Goal: Task Accomplishment & Management: Complete application form

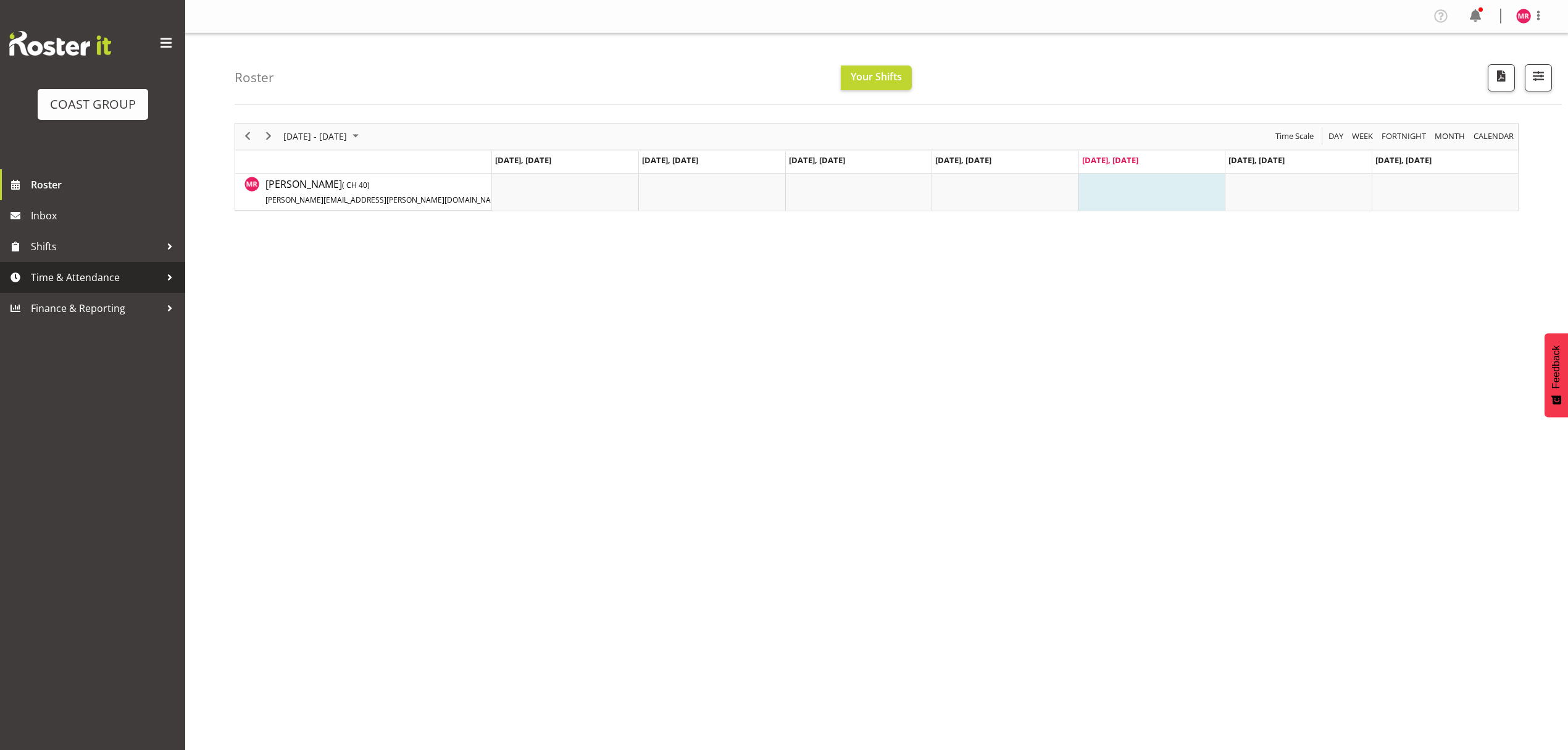
click at [129, 275] on span "Time & Attendance" at bounding box center [95, 277] width 129 height 19
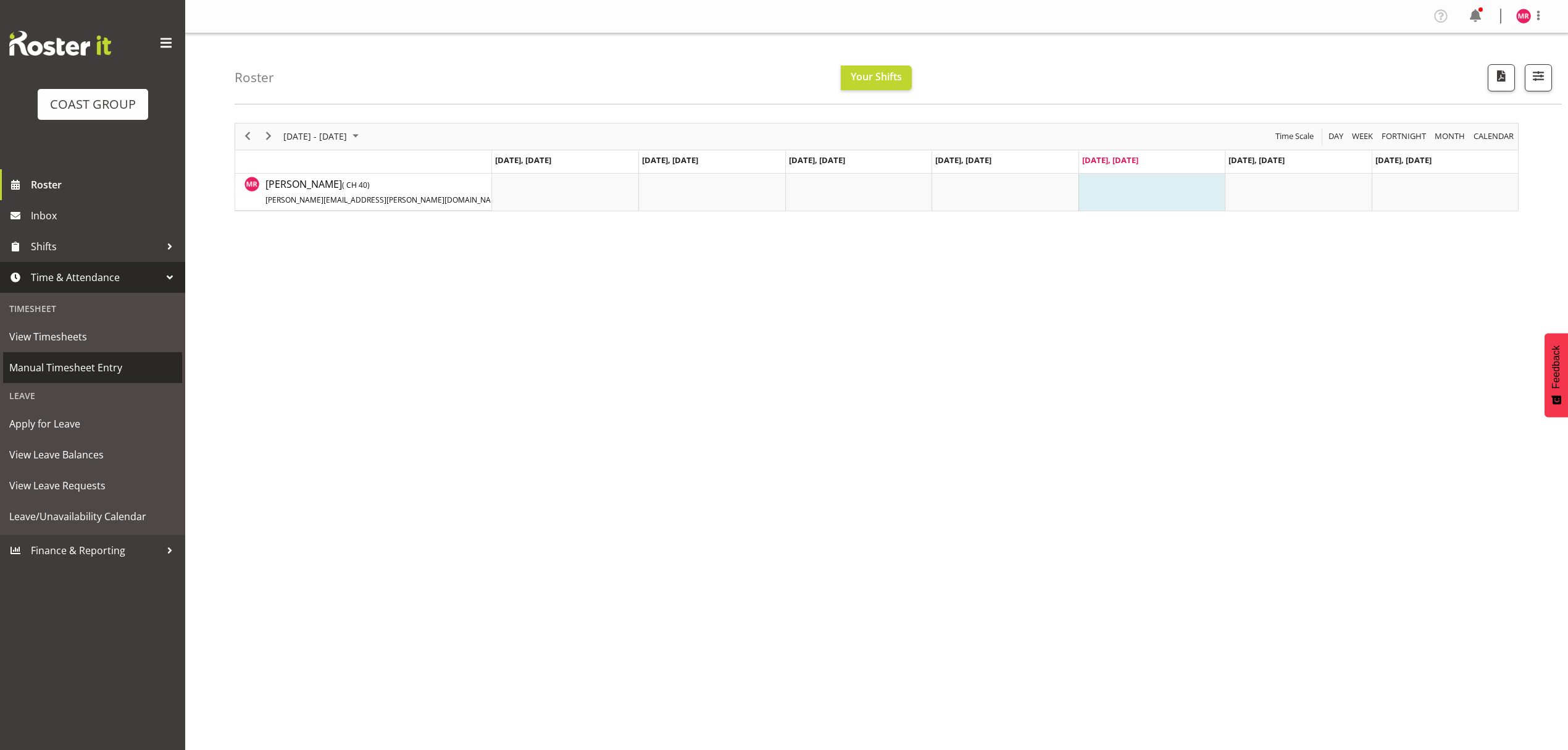
click at [136, 378] on link "Manual Timesheet Entry" at bounding box center [92, 367] width 179 height 31
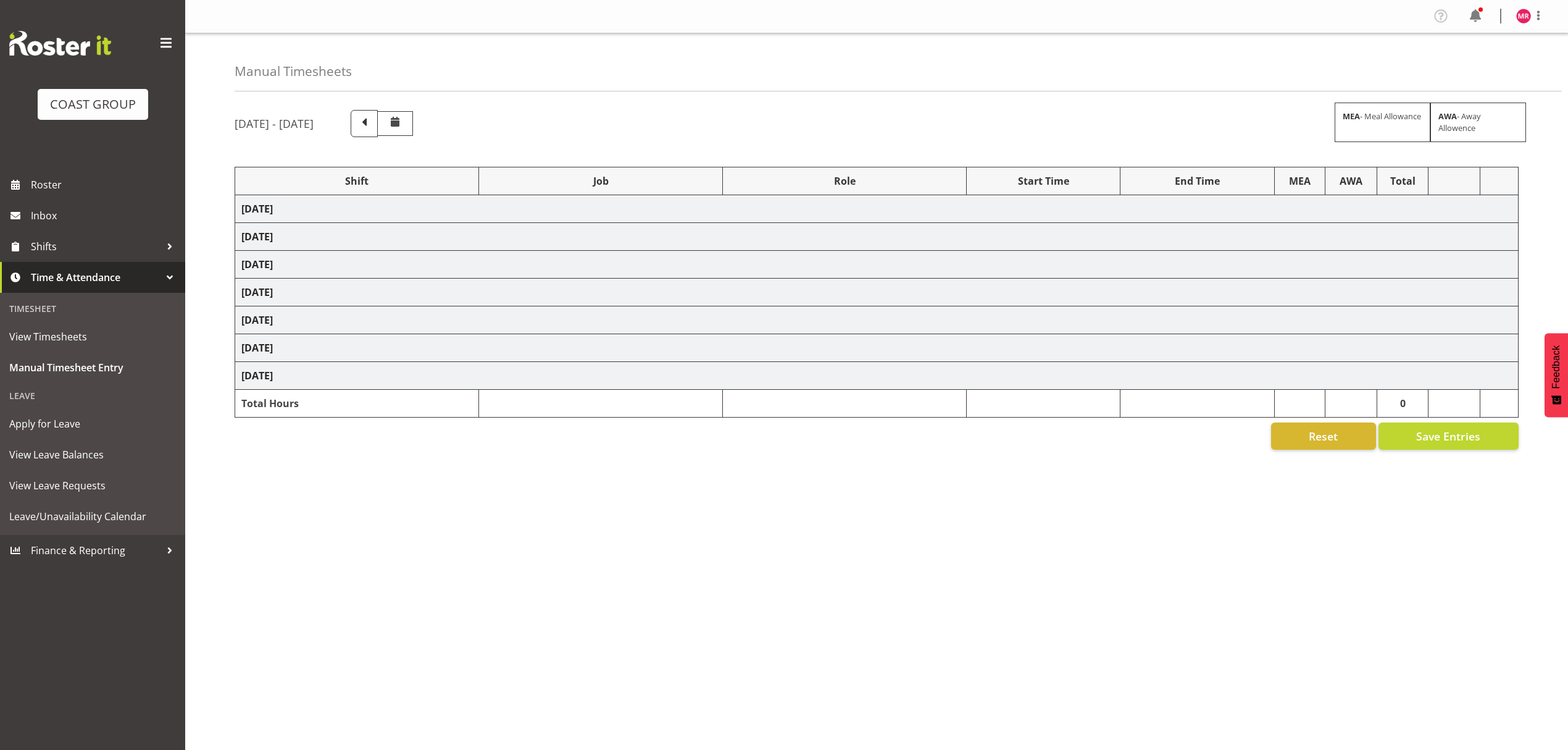
select select "1321"
select select "10251"
select select "1321"
select select "9993"
select select "1321"
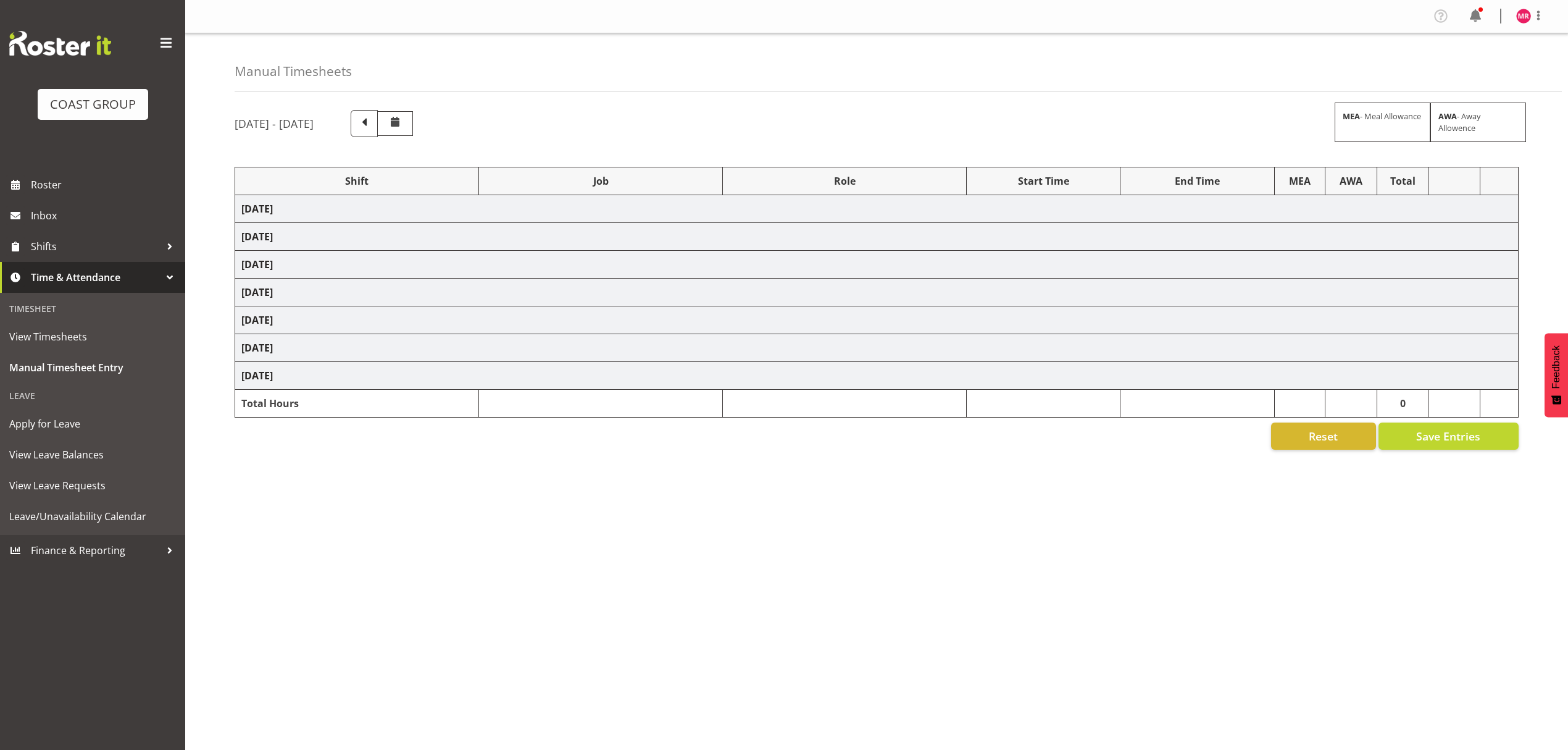
select select "8934"
select select "1321"
select select "9201"
select select "1321"
select select "10319"
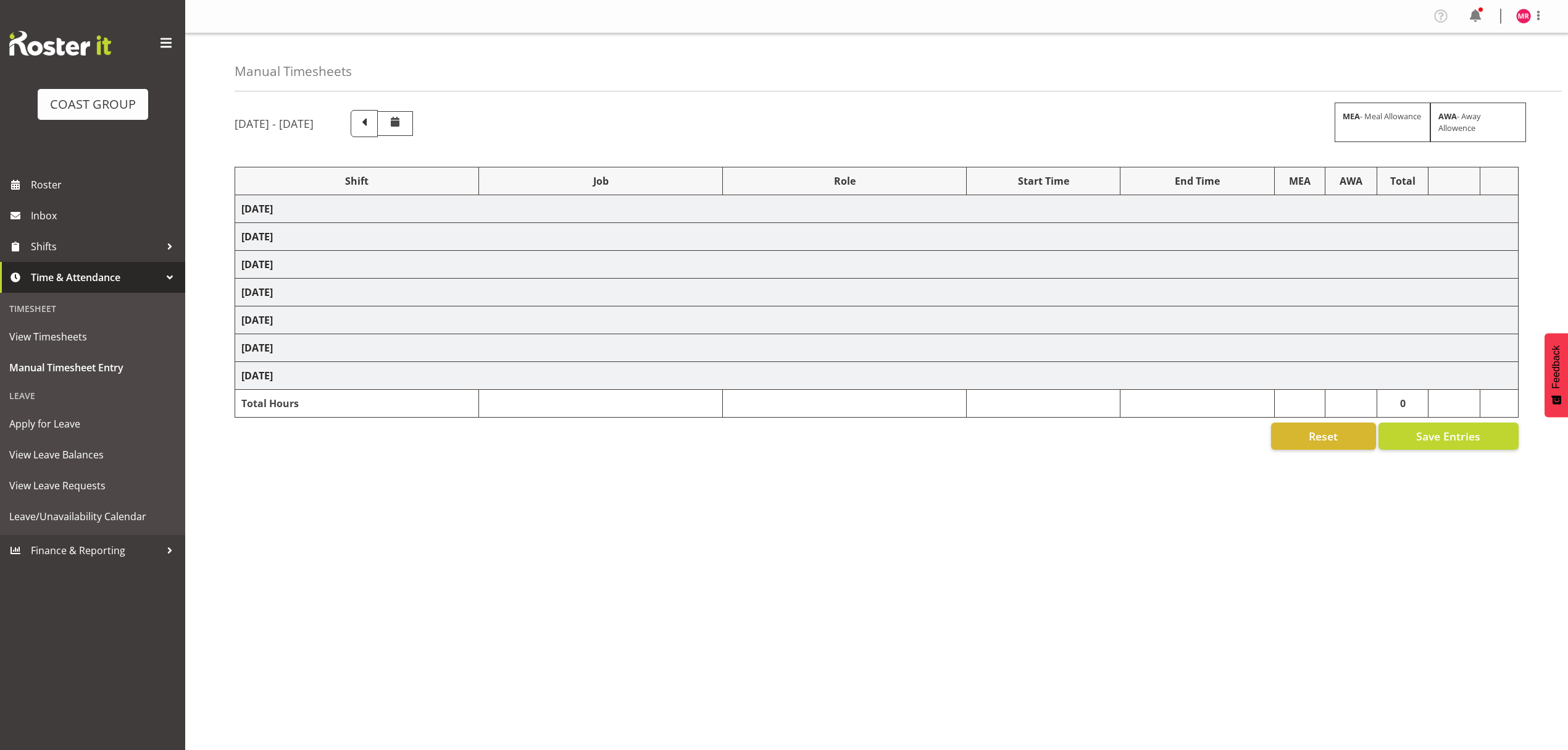
select select "1321"
select select "9201"
select select "1321"
select select "9321"
select select "1321"
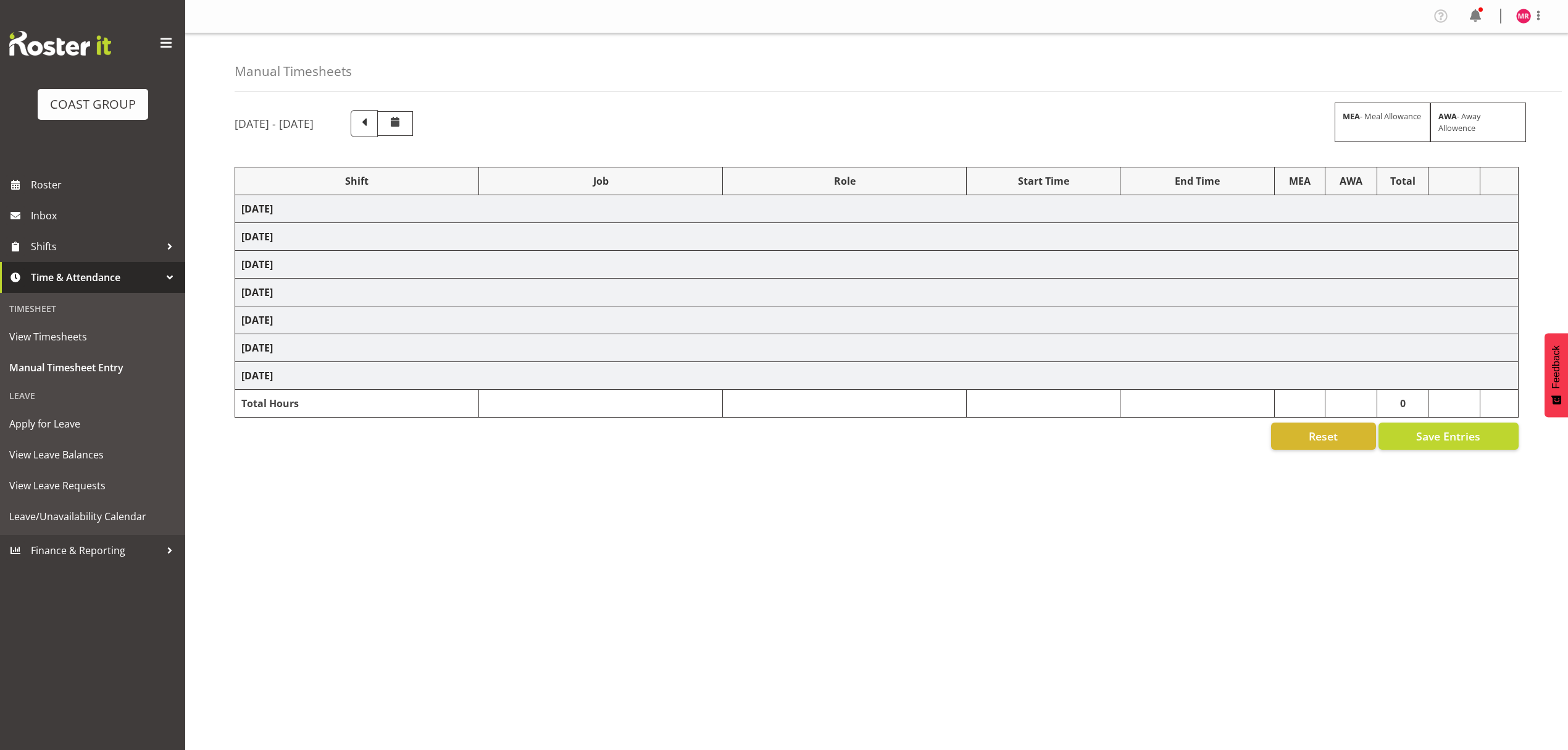
select select "10251"
select select "1321"
select select "9445"
select select "1321"
select select "10429"
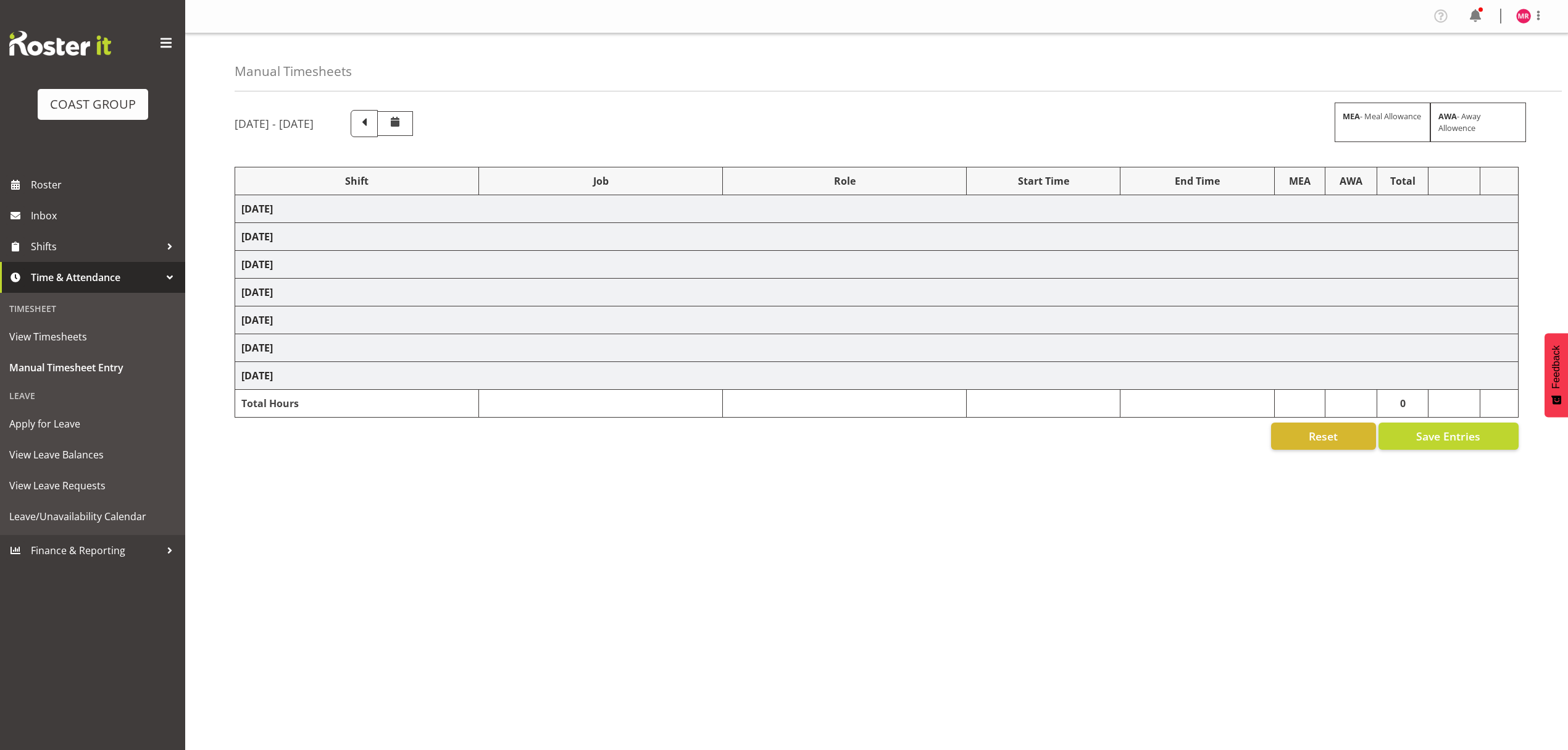
select select "1321"
select select "9445"
select select "1321"
select select "9816"
select select "1321"
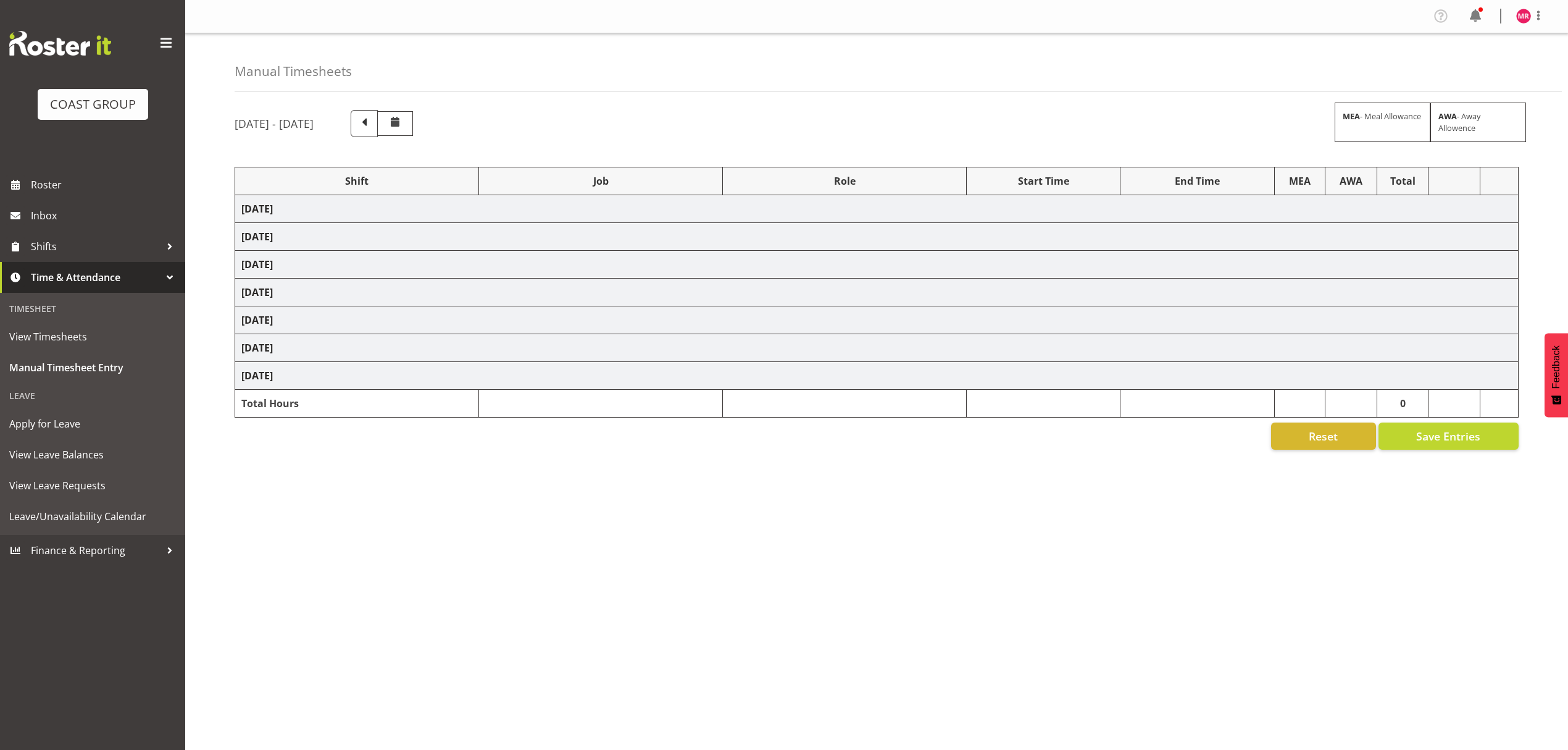
select select "10208"
select select "1321"
select select "9445"
select select "1321"
select select "9445"
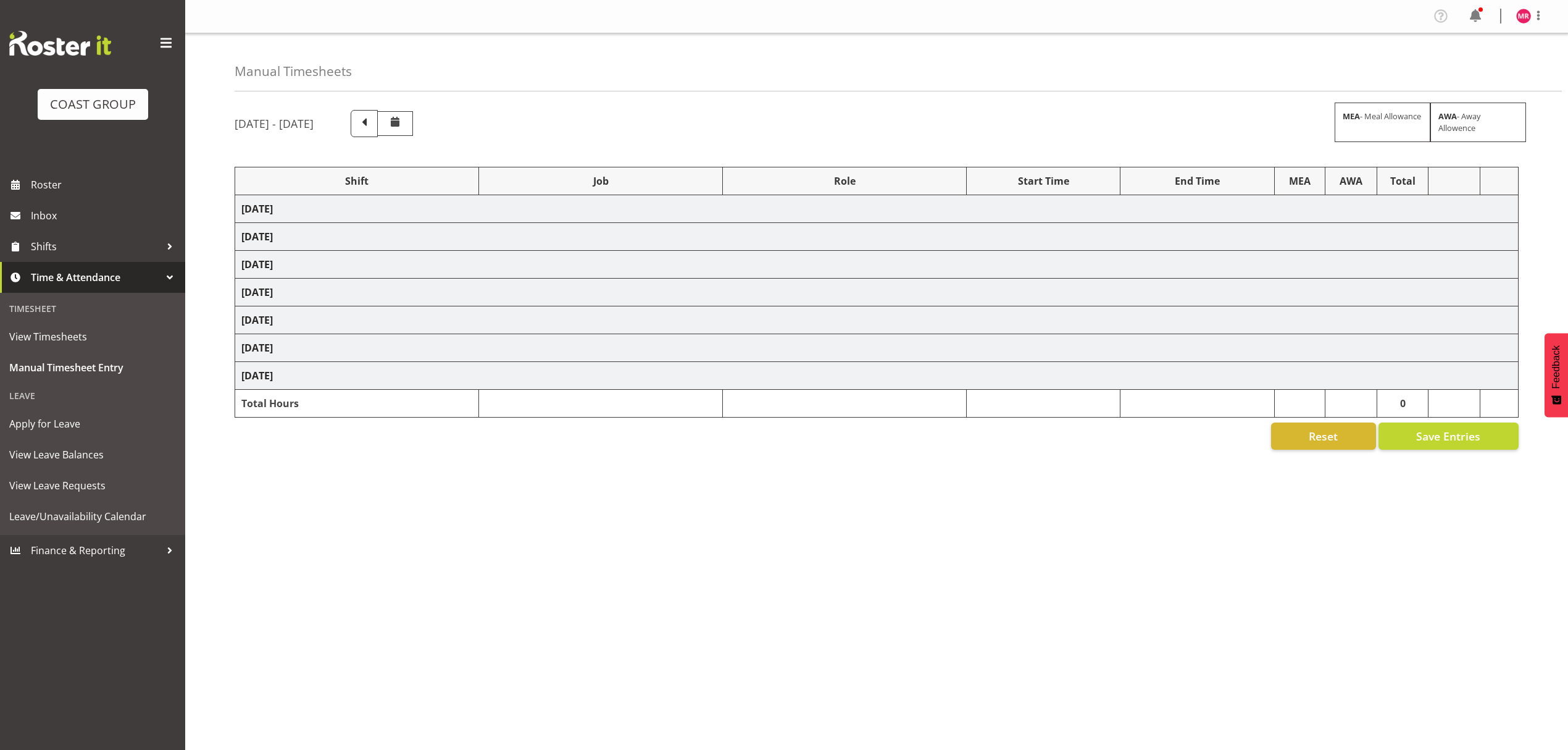
select select "1321"
select select "9201"
select select "1321"
select select "8963"
select select "1321"
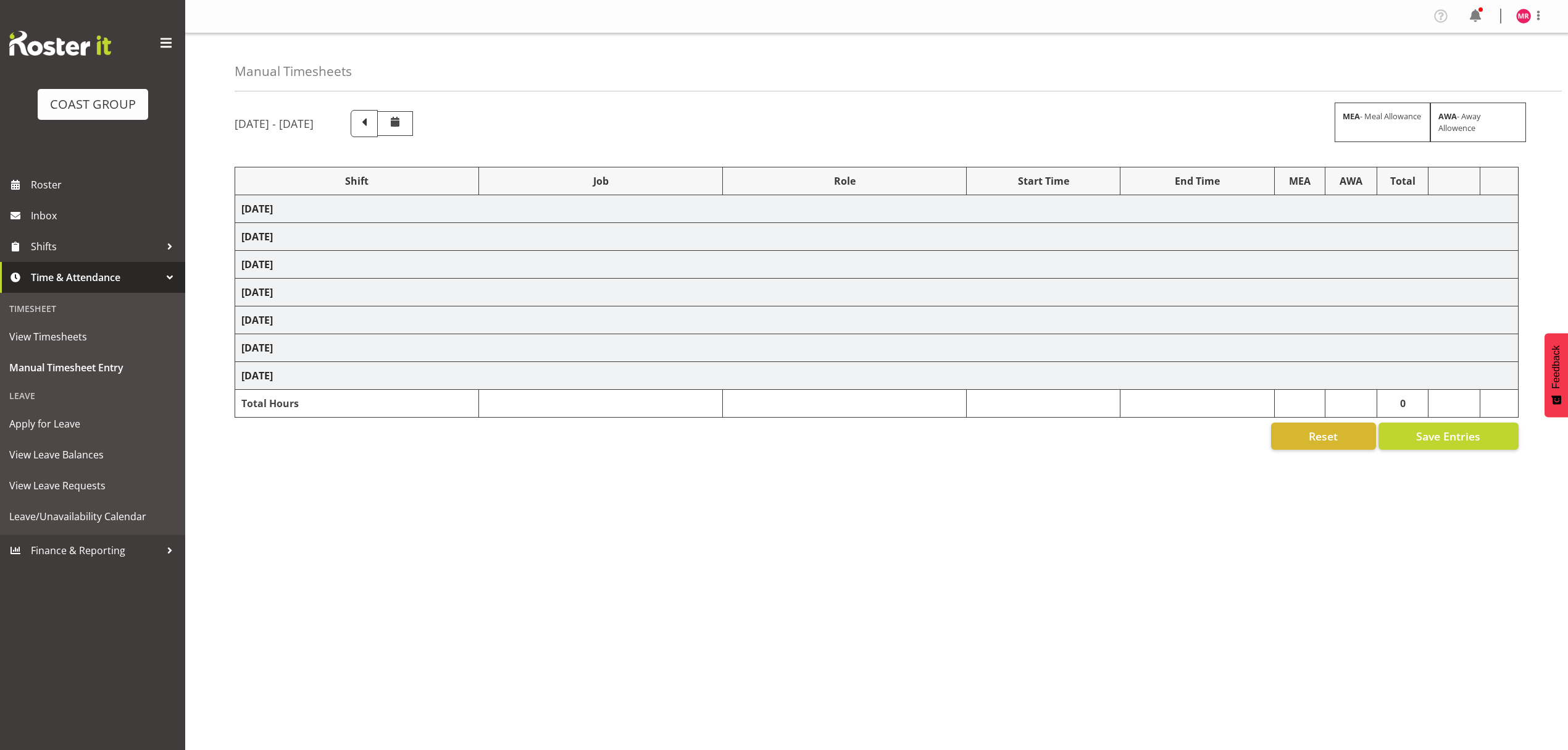
select select "9348"
select select "1321"
select select "9028"
select select "1321"
select select "9205"
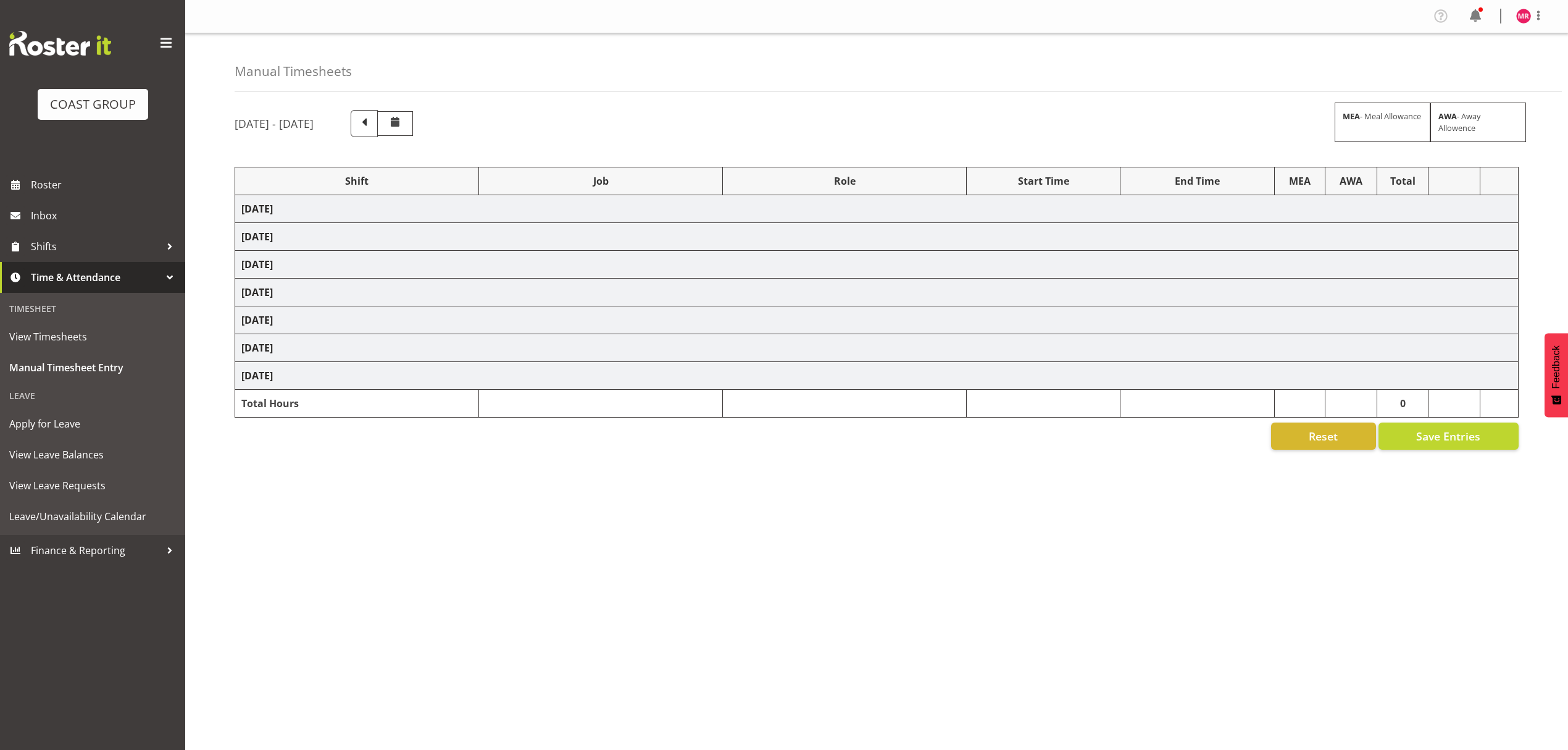
select select "1321"
select select "10313"
select select "1321"
select select "10539"
select select "1321"
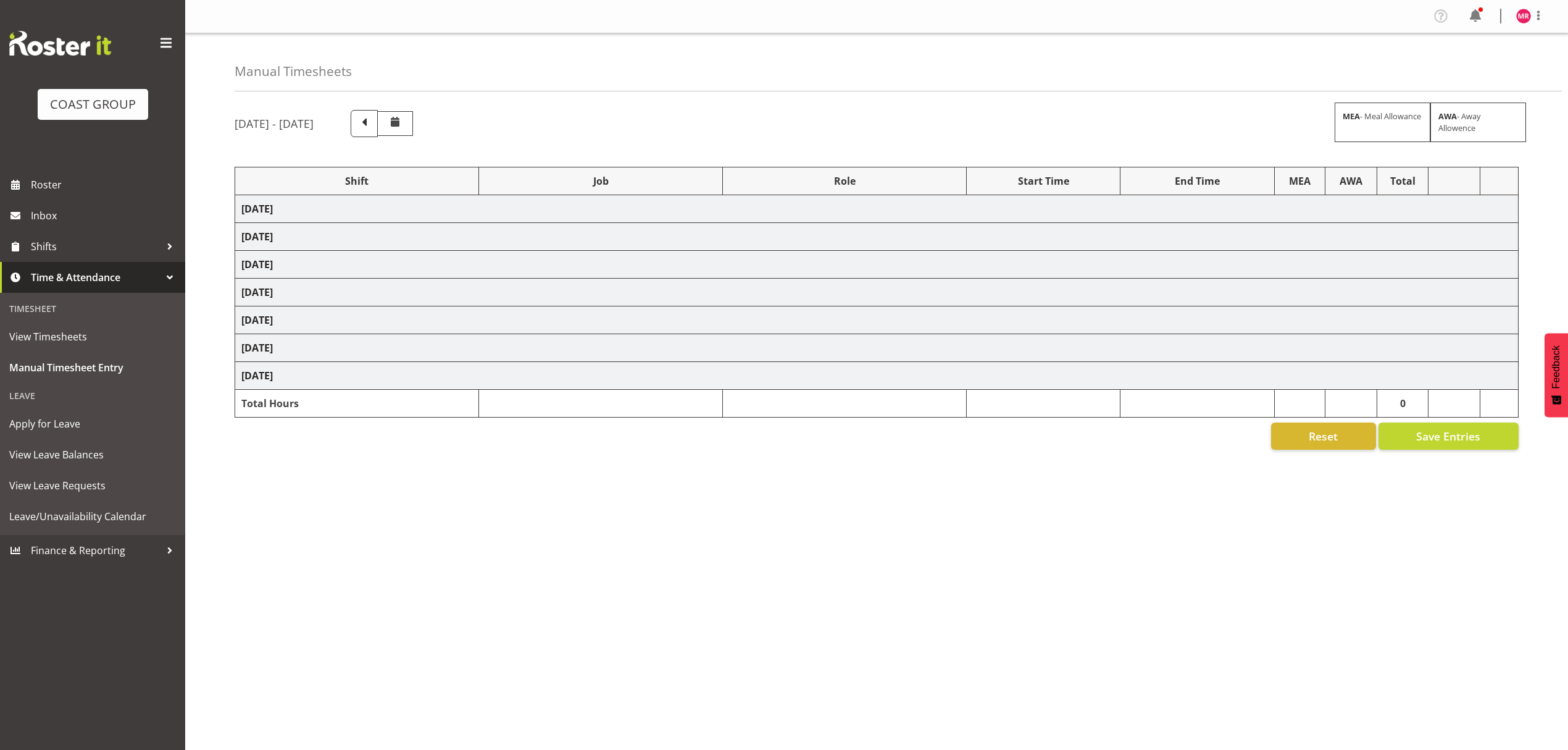
select select "9993"
select select "1321"
select select "8656"
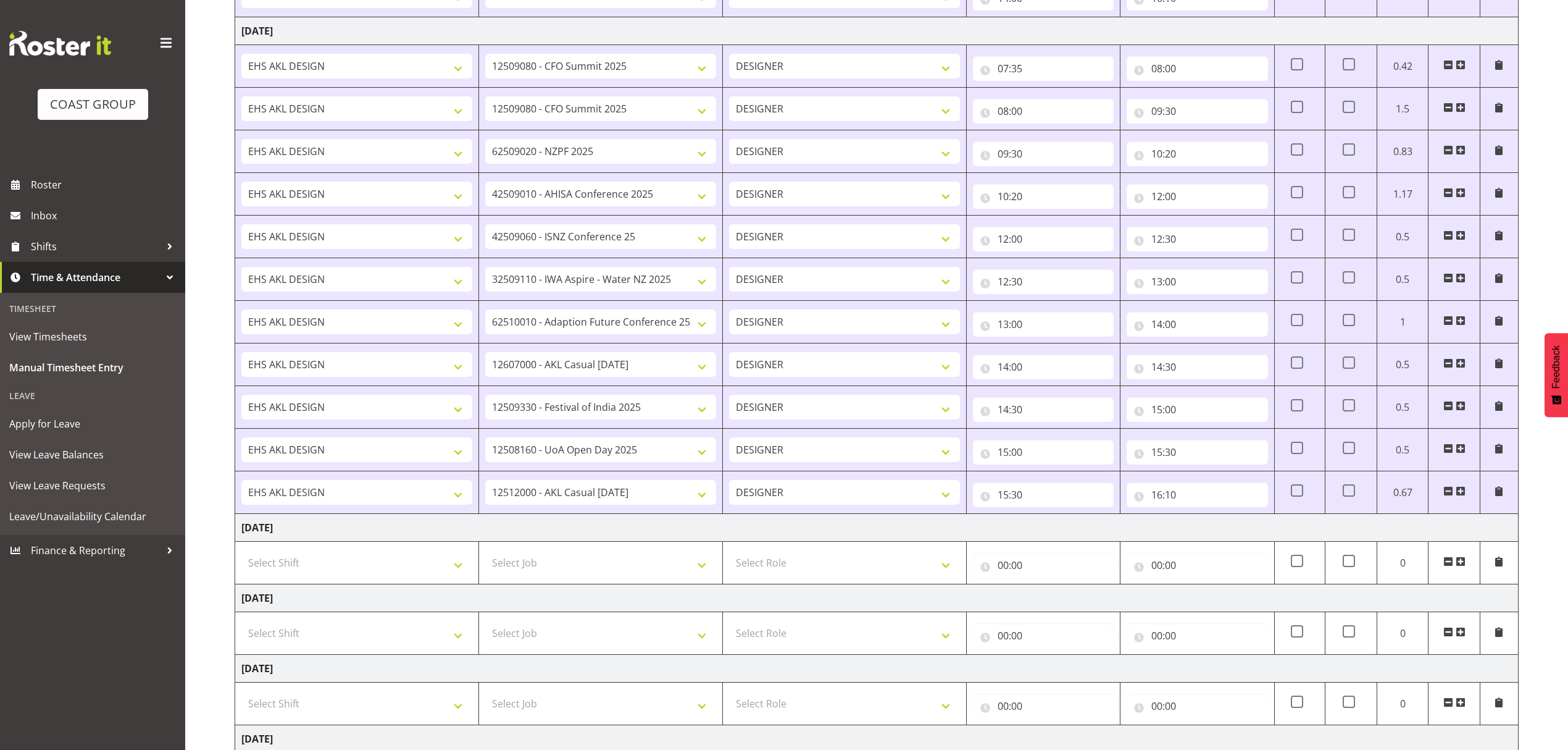
scroll to position [966, 0]
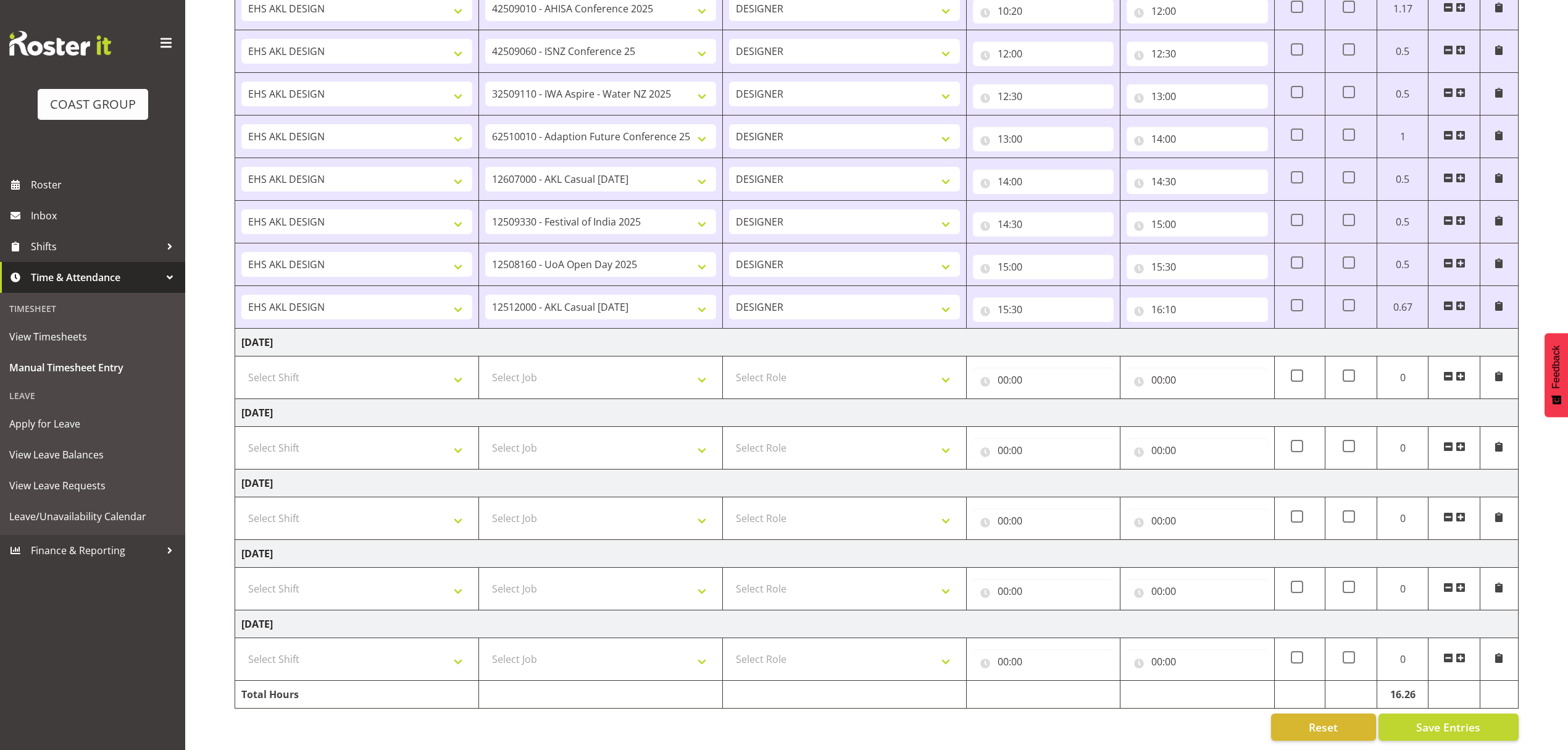
drag, startPoint x: 1454, startPoint y: 362, endPoint x: 1460, endPoint y: 361, distance: 6.1
click at [1455, 362] on td at bounding box center [1454, 378] width 51 height 43
click at [1460, 371] on span at bounding box center [1461, 376] width 10 height 10
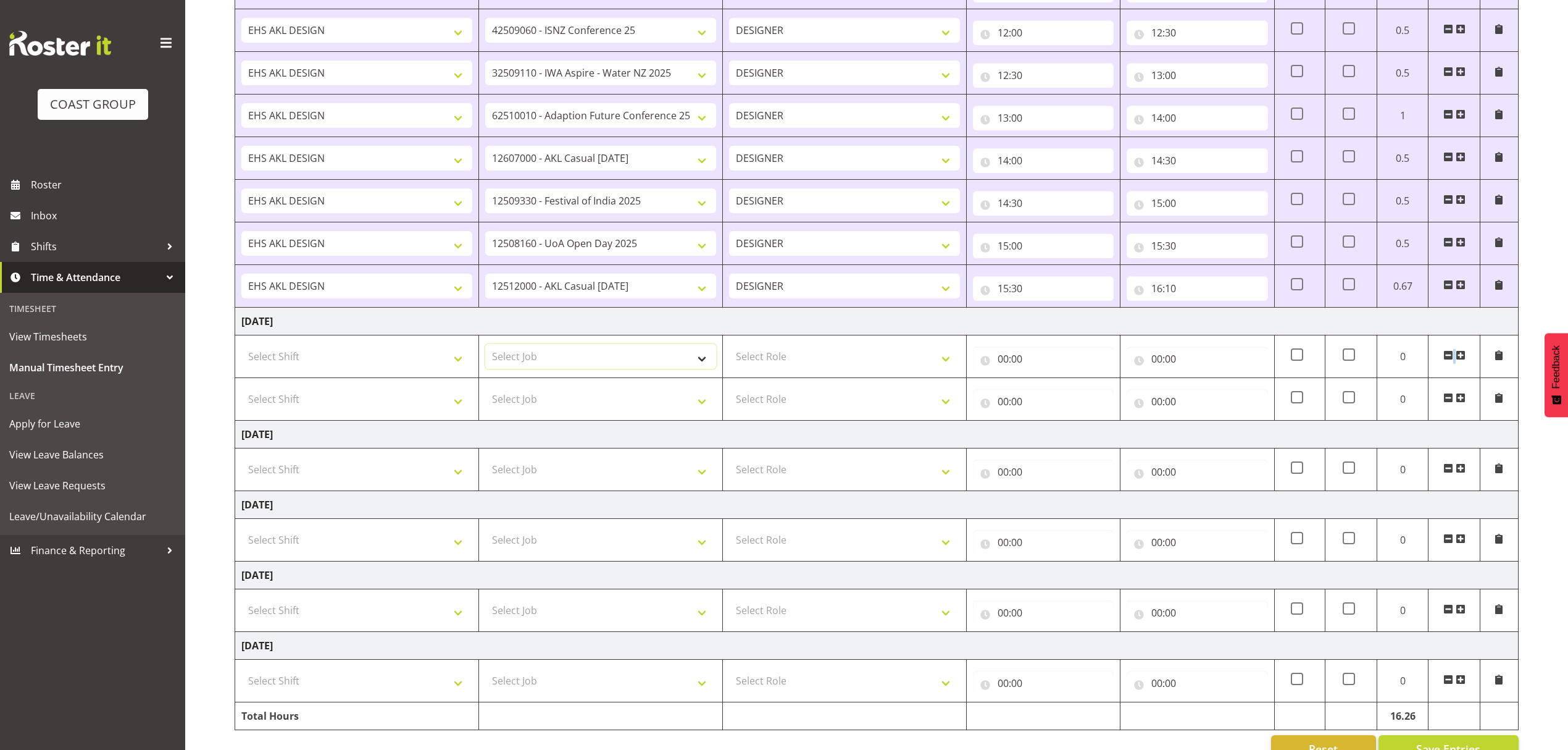
click at [574, 357] on select "Select Job 1 Carlton Events 1 Carlton Hamilton 1 Carlton Wellington 1 EHS WAREH…" at bounding box center [601, 356] width 231 height 25
select select "10313"
click at [485, 351] on select "Select Job 1 Carlton Events 1 Carlton Hamilton 1 Carlton Wellington 1 EHS WAREH…" at bounding box center [601, 356] width 231 height 25
click at [549, 399] on select "Select Job 1 Carlton Events 1 Carlton Hamilton 1 Carlton Wellington 1 EHS WAREH…" at bounding box center [601, 399] width 231 height 25
select select "10313"
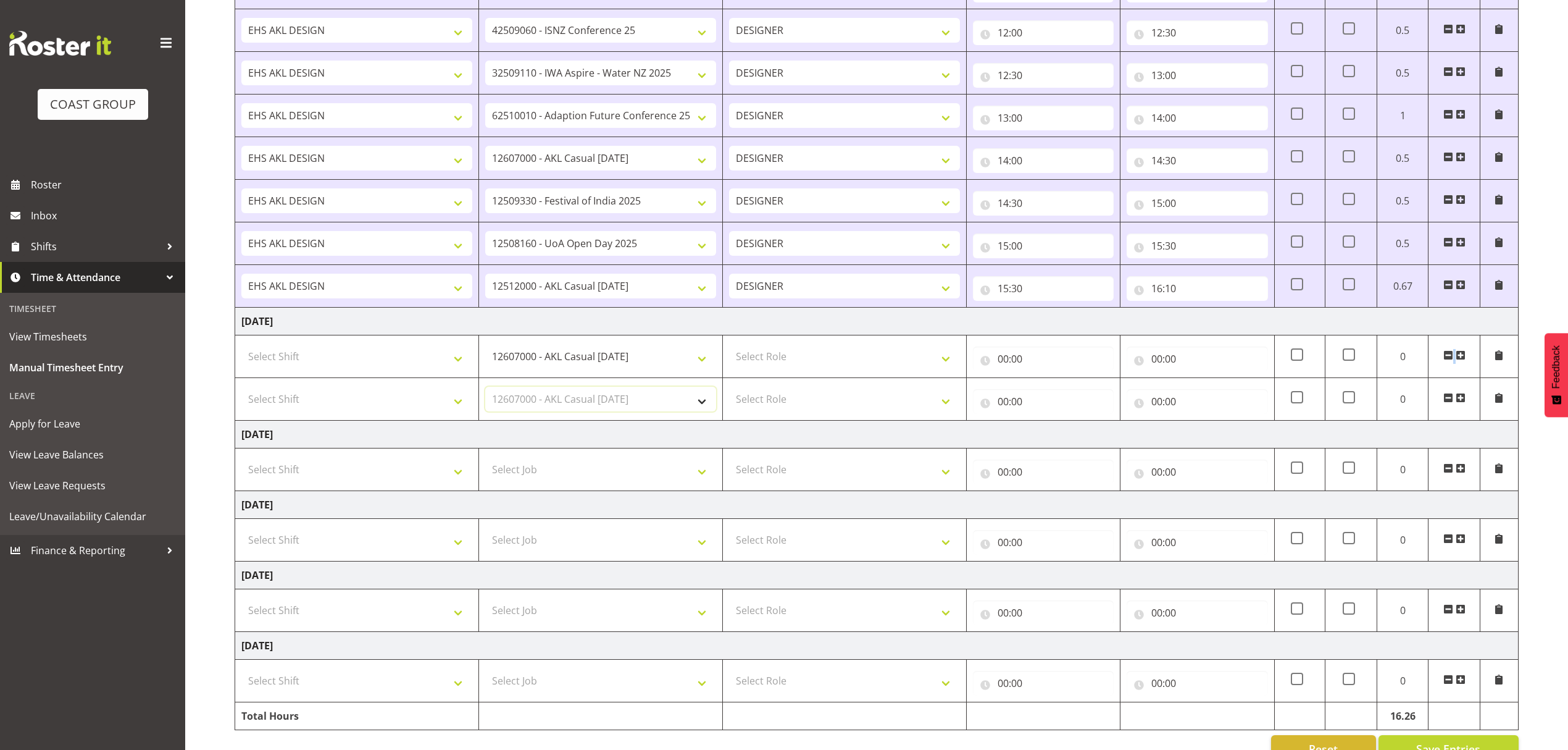
click at [485, 394] on select "Select Job 1 Carlton Events 1 Carlton Hamilton 1 Carlton Wellington 1 EHS WAREH…" at bounding box center [601, 399] width 231 height 25
click at [1460, 403] on span at bounding box center [1461, 397] width 10 height 10
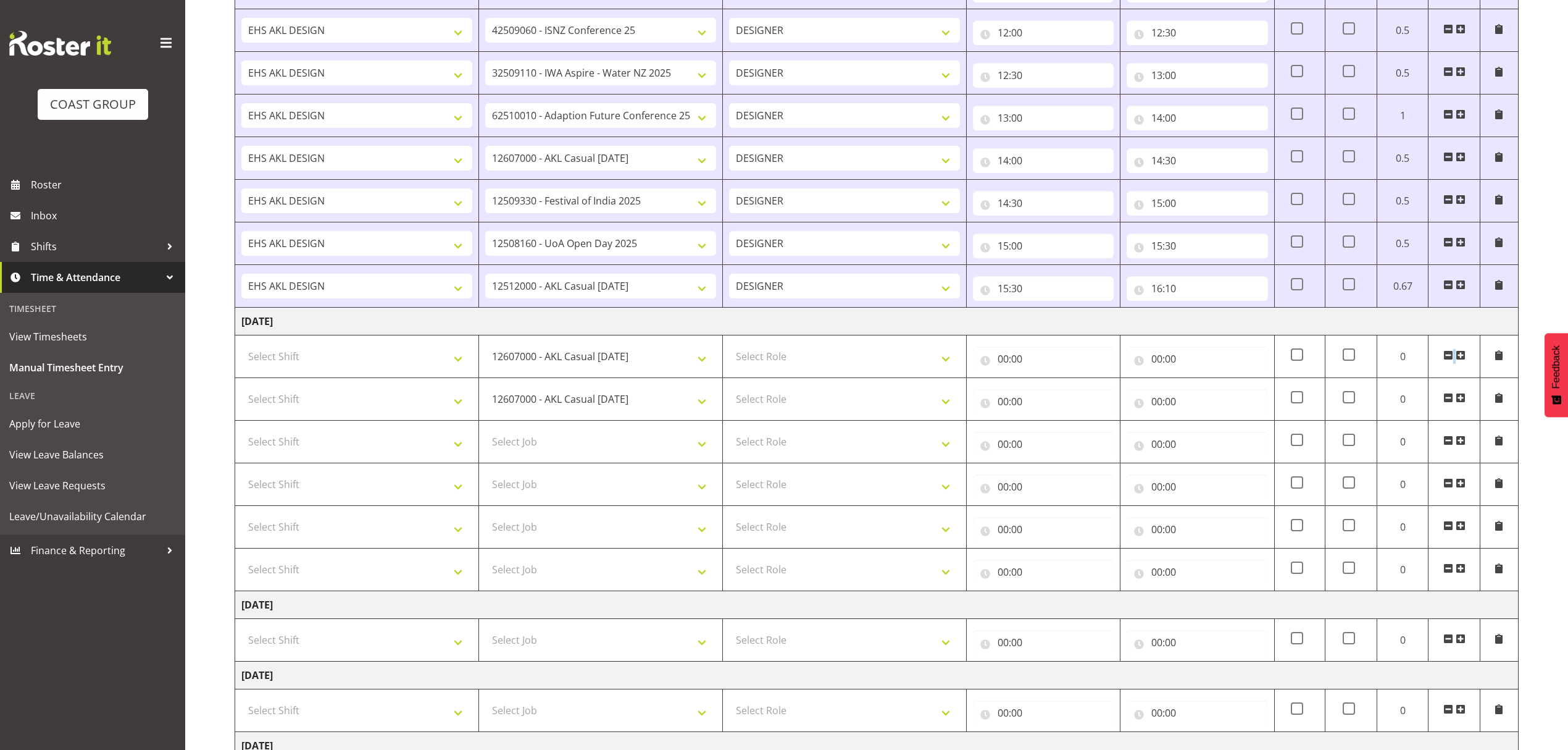
click at [1460, 403] on span at bounding box center [1461, 397] width 10 height 10
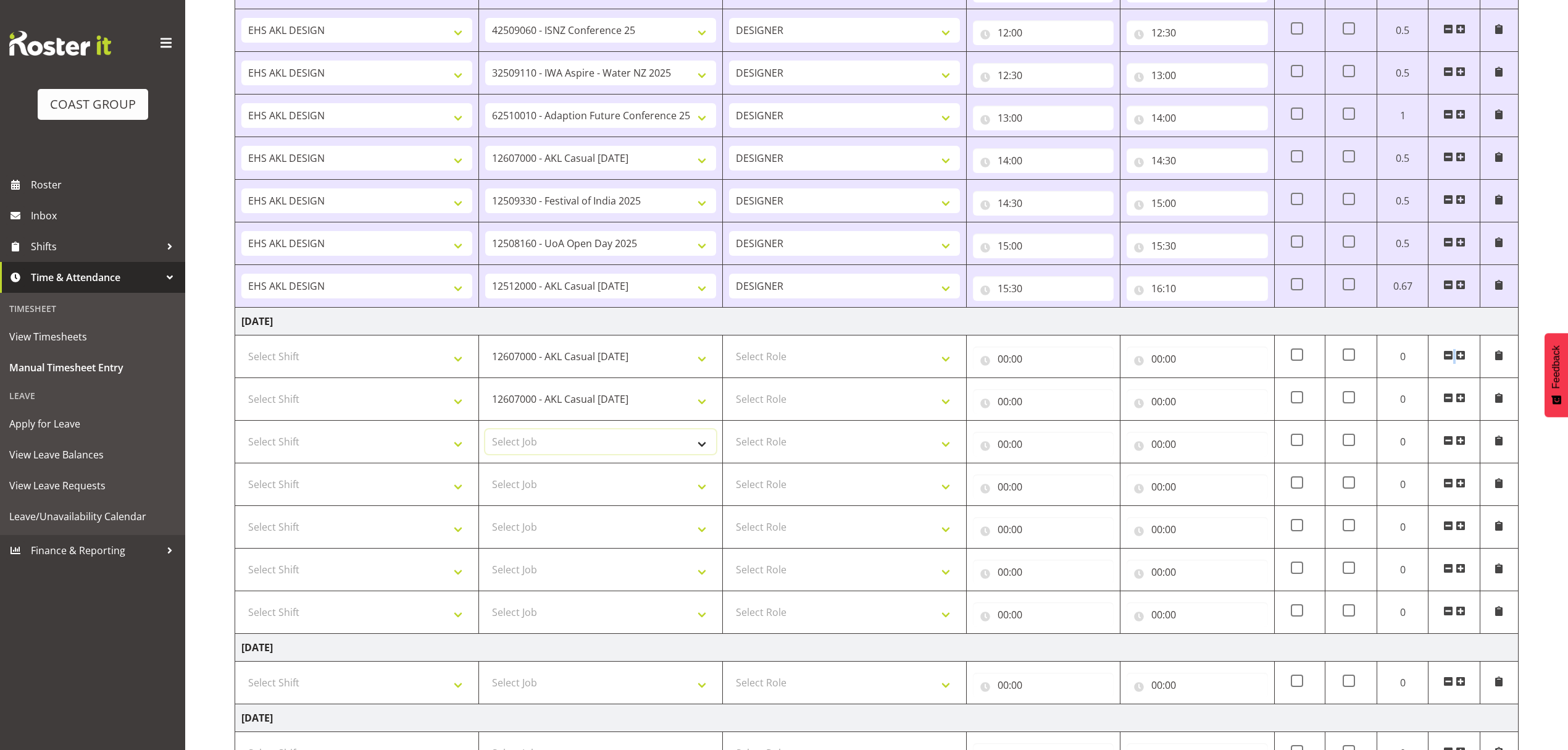
click at [581, 451] on select "Select Job 1 Carlton Events 1 Carlton Hamilton 1 Carlton Wellington 1 EHS WAREH…" at bounding box center [601, 441] width 231 height 25
select select "10539"
click at [485, 436] on select "Select Job 1 Carlton Events 1 Carlton Hamilton 1 Carlton Wellington 1 EHS WAREH…" at bounding box center [601, 441] width 231 height 25
click at [608, 488] on select "Select Job 1 Carlton Events 1 Carlton Hamilton 1 Carlton Wellington 1 EHS WAREH…" at bounding box center [601, 484] width 231 height 25
select select "9205"
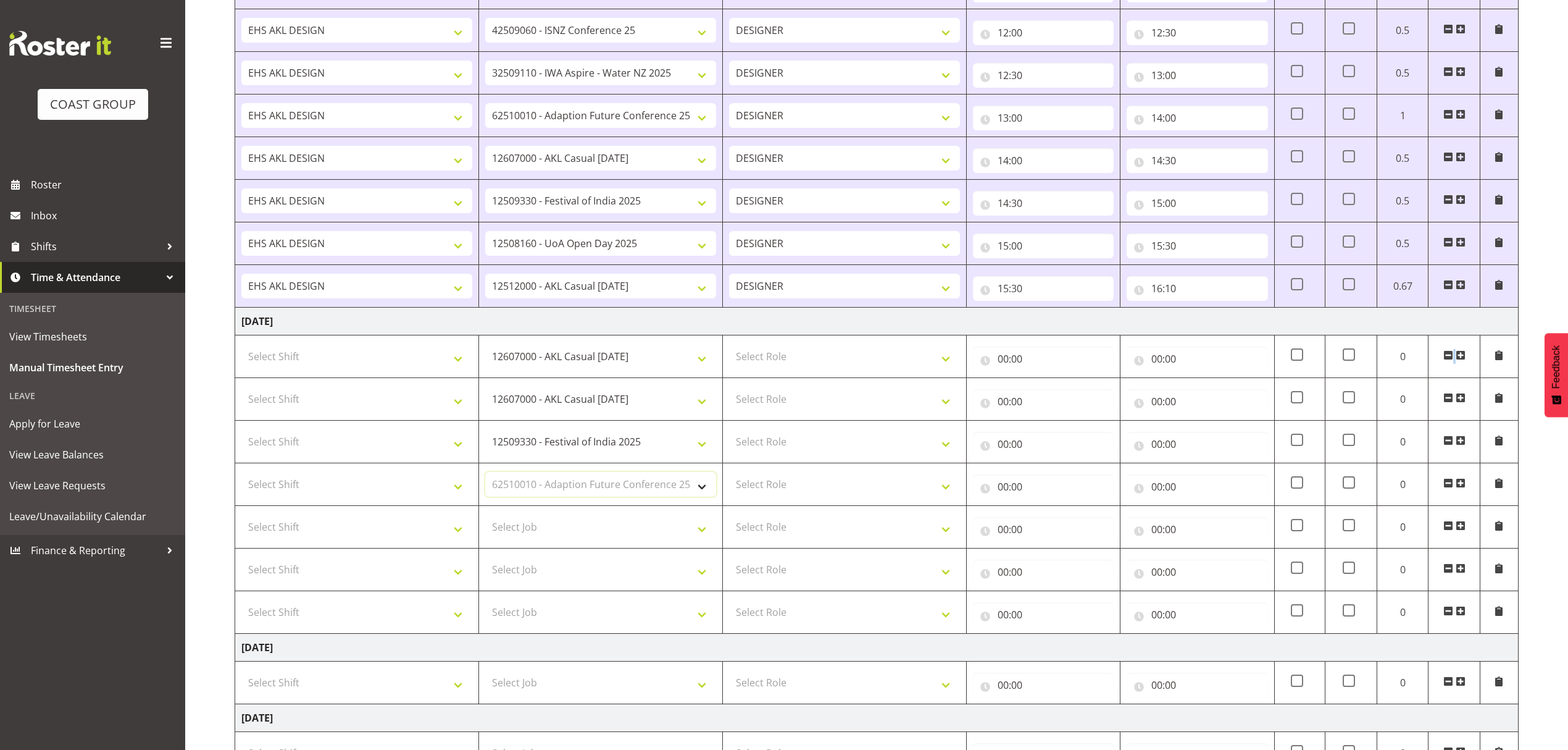
click at [485, 479] on select "Select Job 1 Carlton Events 1 Carlton Hamilton 1 Carlton Wellington 1 EHS WAREH…" at bounding box center [601, 484] width 231 height 25
click at [637, 519] on td "Select Job 1 Carlton Events 1 Carlton Hamilton 1 Carlton Wellington 1 EHS WAREH…" at bounding box center [601, 528] width 244 height 43
click at [633, 527] on select "Select Job 1 Carlton Events 1 Carlton Hamilton 1 Carlton Wellington 1 EHS WAREH…" at bounding box center [601, 527] width 231 height 25
select select "9993"
click at [485, 522] on select "Select Job 1 Carlton Events 1 Carlton Hamilton 1 Carlton Wellington 1 EHS WAREH…" at bounding box center [601, 527] width 231 height 25
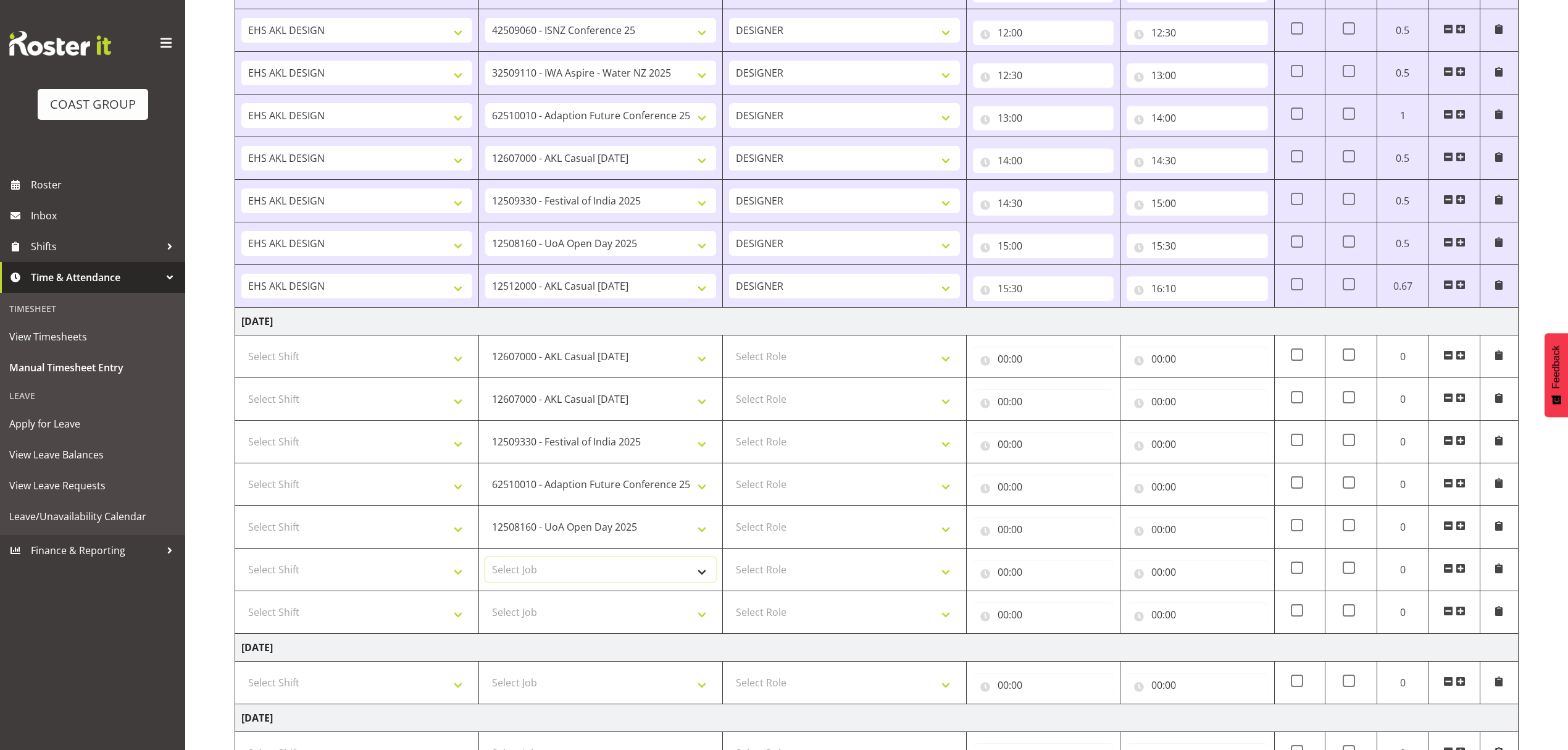
click at [591, 569] on select "Select Job 1 Carlton Events 1 Carlton Hamilton 1 Carlton Wellington 1 EHS WAREH…" at bounding box center [601, 569] width 231 height 25
select select "10313"
click at [485, 565] on select "Select Job 1 Carlton Events 1 Carlton Hamilton 1 Carlton Wellington 1 EHS WAREH…" at bounding box center [601, 569] width 231 height 25
click at [520, 634] on td "Select Job 1 Carlton Events 1 Carlton Hamilton 1 Carlton Wellington 1 EHS WAREH…" at bounding box center [601, 612] width 244 height 43
click at [529, 616] on select "Select Job 1 Carlton Events 1 Carlton Hamilton 1 Carlton Wellington 1 EHS WAREH…" at bounding box center [601, 612] width 231 height 25
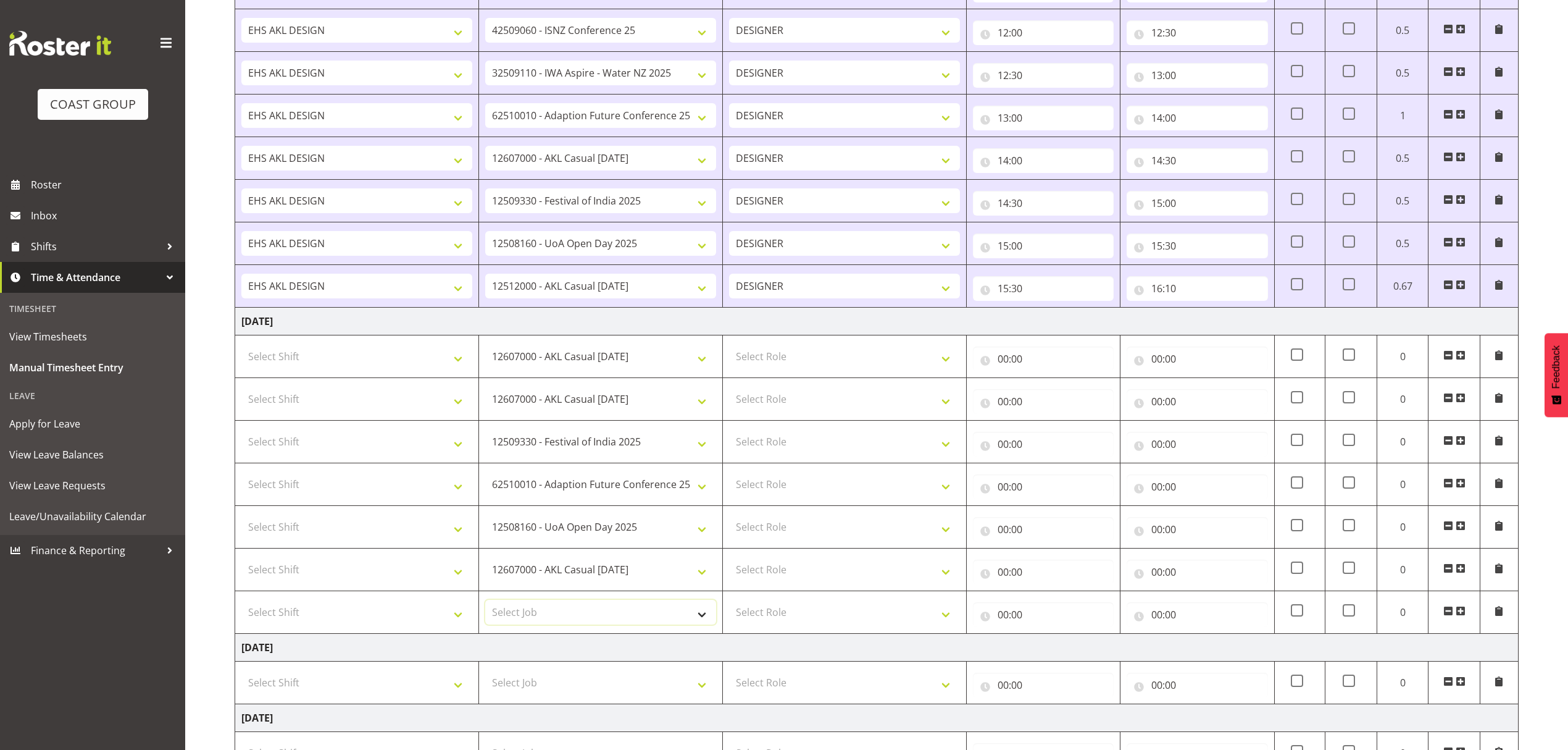
select select "8656"
click at [485, 608] on select "Select Job 1 Carlton Events 1 Carlton Hamilton 1 Carlton Wellington 1 EHS WAREH…" at bounding box center [601, 612] width 231 height 25
click at [1458, 613] on span at bounding box center [1461, 610] width 10 height 10
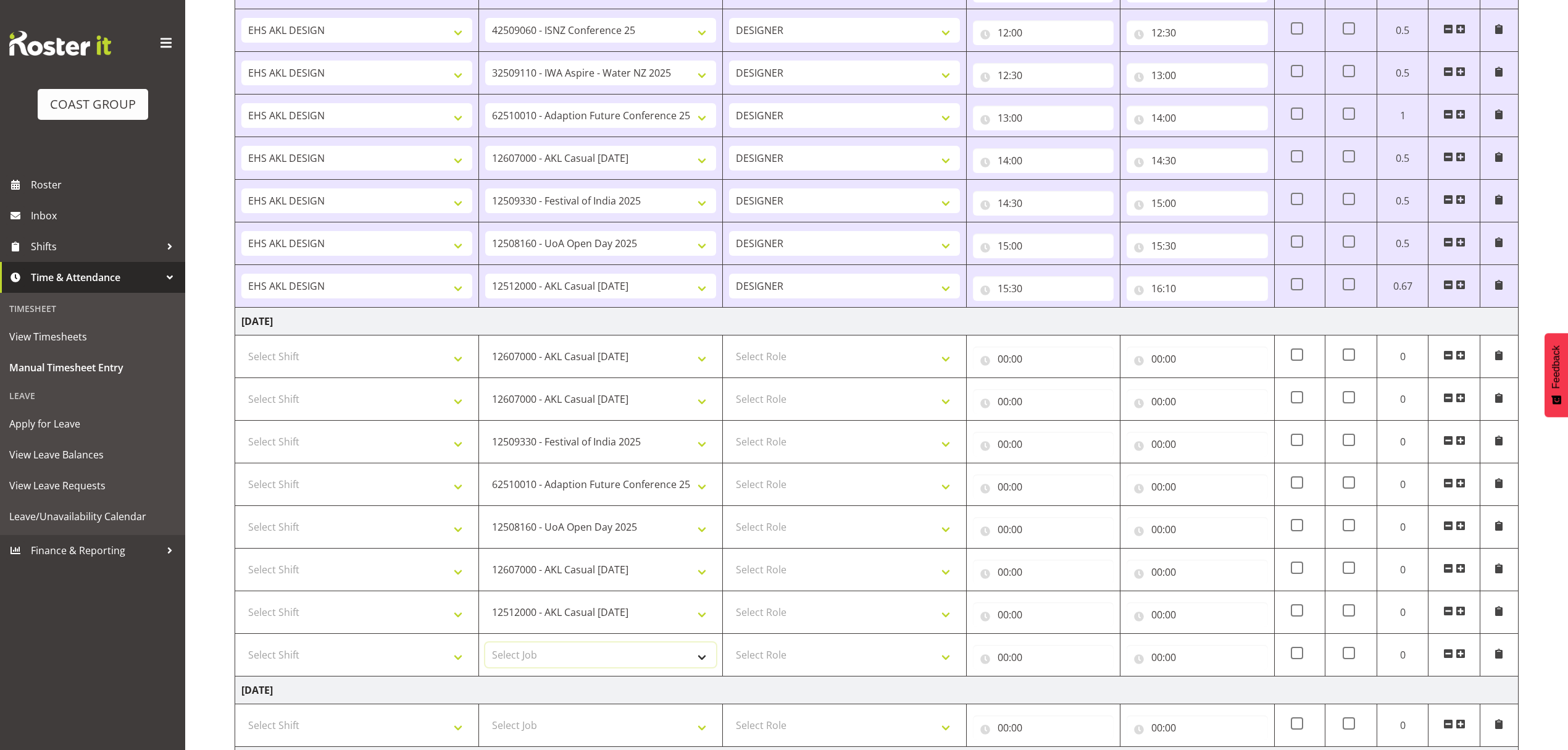
click at [579, 667] on select "Select Job 1 Carlton Events 1 Carlton Hamilton 1 Carlton Wellington 1 EHS WAREH…" at bounding box center [601, 655] width 231 height 25
select select "9445"
click at [485, 650] on select "Select Job 1 Carlton Events 1 Carlton Hamilton 1 Carlton Wellington 1 EHS WAREH…" at bounding box center [601, 655] width 231 height 25
click at [765, 352] on select "Select Role DESIGNER" at bounding box center [844, 356] width 231 height 25
select select "215"
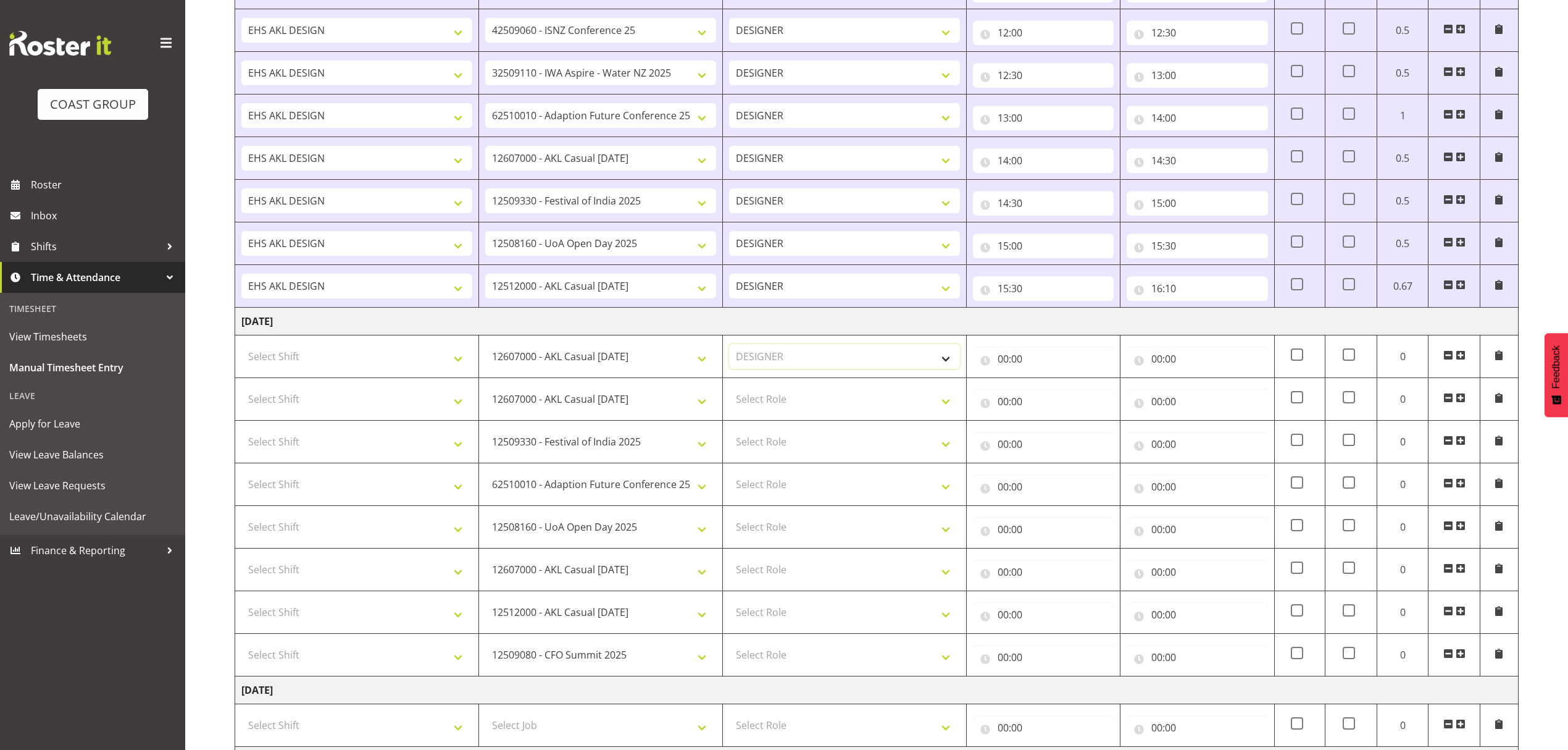
click at [729, 351] on select "Select Role DESIGNER" at bounding box center [844, 356] width 231 height 25
drag, startPoint x: 774, startPoint y: 396, endPoint x: 774, endPoint y: 404, distance: 8.0
click at [774, 396] on select "Select Role DESIGNER" at bounding box center [844, 399] width 231 height 25
select select "215"
click at [729, 394] on select "Select Role DESIGNER" at bounding box center [844, 399] width 231 height 25
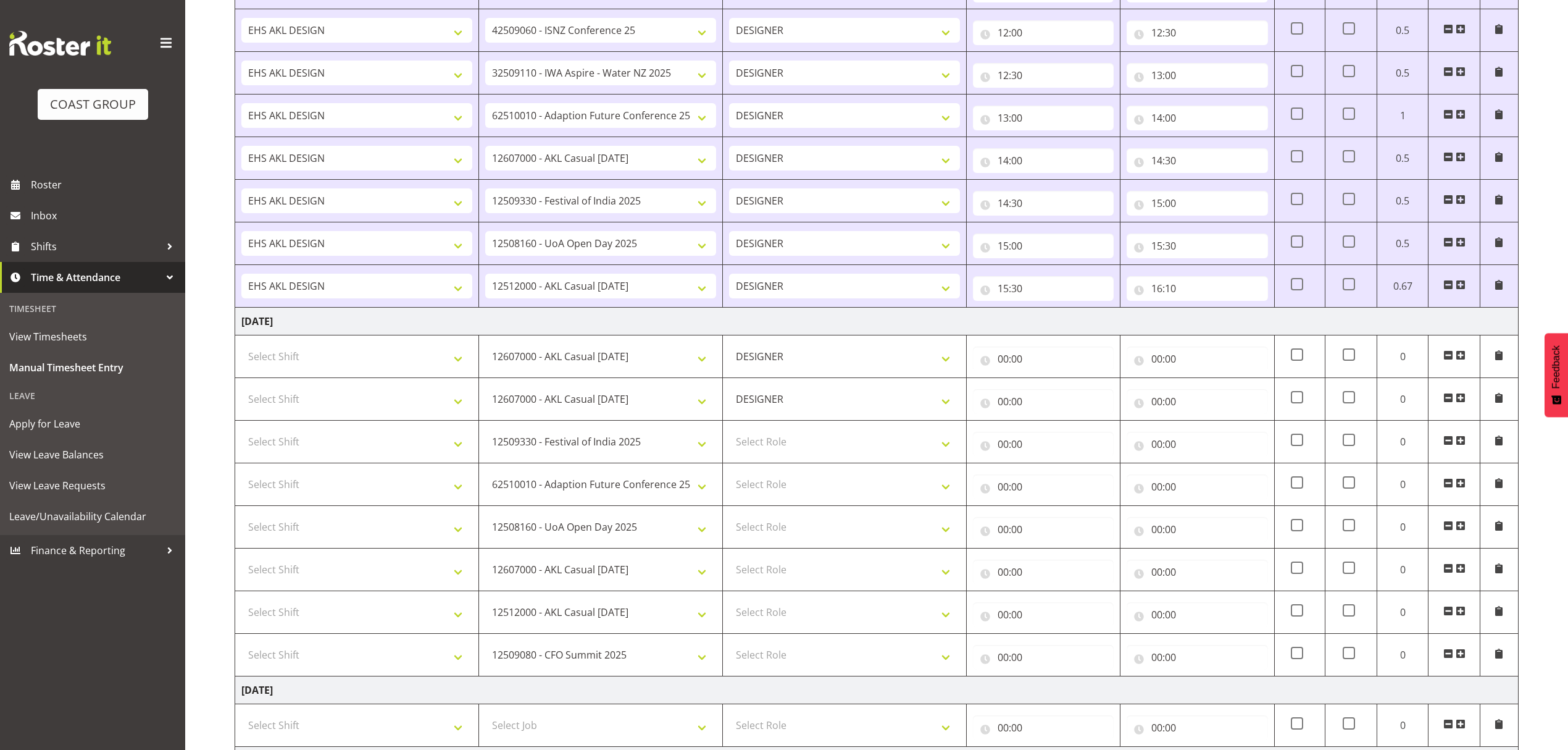
click at [778, 435] on td "Select Role DESIGNER" at bounding box center [844, 442] width 244 height 43
click at [779, 448] on select "Select Role DESIGNER" at bounding box center [844, 441] width 231 height 25
select select "215"
click at [729, 436] on select "Select Role DESIGNER" at bounding box center [844, 441] width 231 height 25
click at [777, 490] on select "Select Role DESIGNER" at bounding box center [844, 484] width 231 height 25
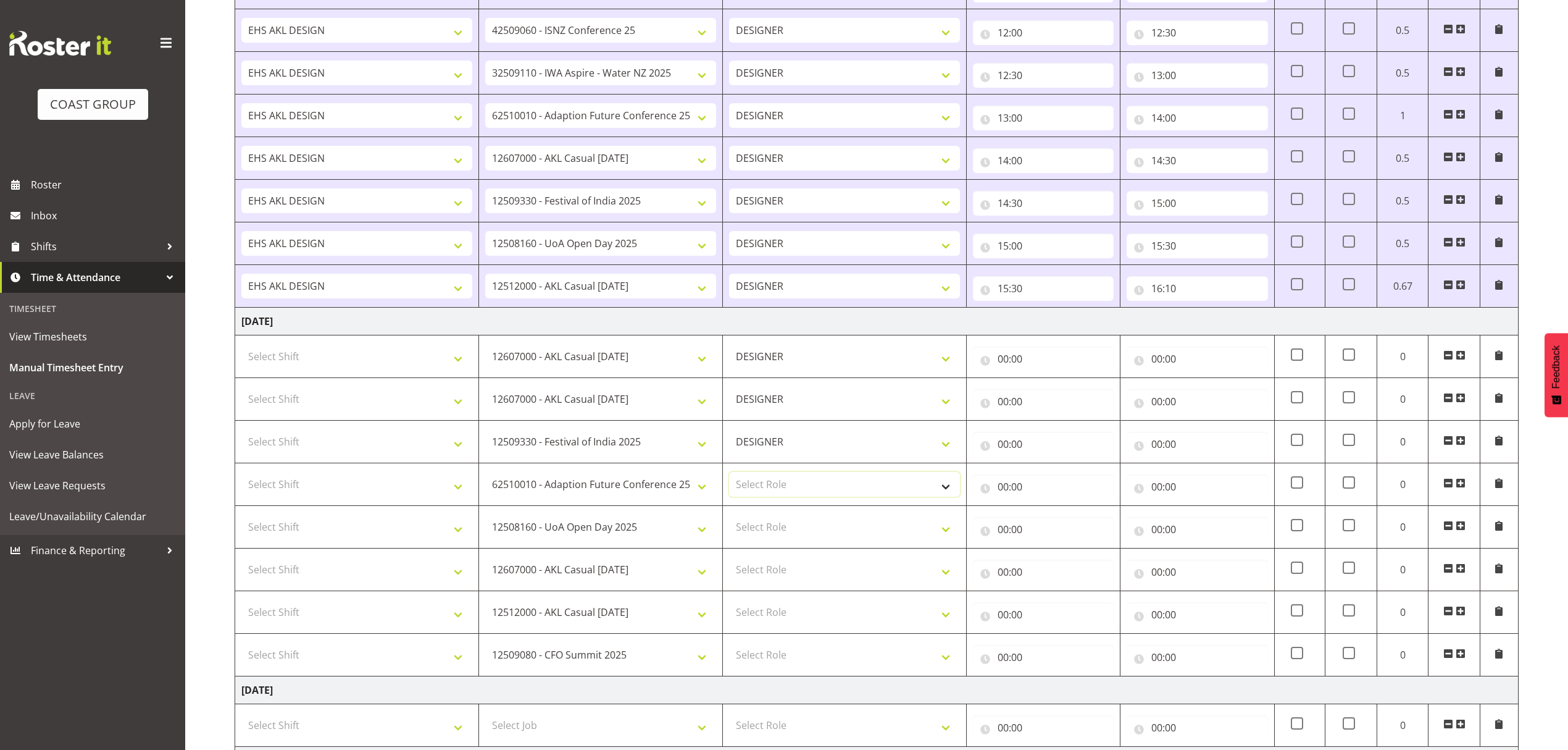
select select "215"
click at [729, 479] on select "Select Role DESIGNER" at bounding box center [844, 484] width 231 height 25
drag, startPoint x: 773, startPoint y: 530, endPoint x: 769, endPoint y: 540, distance: 10.8
click at [773, 530] on select "Select Role DESIGNER" at bounding box center [844, 527] width 231 height 25
select select "215"
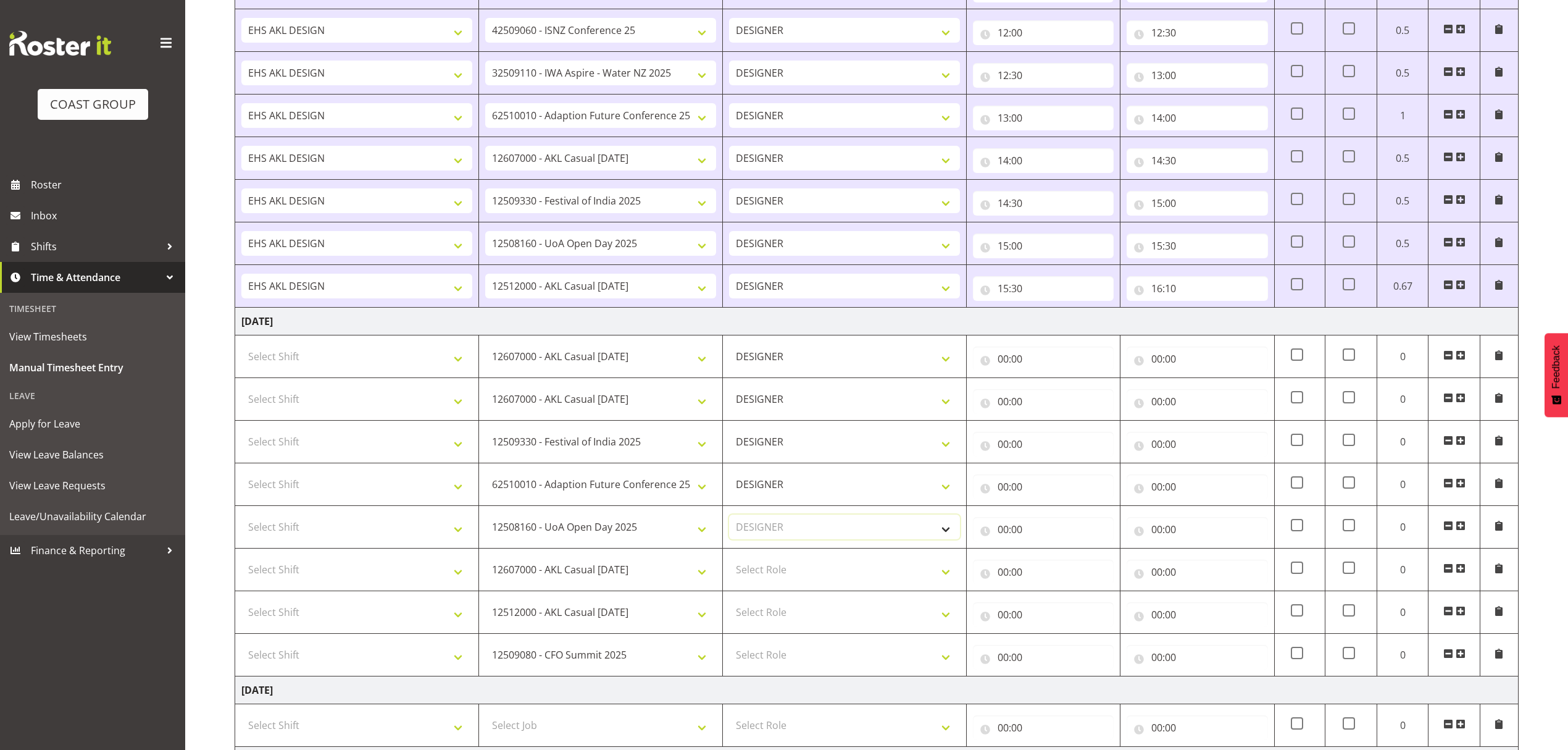
click at [729, 522] on select "Select Role DESIGNER" at bounding box center [844, 527] width 231 height 25
drag, startPoint x: 765, startPoint y: 579, endPoint x: 765, endPoint y: 588, distance: 9.0
click at [765, 580] on select "Select Role DESIGNER" at bounding box center [844, 569] width 231 height 25
select select "215"
click at [729, 565] on select "Select Role DESIGNER" at bounding box center [844, 569] width 231 height 25
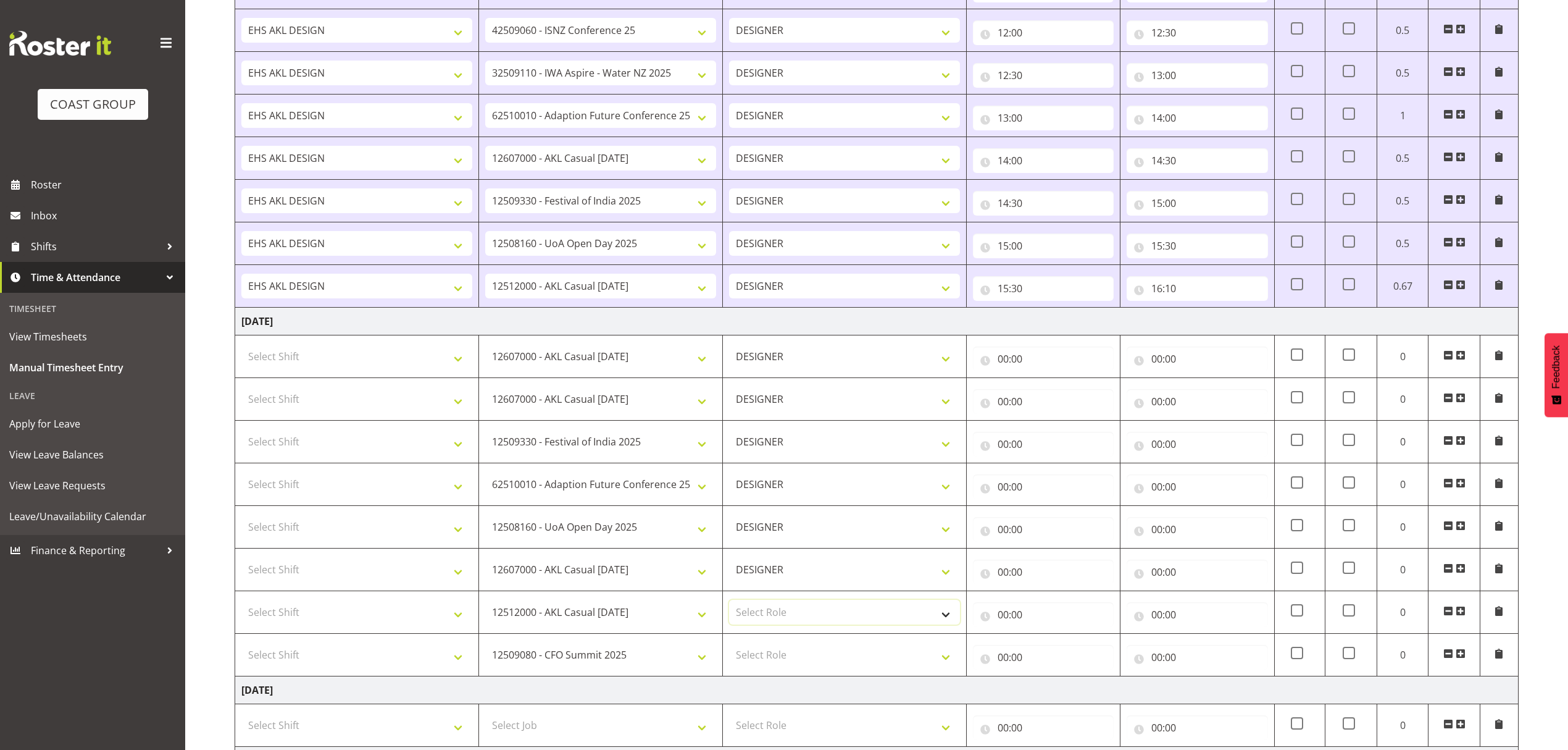
click at [771, 623] on select "Select Role DESIGNER" at bounding box center [844, 612] width 231 height 25
select select "215"
click at [729, 608] on select "Select Role DESIGNER" at bounding box center [844, 612] width 231 height 25
click at [769, 657] on select "Select Role DESIGNER" at bounding box center [844, 655] width 231 height 25
select select "215"
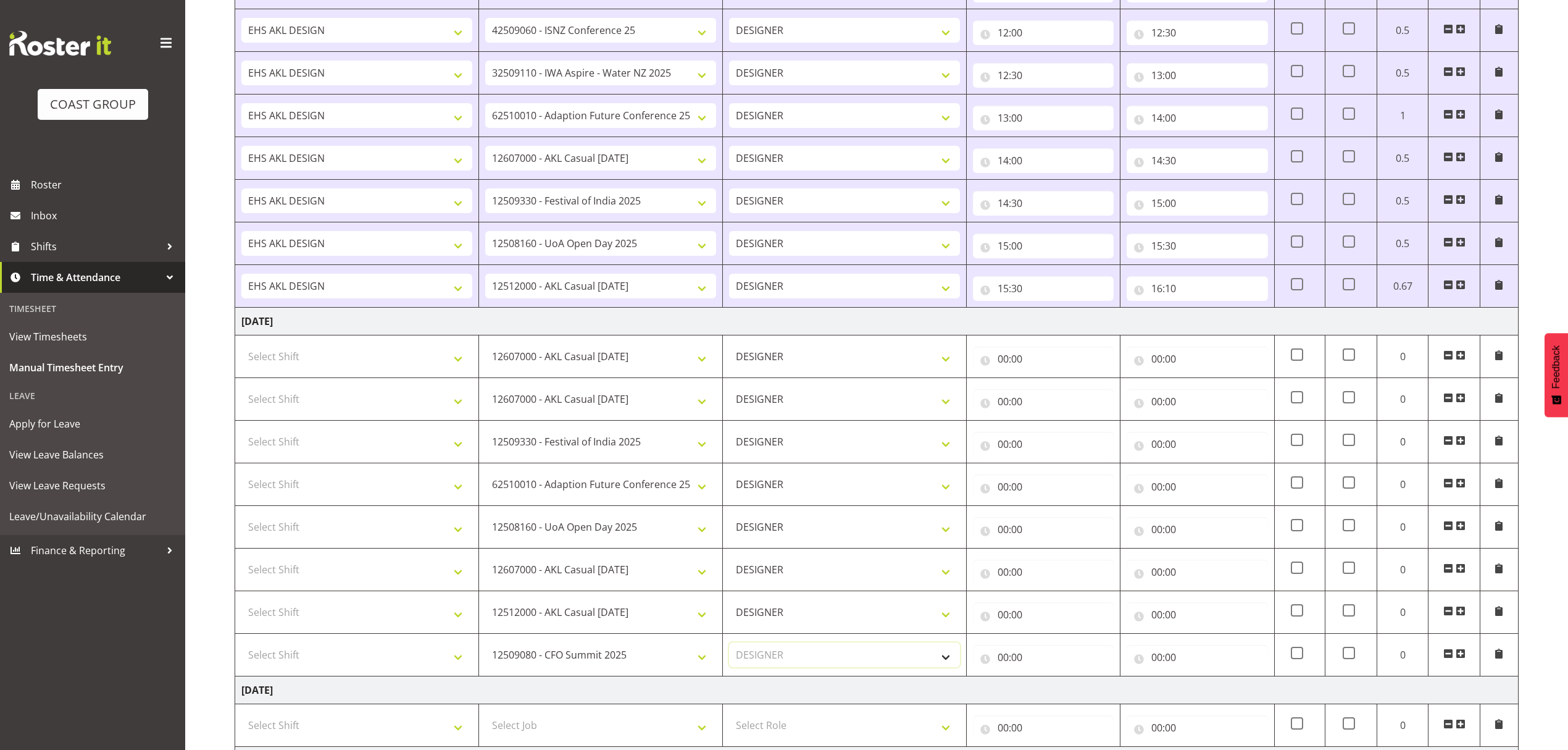
click at [729, 650] on select "Select Role DESIGNER" at bounding box center [844, 655] width 231 height 25
click at [389, 365] on select "Select Shift D+B @ HiNZ D+B Build D+B Build NZACA D+B Build Tech Day OCT 24 D+B…" at bounding box center [357, 356] width 231 height 25
select select "1321"
click at [242, 351] on select "Select Shift D+B @ HiNZ D+B Build D+B Build NZACA D+B Build Tech Day OCT 24 D+B…" at bounding box center [357, 356] width 231 height 25
click at [368, 402] on select "Select Shift D+B @ HiNZ D+B Build D+B Build NZACA D+B Build Tech Day OCT 24 D+B…" at bounding box center [357, 399] width 231 height 25
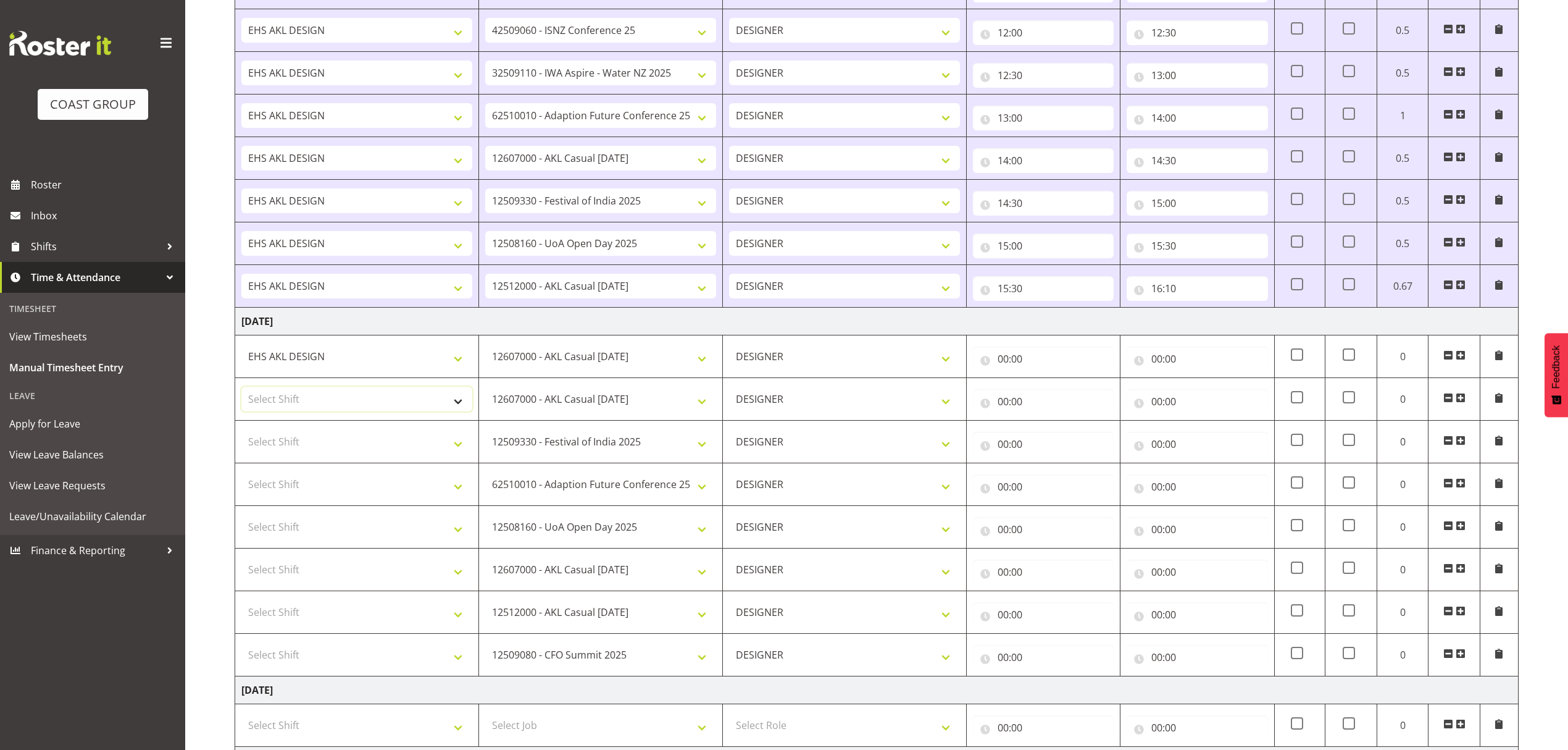
select select "1321"
drag, startPoint x: 368, startPoint y: 402, endPoint x: 355, endPoint y: 441, distance: 41.1
click at [368, 402] on select "Select Shift D+B @ HiNZ D+B Build D+B Build NZACA D+B Build Tech Day OCT 24 D+B…" at bounding box center [357, 399] width 231 height 25
click at [351, 454] on select "Select Shift D+B @ HiNZ D+B Build D+B Build NZACA D+B Build Tech Day OCT 24 D+B…" at bounding box center [357, 441] width 231 height 25
select select "1321"
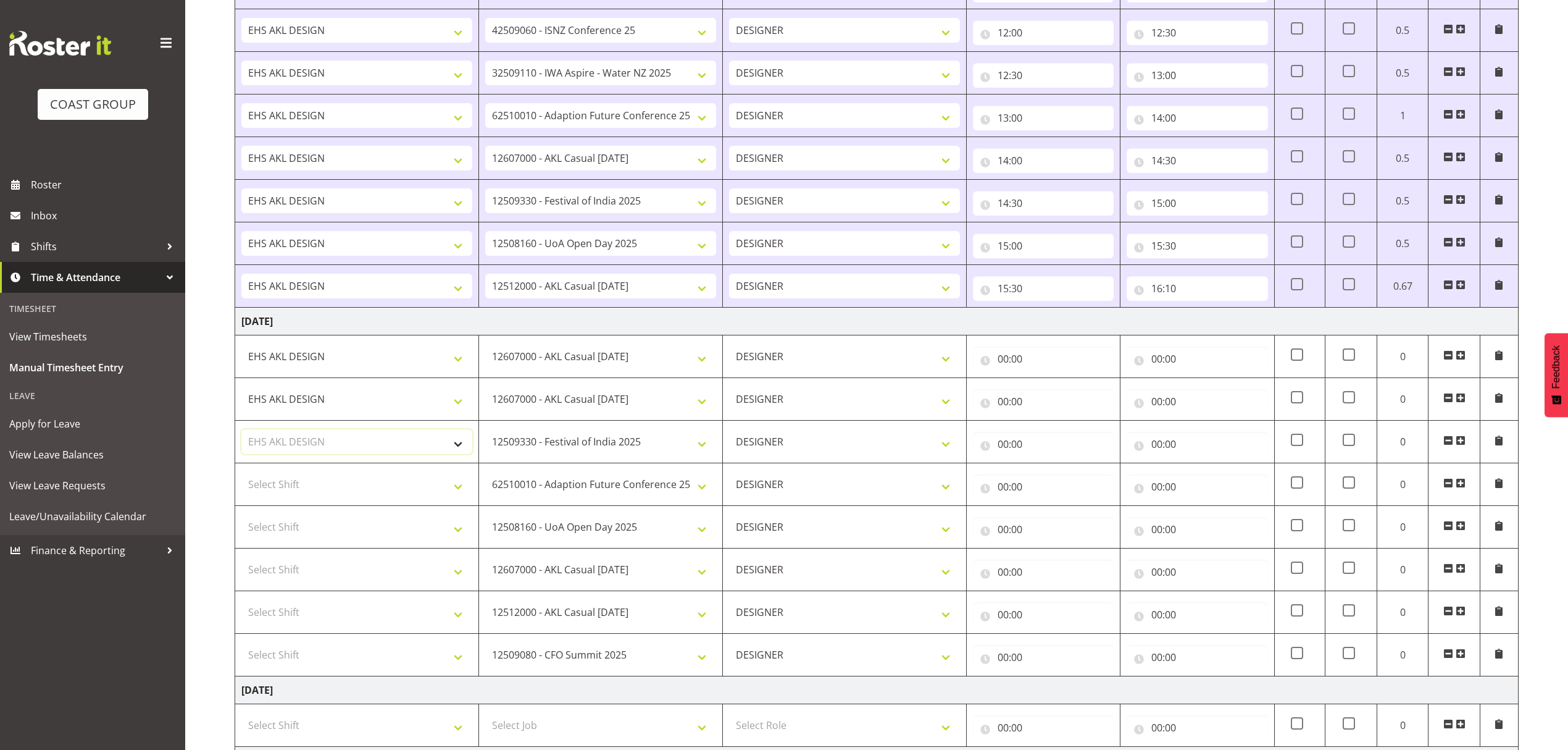
drag, startPoint x: 352, startPoint y: 457, endPoint x: 335, endPoint y: 495, distance: 41.6
click at [352, 454] on select "Select Shift D+B @ HiNZ D+B Build D+B Build NZACA D+B Build Tech Day OCT 24 D+B…" at bounding box center [357, 441] width 231 height 25
click at [335, 495] on select "Select Shift D+B @ HiNZ D+B Build D+B Build NZACA D+B Build Tech Day OCT 24 D+B…" at bounding box center [357, 484] width 231 height 25
select select "1321"
drag, startPoint x: 332, startPoint y: 502, endPoint x: 325, endPoint y: 528, distance: 26.9
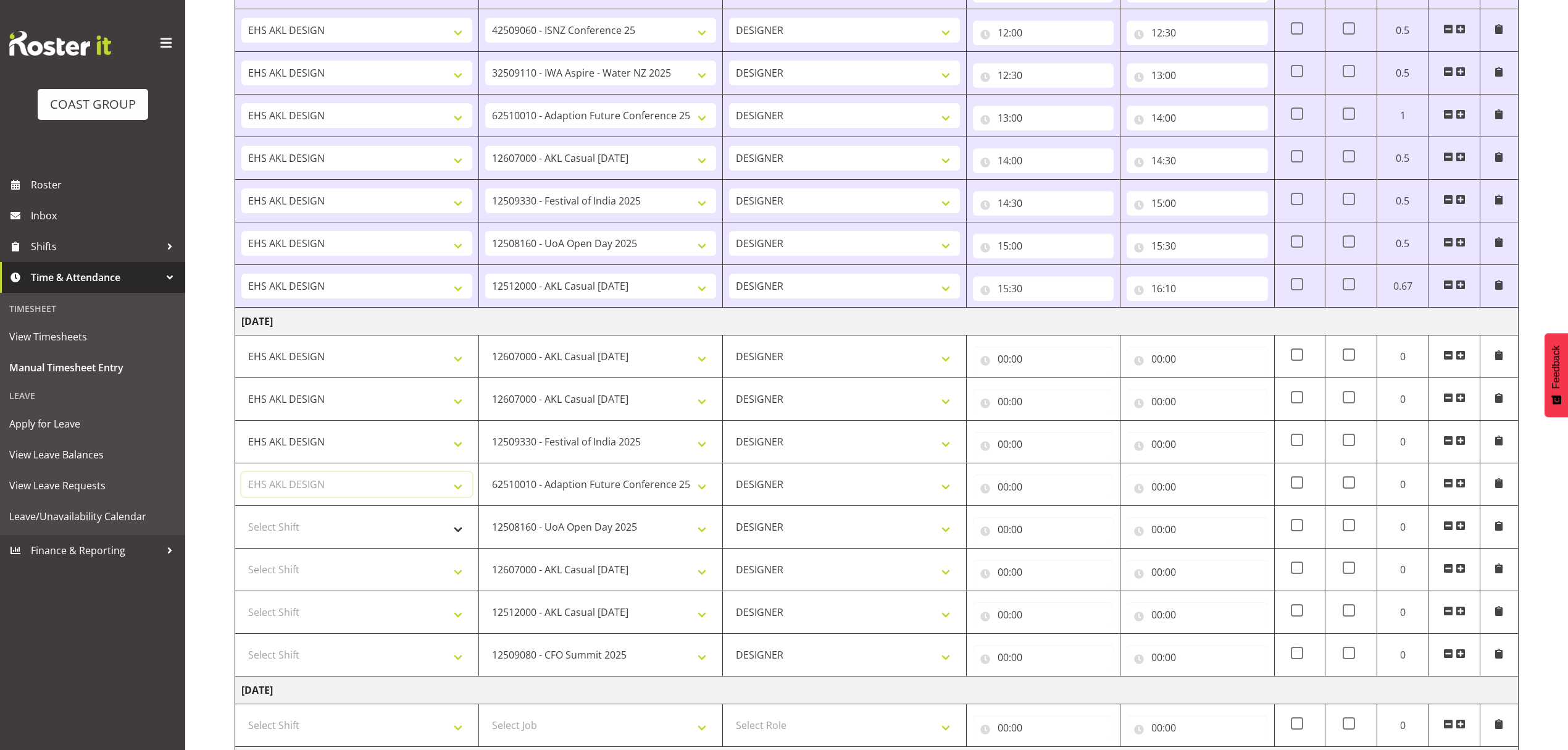
click at [332, 497] on select "Select Shift D+B @ HiNZ D+B Build D+B Build NZACA D+B Build Tech Day OCT 24 D+B…" at bounding box center [357, 484] width 231 height 25
drag, startPoint x: 325, startPoint y: 529, endPoint x: 322, endPoint y: 536, distance: 7.6
click at [325, 529] on select "Select Shift D+B @ HiNZ D+B Build D+B Build NZACA D+B Build Tech Day OCT 24 D+B…" at bounding box center [357, 527] width 231 height 25
select select "1321"
drag, startPoint x: 320, startPoint y: 542, endPoint x: 316, endPoint y: 568, distance: 26.3
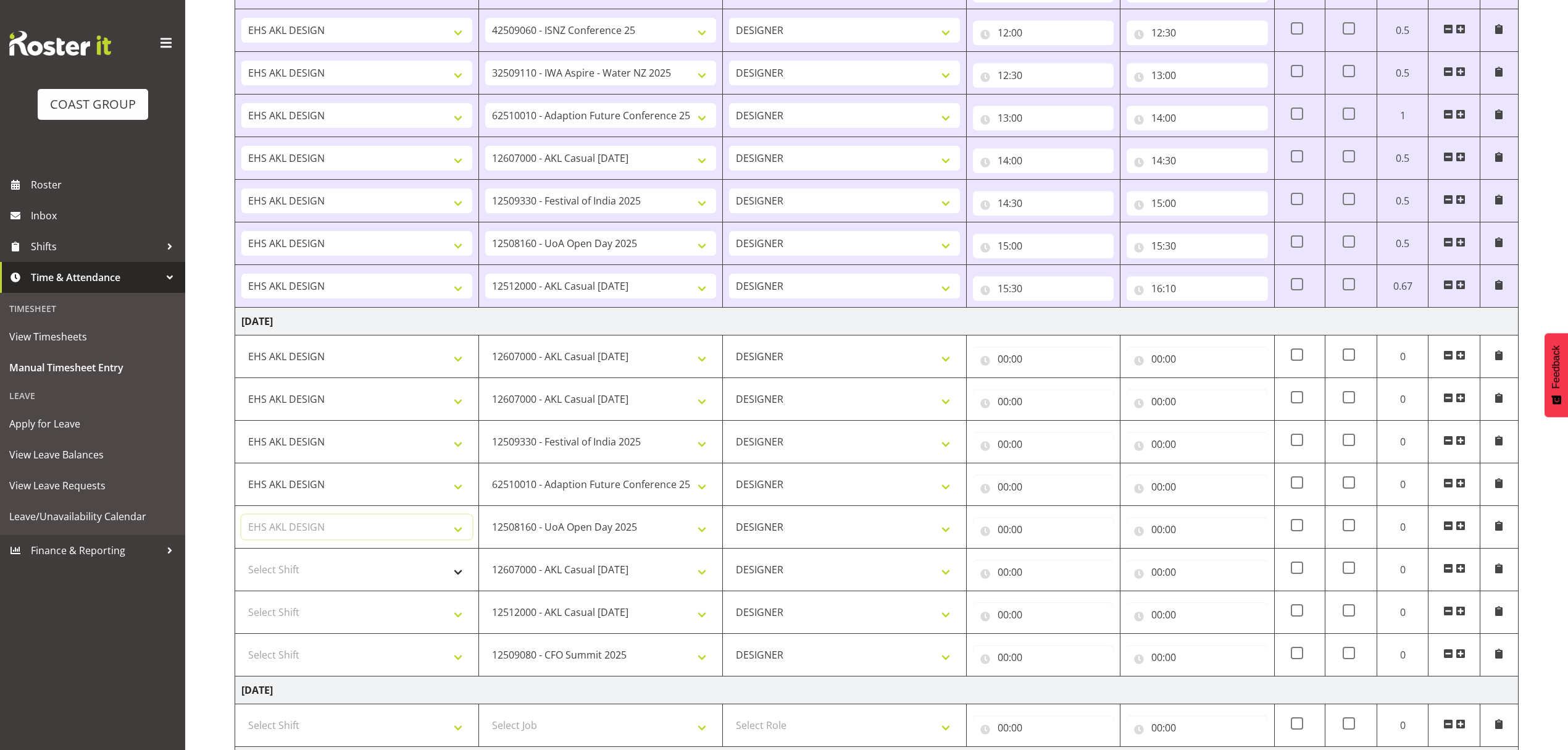
click at [320, 540] on select "Select Shift D+B @ HiNZ D+B Build D+B Build NZACA D+B Build Tech Day OCT 24 D+B…" at bounding box center [357, 527] width 231 height 25
click at [316, 569] on select "Select Shift D+B @ HiNZ D+B Build D+B Build NZACA D+B Build Tech Day OCT 24 D+B…" at bounding box center [357, 569] width 231 height 25
select select "1321"
click at [313, 574] on select "Select Shift D+B @ HiNZ D+B Build D+B Build NZACA D+B Build Tech Day OCT 24 D+B…" at bounding box center [357, 569] width 231 height 25
click at [307, 609] on select "Select Shift D+B @ HiNZ D+B Build D+B Build NZACA D+B Build Tech Day OCT 24 D+B…" at bounding box center [357, 612] width 231 height 25
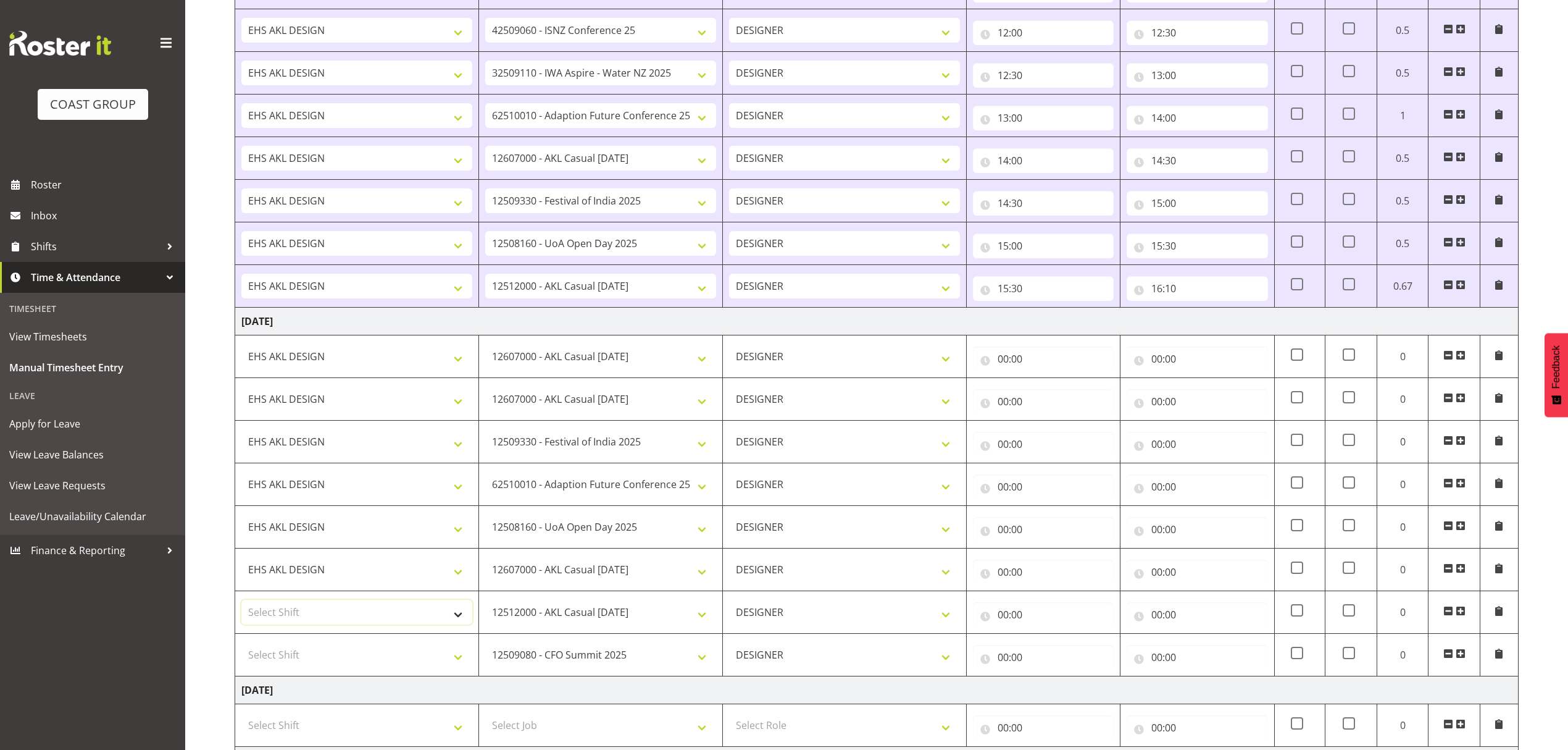
select select "1321"
drag, startPoint x: 305, startPoint y: 614, endPoint x: 294, endPoint y: 646, distance: 33.8
click at [305, 614] on select "Select Shift D+B @ HiNZ D+B Build D+B Build NZACA D+B Build Tech Day OCT 24 D+B…" at bounding box center [357, 612] width 231 height 25
click at [294, 646] on td "Select Shift D+B @ HiNZ D+B Build D+B Build NZACA D+B Build Tech Day OCT 24 D+B…" at bounding box center [357, 655] width 244 height 43
click at [295, 658] on select "Select Shift D+B @ HiNZ D+B Build D+B Build NZACA D+B Build Tech Day OCT 24 D+B…" at bounding box center [357, 655] width 231 height 25
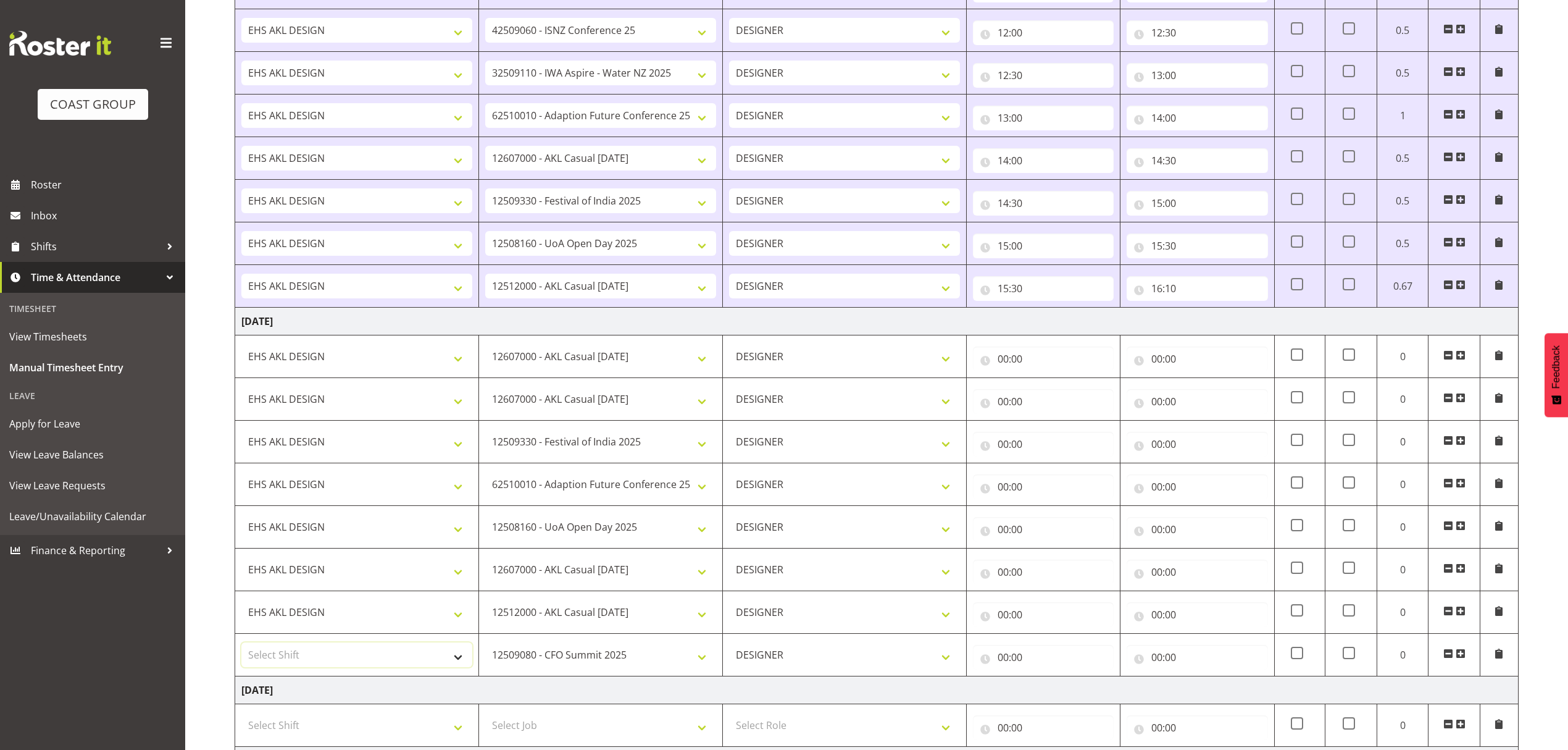
select select "1321"
drag, startPoint x: 295, startPoint y: 658, endPoint x: 336, endPoint y: 730, distance: 82.9
click at [295, 658] on select "Select Shift D+B @ HiNZ D+B Build D+B Build NZACA D+B Build Tech Day OCT 24 D+B…" at bounding box center [357, 655] width 231 height 25
click at [1176, 670] on input "00:00" at bounding box center [1197, 657] width 140 height 25
click at [1216, 700] on select "00 01 02 03 04 05 06 07 08 09 10 11 12 13 14 15 16 17 18 19 20 21 22 23" at bounding box center [1211, 690] width 28 height 25
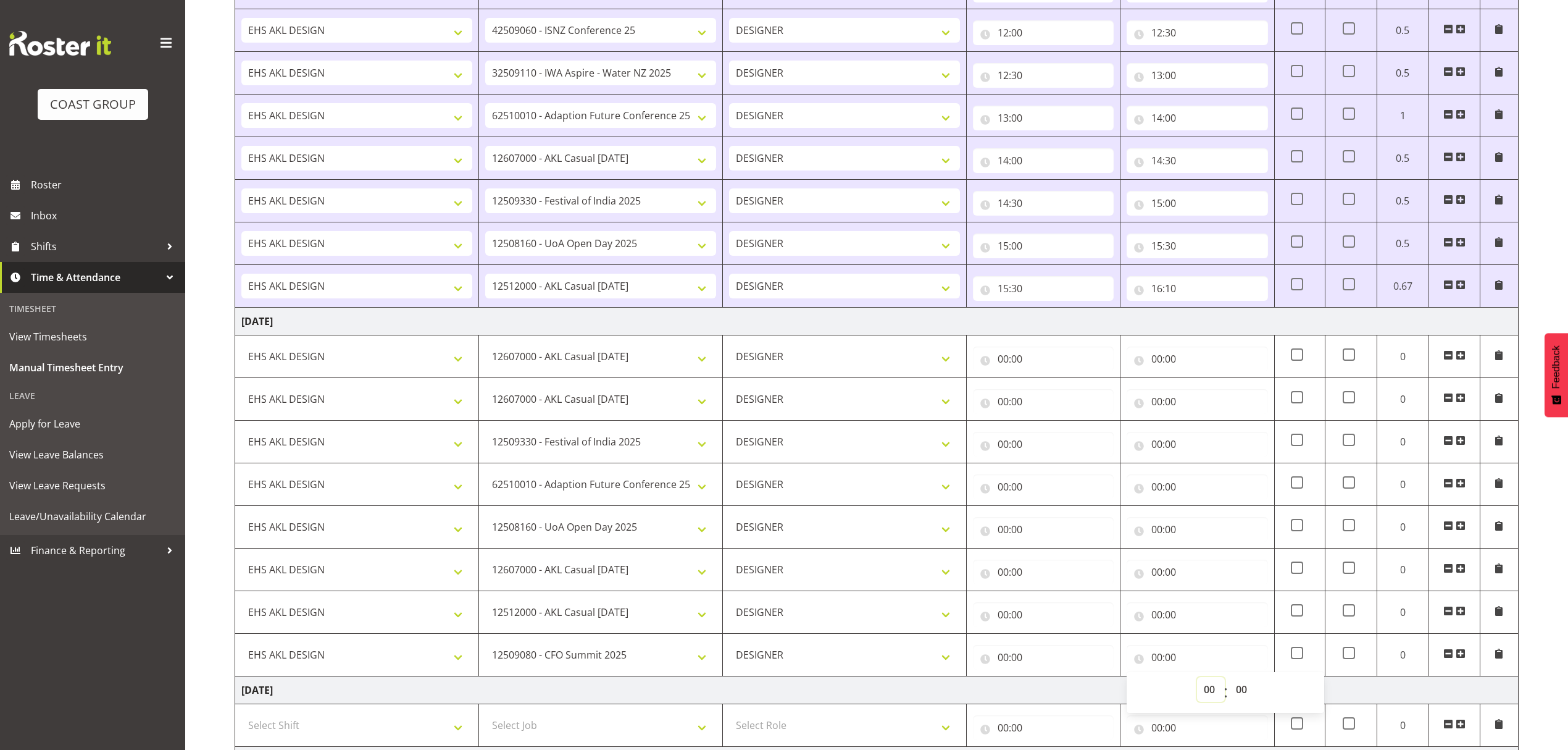
select select "16"
click at [1197, 685] on select "00 01 02 03 04 05 06 07 08 09 10 11 12 13 14 15 16 17 18 19 20 21 22 23" at bounding box center [1211, 690] width 28 height 25
type input "16:00"
click at [1052, 668] on input "00:00" at bounding box center [1043, 657] width 140 height 25
click at [1056, 698] on select "00 01 02 03 04 05 06 07 08 09 10 11 12 13 14 15 16 17 18 19 20 21 22 23" at bounding box center [1057, 690] width 28 height 25
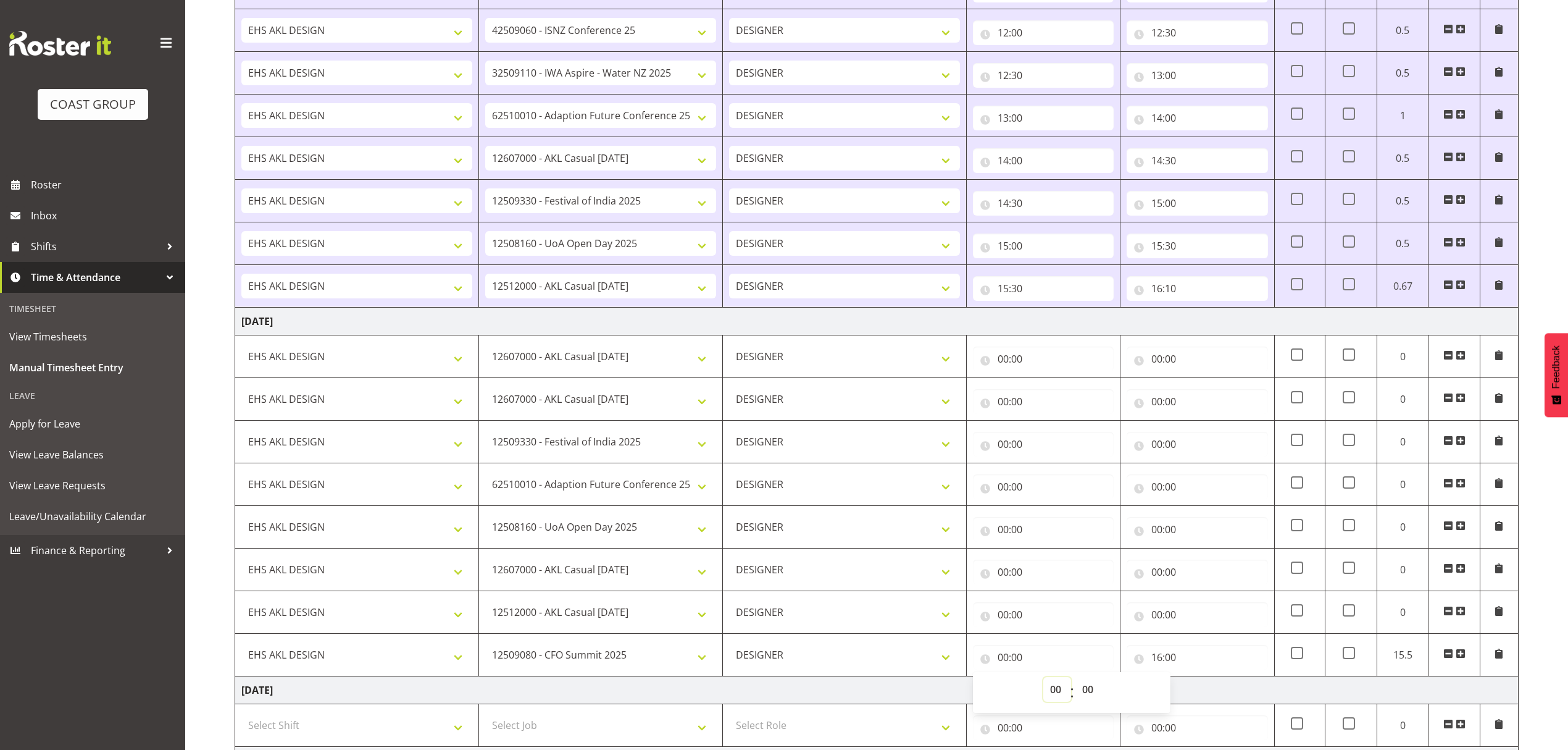
select select "15"
click at [1043, 685] on select "00 01 02 03 04 05 06 07 08 09 10 11 12 13 14 15 16 17 18 19 20 21 22 23" at bounding box center [1057, 690] width 28 height 25
type input "15:00"
click at [1036, 357] on input "00:00" at bounding box center [1043, 358] width 140 height 25
click at [1043, 393] on select "00 01 02 03 04 05 06 07 08 09 10 11 12 13 14 15 16 17 18 19 20 21 22 23" at bounding box center [1057, 391] width 28 height 25
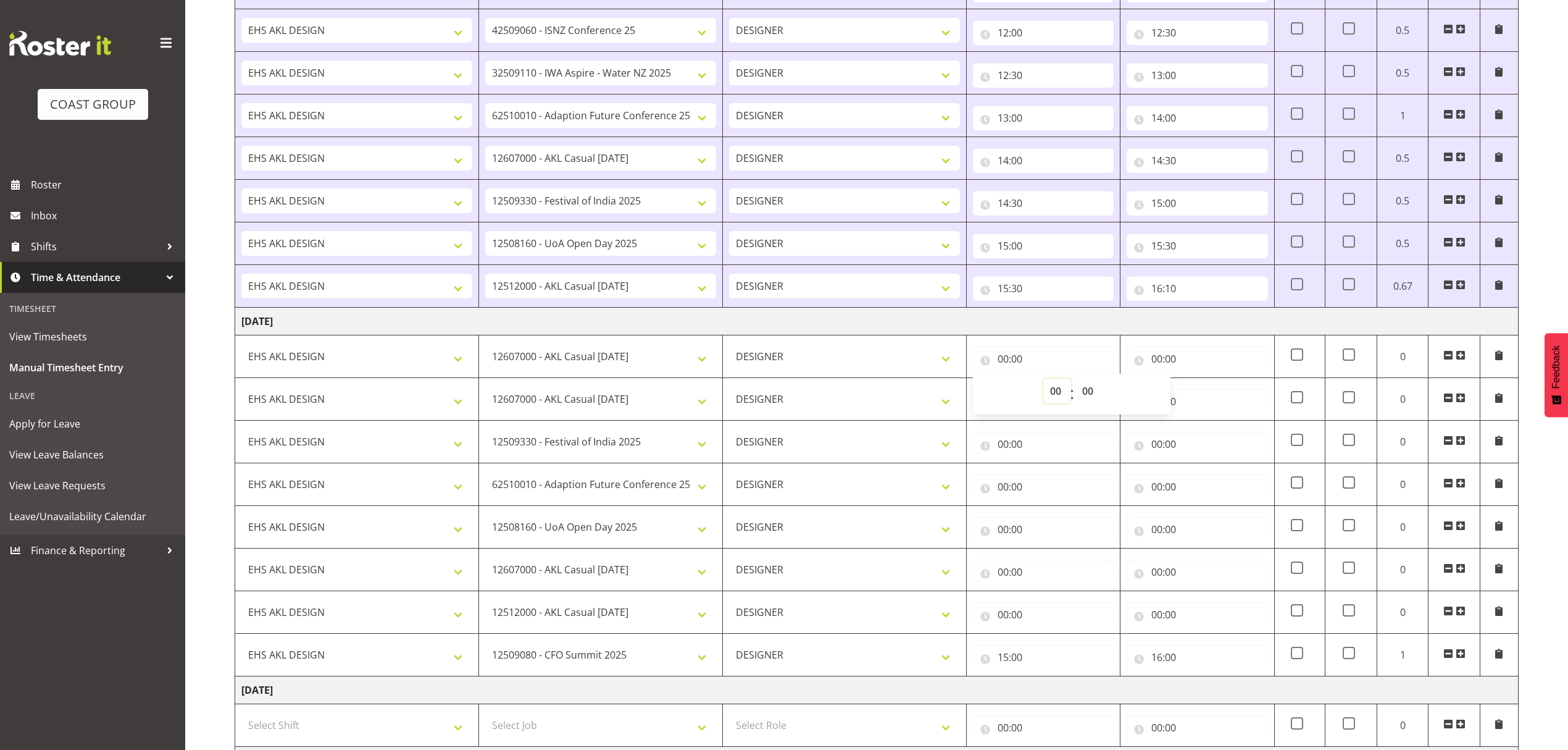
select select "7"
click at [1043, 385] on select "00 01 02 03 04 05 06 07 08 09 10 11 12 13 14 15 16 17 18 19 20 21 22 23" at bounding box center [1057, 391] width 28 height 25
type input "07:00"
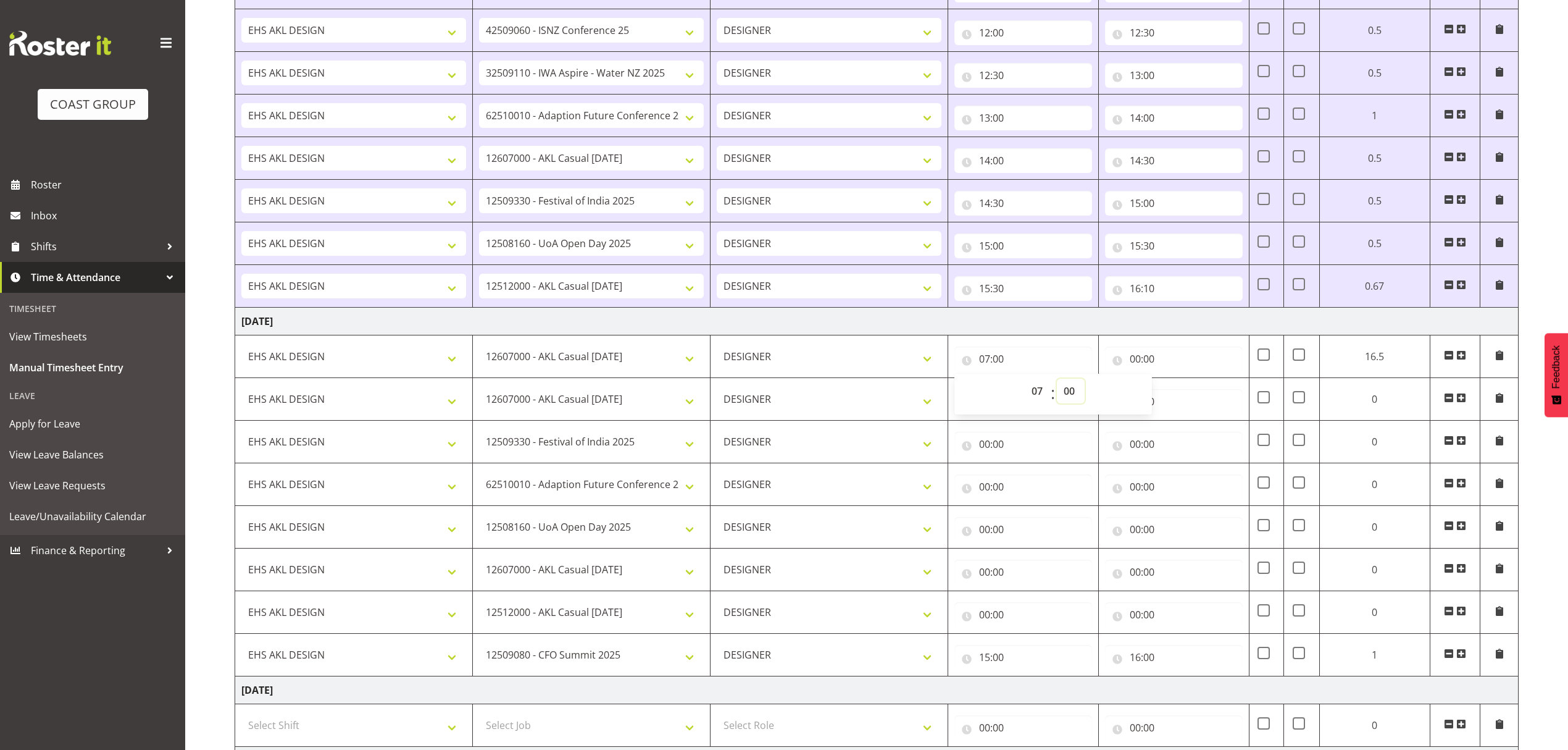
click at [1070, 398] on select "00 01 02 03 04 05 06 07 08 09 10 11 12 13 14 15 16 17 18 19 20 21 22 23 24 25 2…" at bounding box center [1071, 391] width 28 height 25
select select "35"
click at [1076, 385] on select "00 01 02 03 04 05 06 07 08 09 10 11 12 13 14 15 16 17 18 19 20 21 22 23 24 25 2…" at bounding box center [1071, 391] width 28 height 25
type input "07:35"
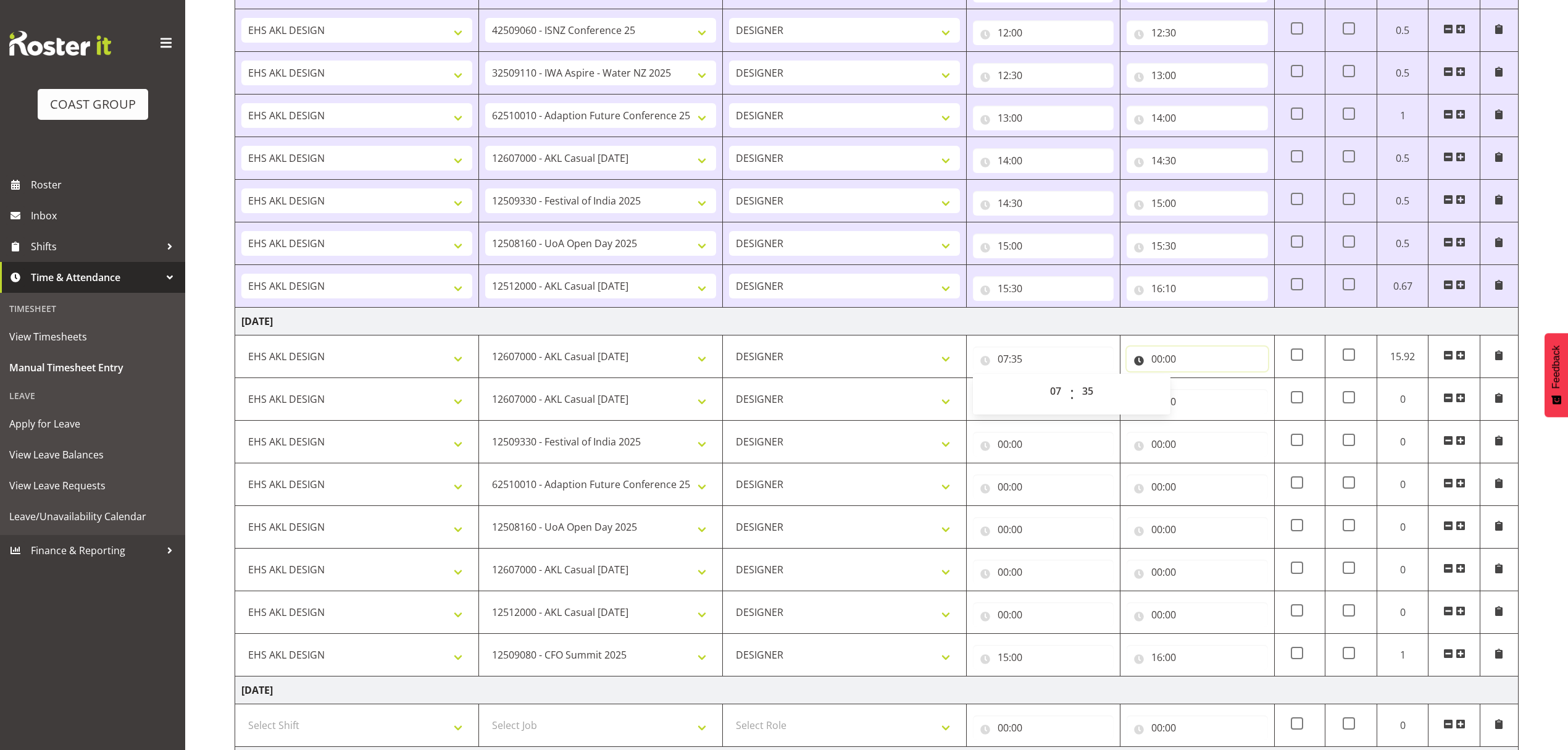
click at [1201, 371] on input "00:00" at bounding box center [1197, 358] width 140 height 25
click at [1210, 398] on select "00 01 02 03 04 05 06 07 08 09 10 11 12 13 14 15 16 17 18 19 20 21 22 23" at bounding box center [1211, 391] width 28 height 25
select select "8"
click at [1197, 385] on select "00 01 02 03 04 05 06 07 08 09 10 11 12 13 14 15 16 17 18 19 20 21 22 23" at bounding box center [1211, 391] width 28 height 25
type input "08:00"
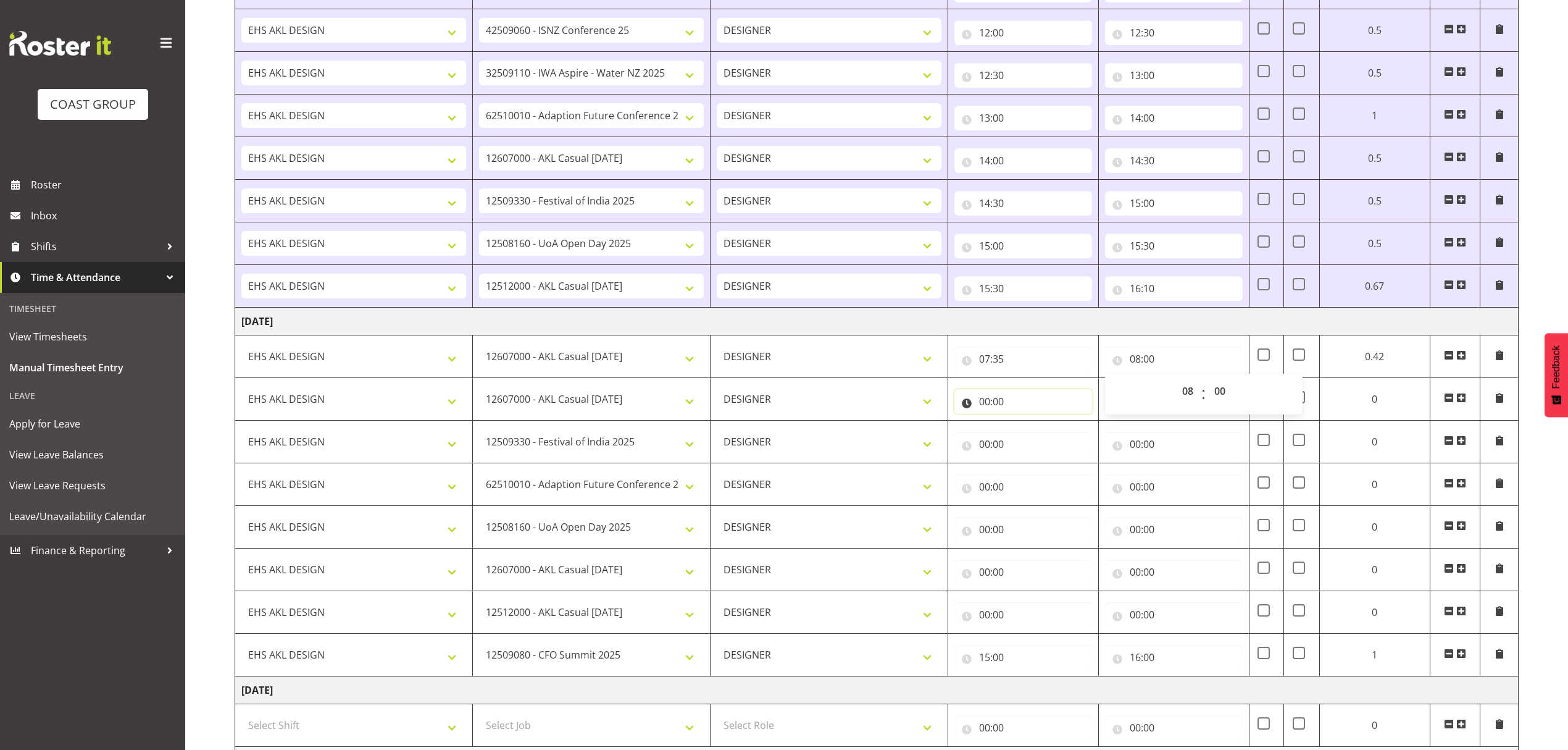
click at [1008, 404] on input "00:00" at bounding box center [1023, 401] width 138 height 25
click at [1037, 435] on select "00 01 02 03 04 05 06 07 08 09 10 11 12 13 14 15 16 17 18 19 20 21 22 23" at bounding box center [1039, 434] width 28 height 25
select select "8"
click at [1026, 428] on select "00 01 02 03 04 05 06 07 08 09 10 11 12 13 14 15 16 17 18 19 20 21 22 23" at bounding box center [1039, 434] width 28 height 25
type input "08:00"
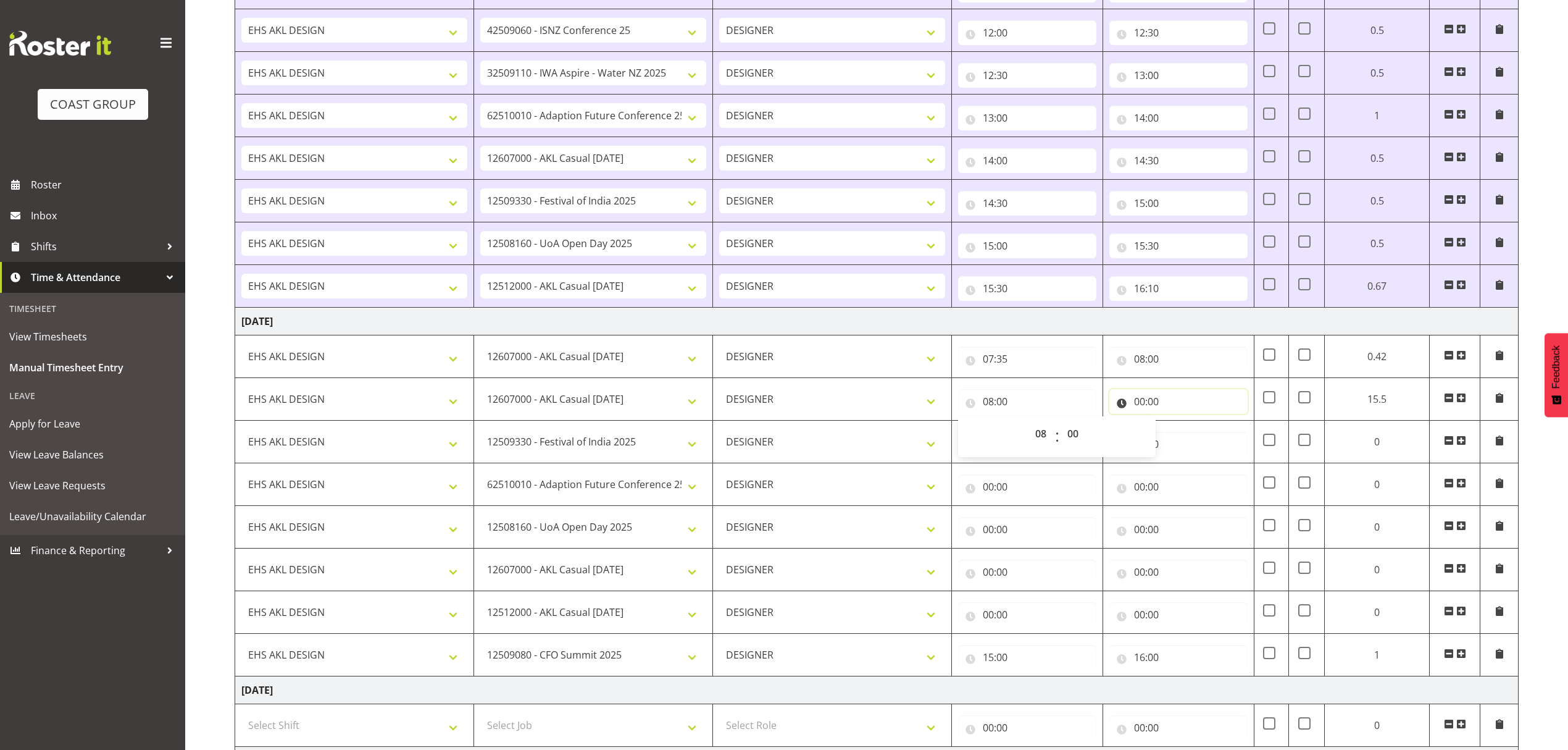
click at [1156, 406] on input "00:00" at bounding box center [1178, 401] width 139 height 25
click at [1193, 440] on select "00 01 02 03 04 05 06 07 08 09 10 11 12 13 14 15 16 17 18 19 20 21 22 23" at bounding box center [1194, 434] width 28 height 25
select select "9"
click at [1180, 428] on select "00 01 02 03 04 05 06 07 08 09 10 11 12 13 14 15 16 17 18 19 20 21 22 23" at bounding box center [1194, 434] width 28 height 25
type input "09:00"
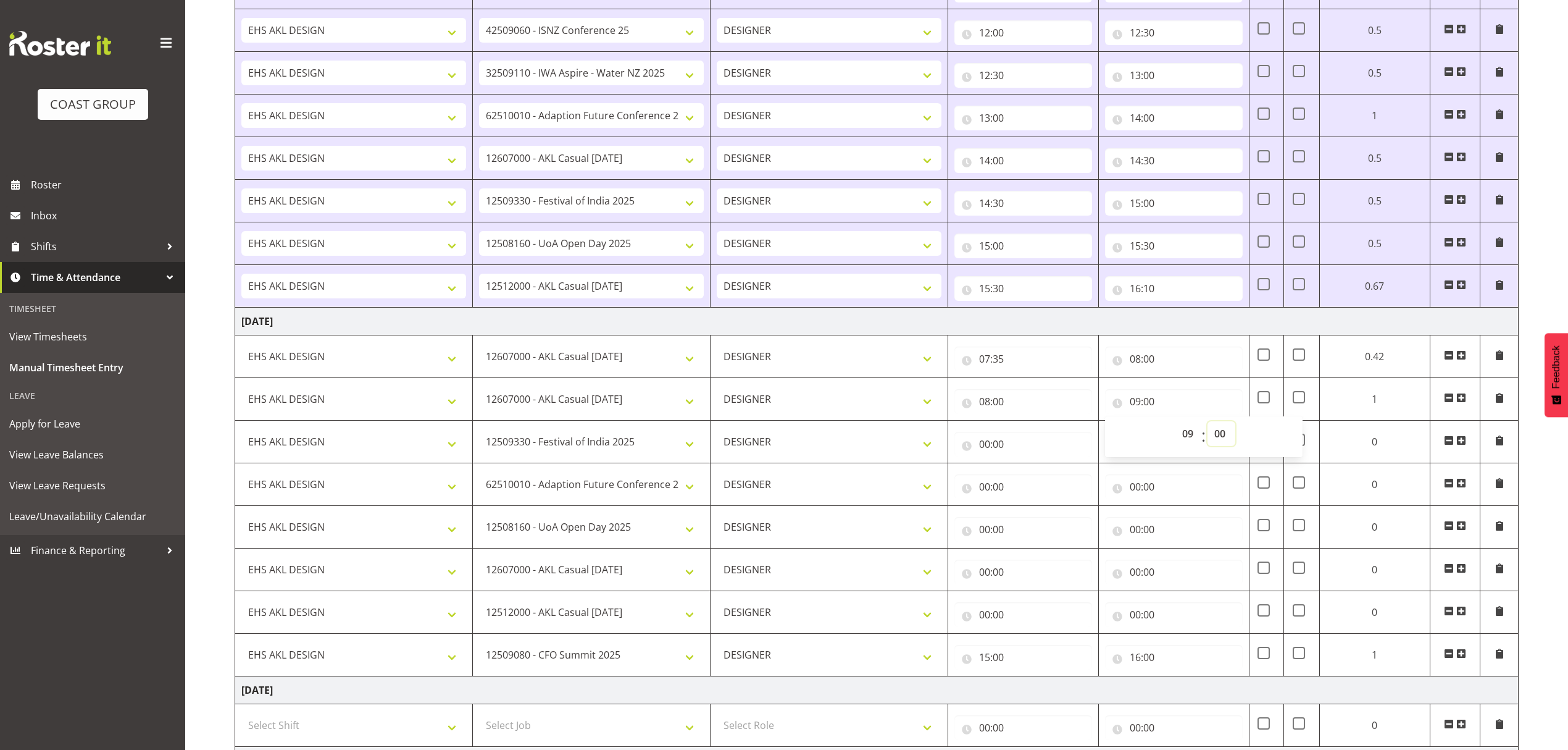
click at [1216, 438] on select "00 01 02 03 04 05 06 07 08 09 10 11 12 13 14 15 16 17 18 19 20 21 22 23 24 25 2…" at bounding box center [1222, 434] width 28 height 25
select select "50"
click at [1208, 428] on select "00 01 02 03 04 05 06 07 08 09 10 11 12 13 14 15 16 17 18 19 20 21 22 23 24 25 2…" at bounding box center [1222, 434] width 28 height 25
type input "09:50"
click at [1033, 457] on input "00:00" at bounding box center [1023, 444] width 138 height 25
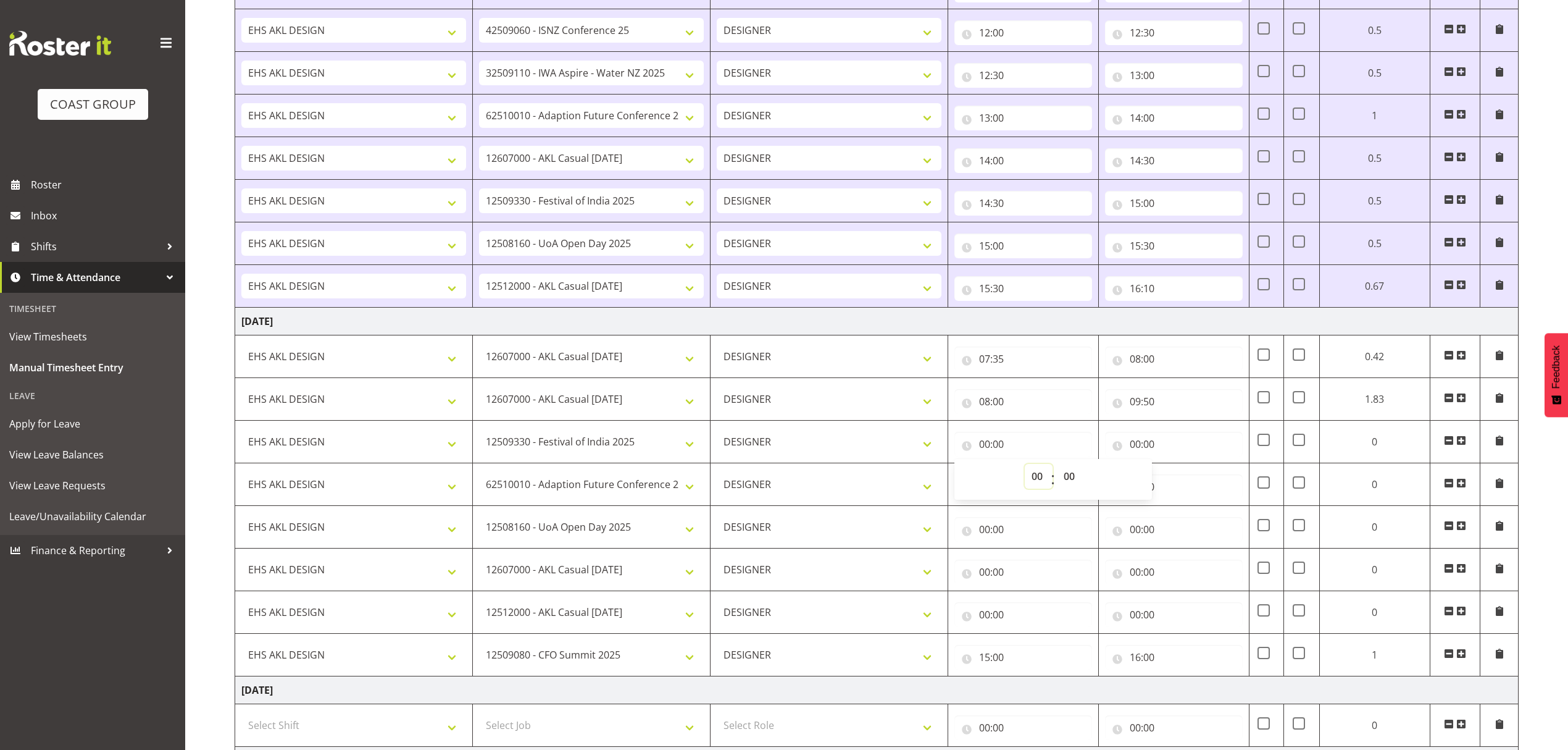
click at [1041, 477] on select "00 01 02 03 04 05 06 07 08 09 10 11 12 13 14 15 16 17 18 19 20 21 22 23" at bounding box center [1039, 476] width 28 height 25
select select "9"
click at [1025, 471] on select "00 01 02 03 04 05 06 07 08 09 10 11 12 13 14 15 16 17 18 19 20 21 22 23" at bounding box center [1039, 476] width 28 height 25
type input "09:00"
click at [1069, 485] on select "00 01 02 03 04 05 06 07 08 09 10 11 12 13 14 15 16 17 18 19 20 21 22 23 24 25 2…" at bounding box center [1071, 476] width 28 height 25
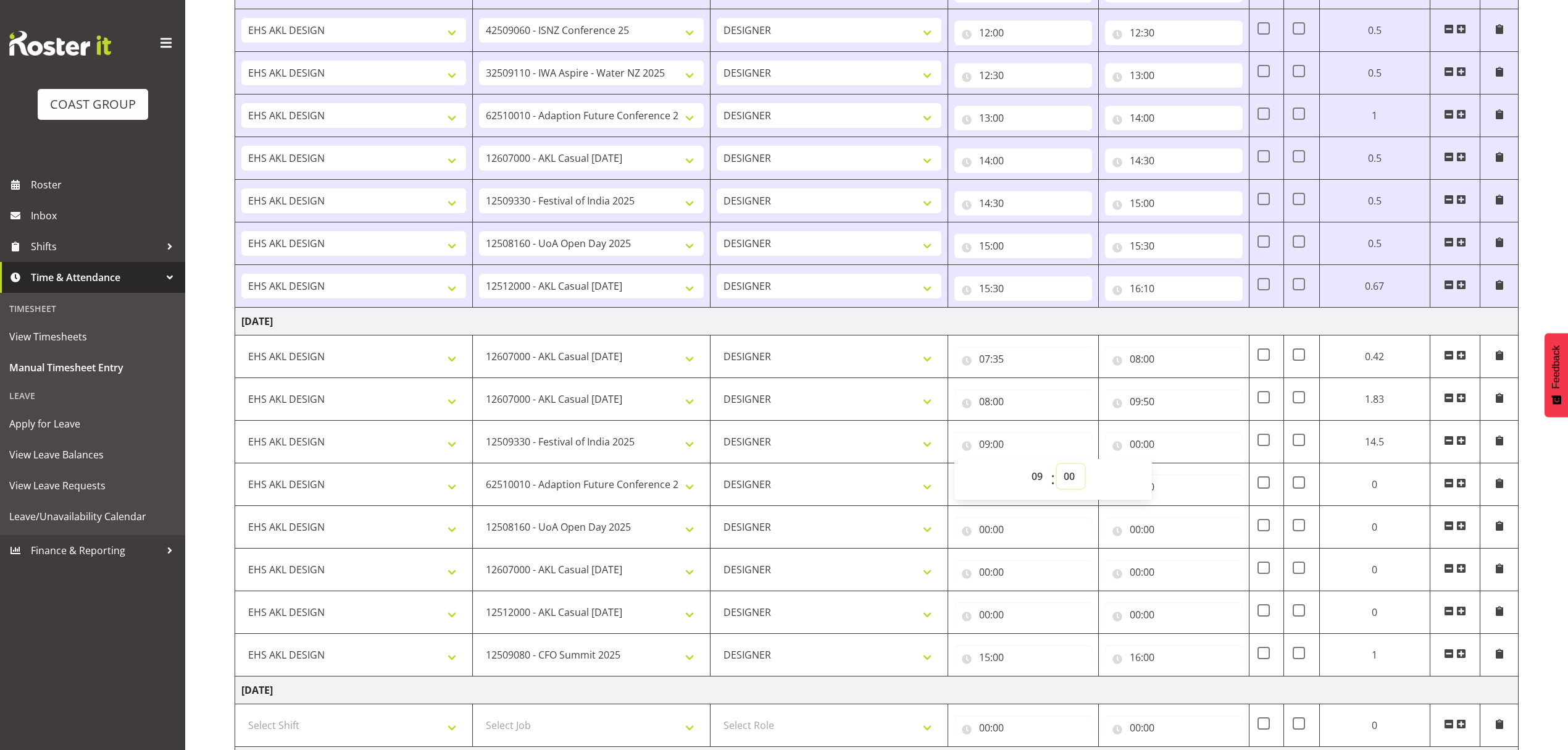
select select "50"
click at [1059, 471] on select "00 01 02 03 04 05 06 07 08 09 10 11 12 13 14 15 16 17 18 19 20 21 22 23 24 25 2…" at bounding box center [1071, 476] width 28 height 25
type input "09:50"
click at [1156, 444] on input "00:00" at bounding box center [1178, 444] width 139 height 25
click at [1193, 488] on select "00 01 02 03 04 05 06 07 08 09 10 11 12 13 14 15 16 17 18 19 20 21 22 23" at bounding box center [1194, 476] width 28 height 25
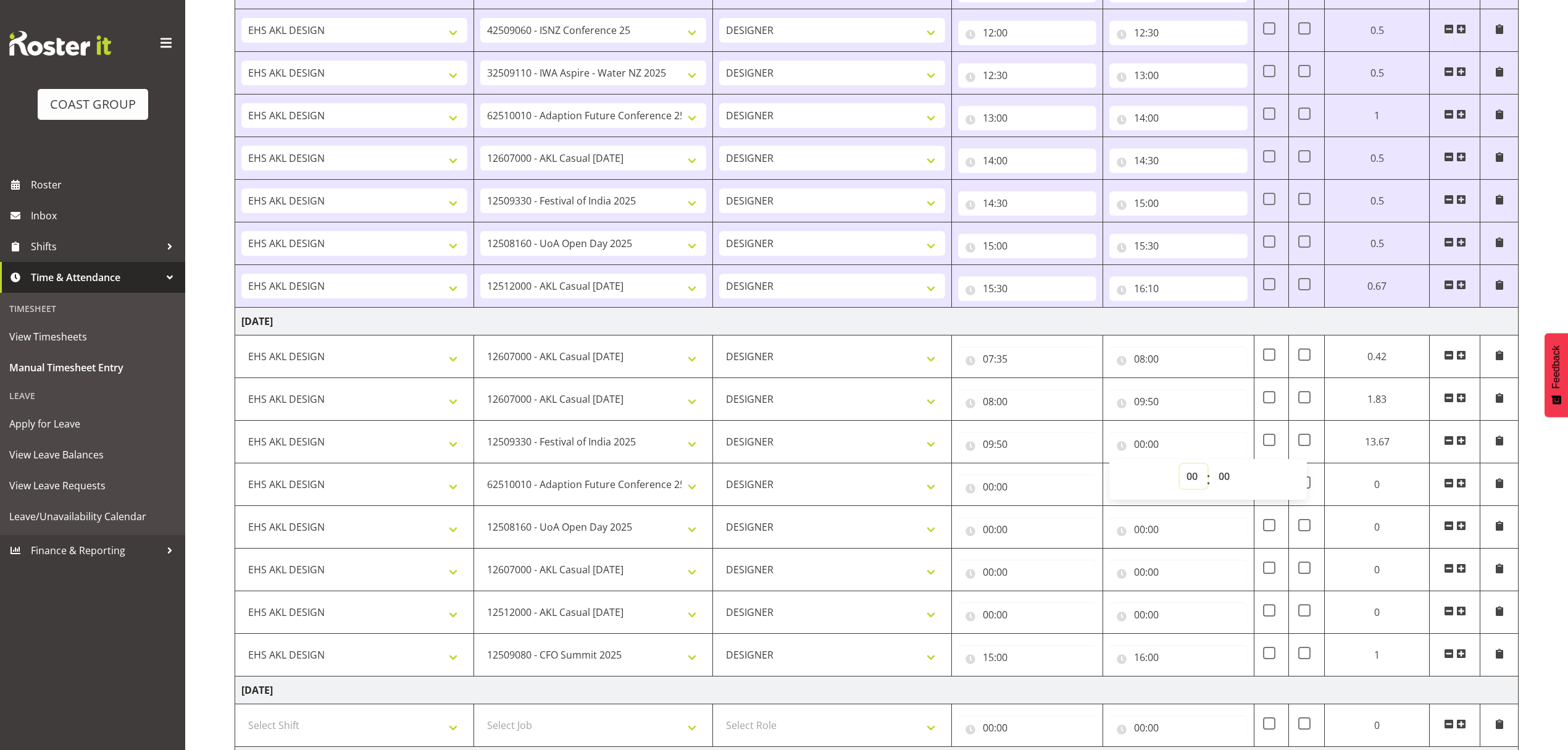
select select "10"
click at [1180, 471] on select "00 01 02 03 04 05 06 07 08 09 10 11 12 13 14 15 16 17 18 19 20 21 22 23" at bounding box center [1194, 476] width 28 height 25
type input "10:00"
click at [1226, 479] on select "00 01 02 03 04 05 06 07 08 09 10 11 12 13 14 15 16 17 18 19 20 21 22 23 24 25 2…" at bounding box center [1222, 476] width 28 height 25
select select "30"
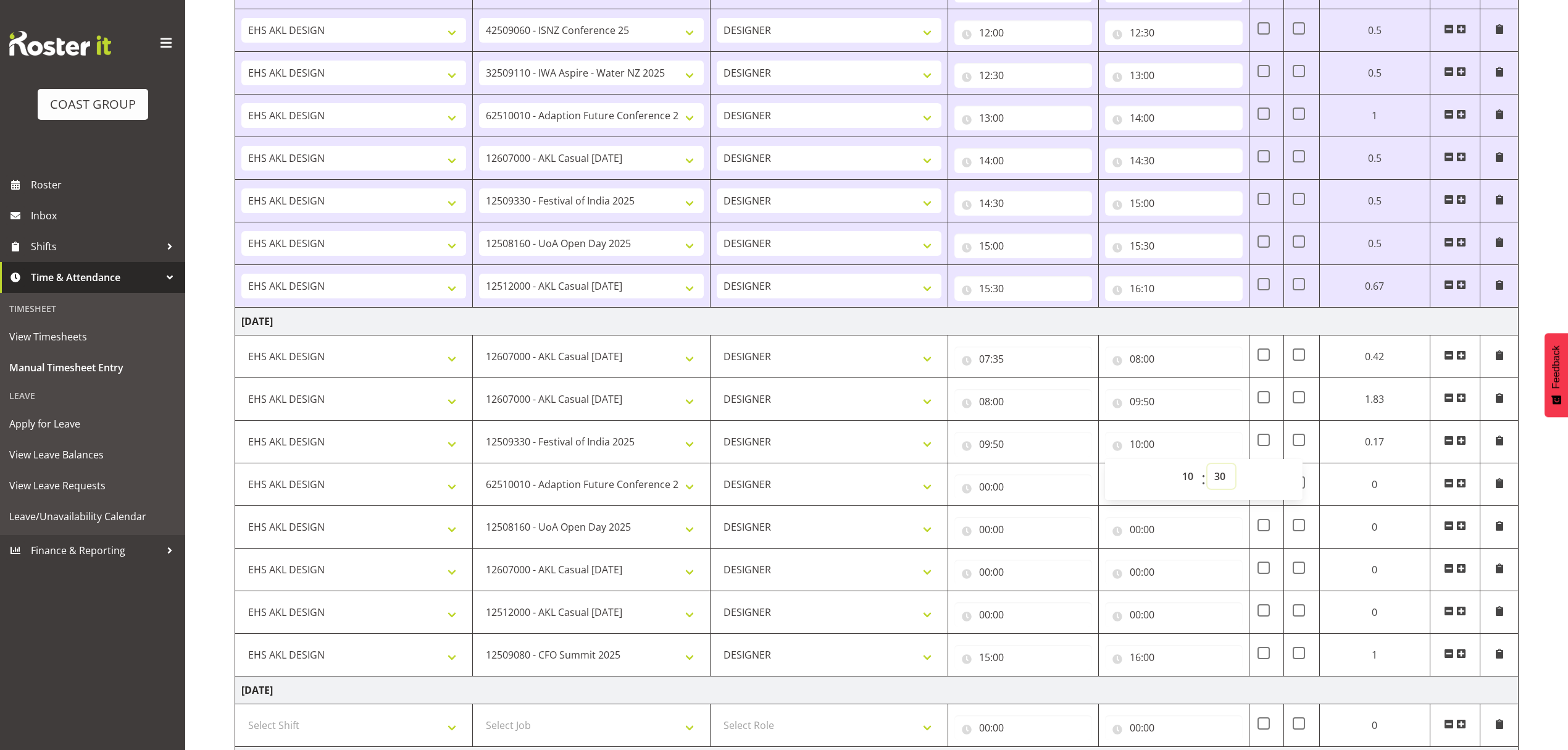
click at [1208, 471] on select "00 01 02 03 04 05 06 07 08 09 10 11 12 13 14 15 16 17 18 19 20 21 22 23 24 25 2…" at bounding box center [1222, 476] width 28 height 25
type input "10:30"
click at [977, 499] on input "00:00" at bounding box center [1023, 487] width 138 height 25
click at [1030, 529] on select "00 01 02 03 04 05 06 07 08 09 10 11 12 13 14 15 16 17 18 19 20 21 22 23" at bounding box center [1039, 518] width 28 height 25
select select "10"
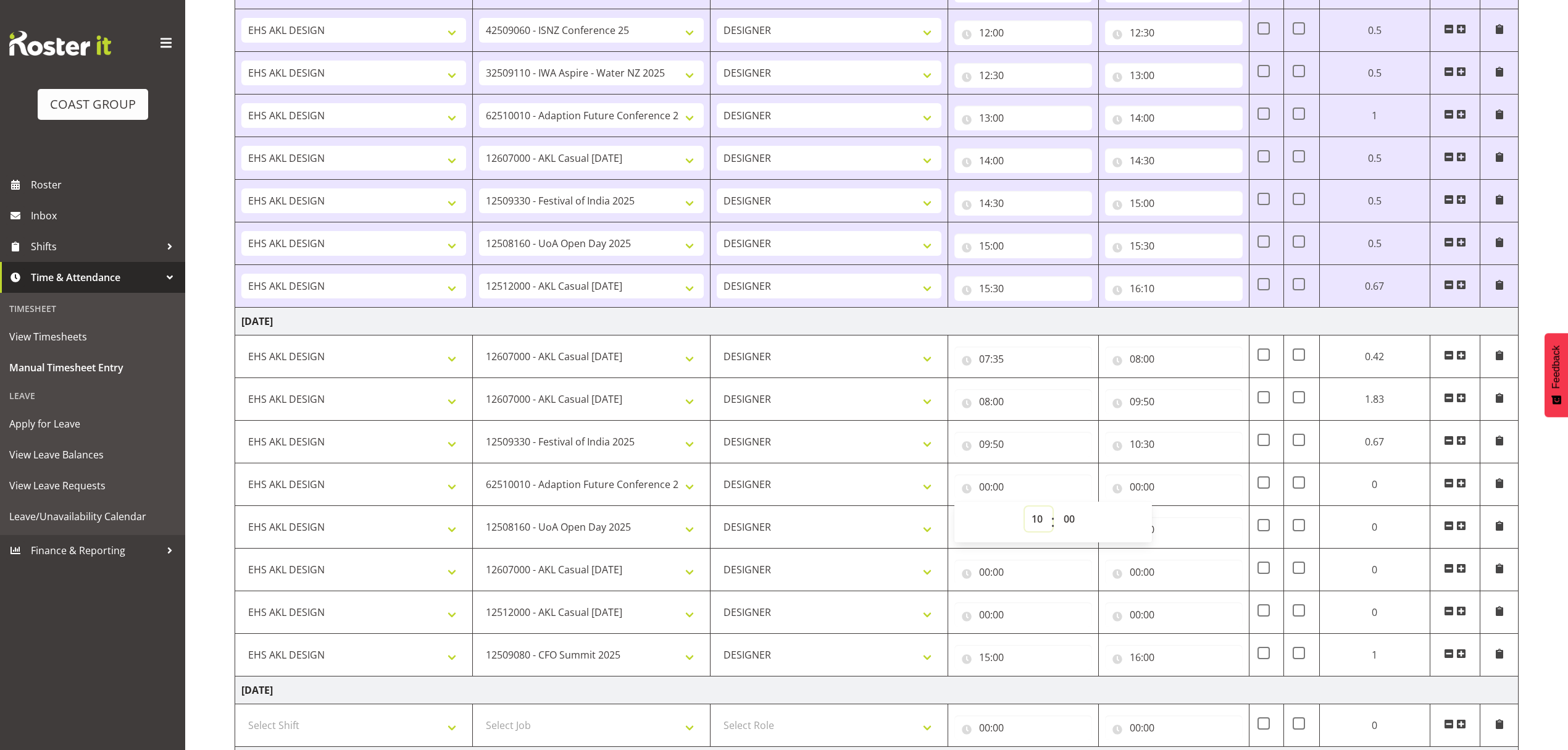
click at [1026, 514] on select "00 01 02 03 04 05 06 07 08 09 10 11 12 13 14 15 16 17 18 19 20 21 22 23" at bounding box center [1039, 518] width 28 height 25
type input "10:00"
click at [1080, 525] on select "00 01 02 03 04 05 06 07 08 09 10 11 12 13 14 15 16 17 18 19 20 21 22 23 24 25 2…" at bounding box center [1075, 518] width 28 height 25
select select "30"
click at [1061, 514] on select "00 01 02 03 04 05 06 07 08 09 10 11 12 13 14 15 16 17 18 19 20 21 22 23 24 25 2…" at bounding box center [1075, 518] width 28 height 25
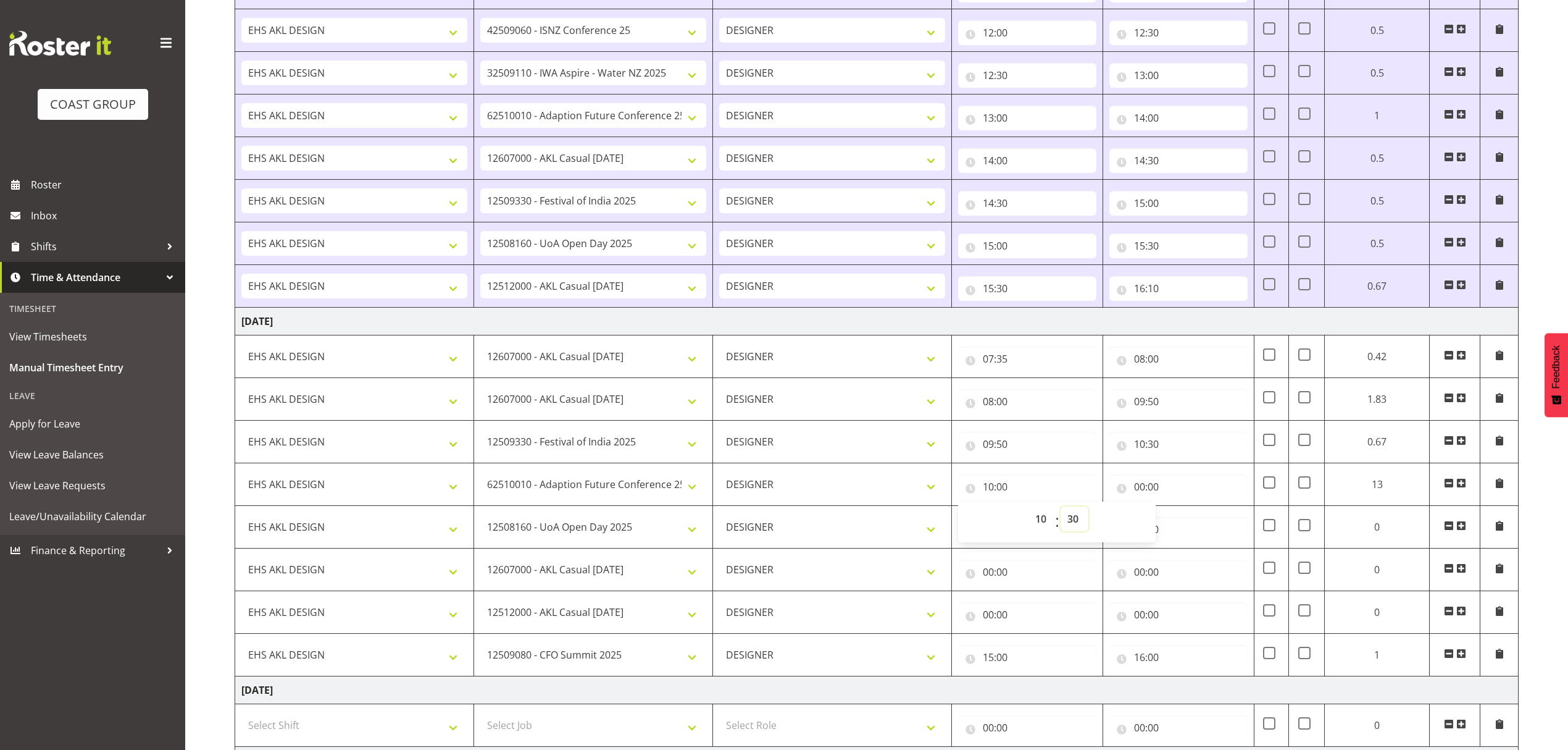
type input "10:30"
click at [1173, 499] on input "00:00" at bounding box center [1178, 487] width 139 height 25
click at [1183, 525] on select "00 01 02 03 04 05 06 07 08 09 10 11 12 13 14 15 16 17 18 19 20 21 22 23" at bounding box center [1194, 518] width 28 height 25
select select "13"
click at [1180, 514] on select "00 01 02 03 04 05 06 07 08 09 10 11 12 13 14 15 16 17 18 19 20 21 22 23" at bounding box center [1194, 518] width 28 height 25
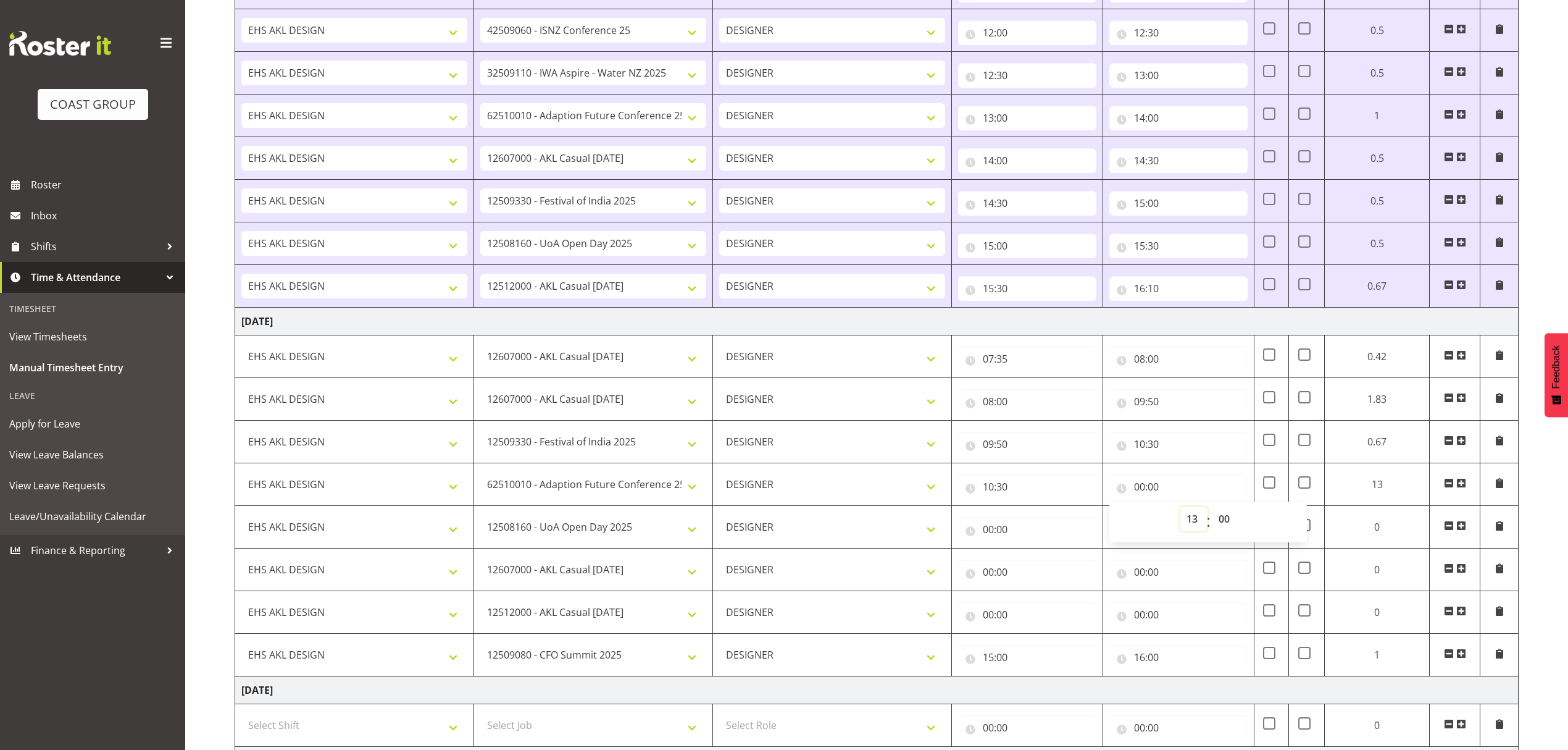
type input "13:00"
click at [1225, 519] on select "00 01 02 03 04 05 06 07 08 09 10 11 12 13 14 15 16 17 18 19 20 21 22 23 24 25 2…" at bounding box center [1222, 518] width 28 height 25
select select "30"
click at [1208, 514] on select "00 01 02 03 04 05 06 07 08 09 10 11 12 13 14 15 16 17 18 19 20 21 22 23 24 25 2…" at bounding box center [1222, 518] width 28 height 25
type input "13:30"
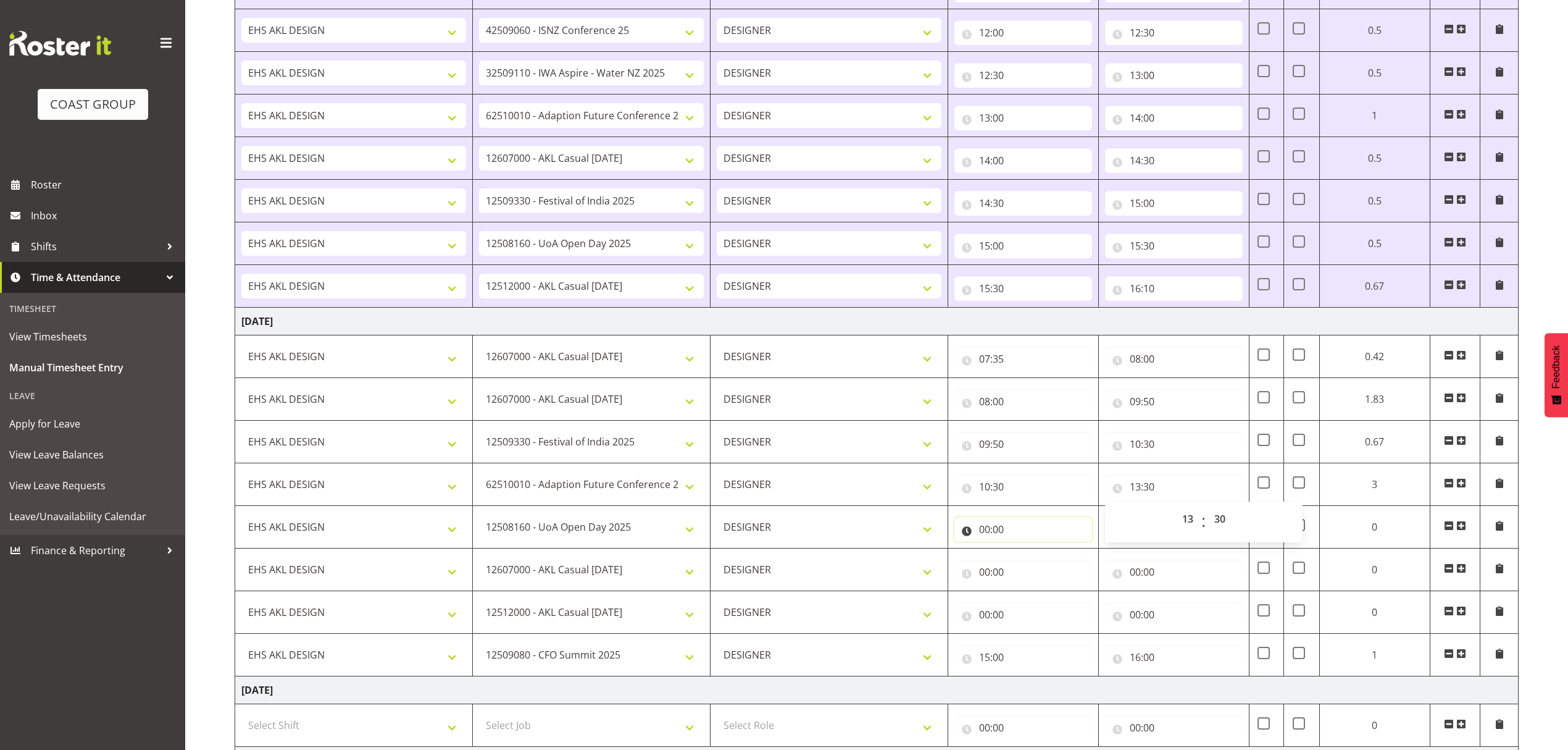
click at [971, 537] on input "00:00" at bounding box center [1023, 529] width 138 height 25
click at [1026, 571] on select "00 01 02 03 04 05 06 07 08 09 10 11 12 13 14 15 16 17 18 19 20 21 22 23" at bounding box center [1039, 561] width 28 height 25
select select "13"
click at [1026, 556] on select "00 01 02 03 04 05 06 07 08 09 10 11 12 13 14 15 16 17 18 19 20 21 22 23" at bounding box center [1039, 561] width 28 height 25
type input "13:00"
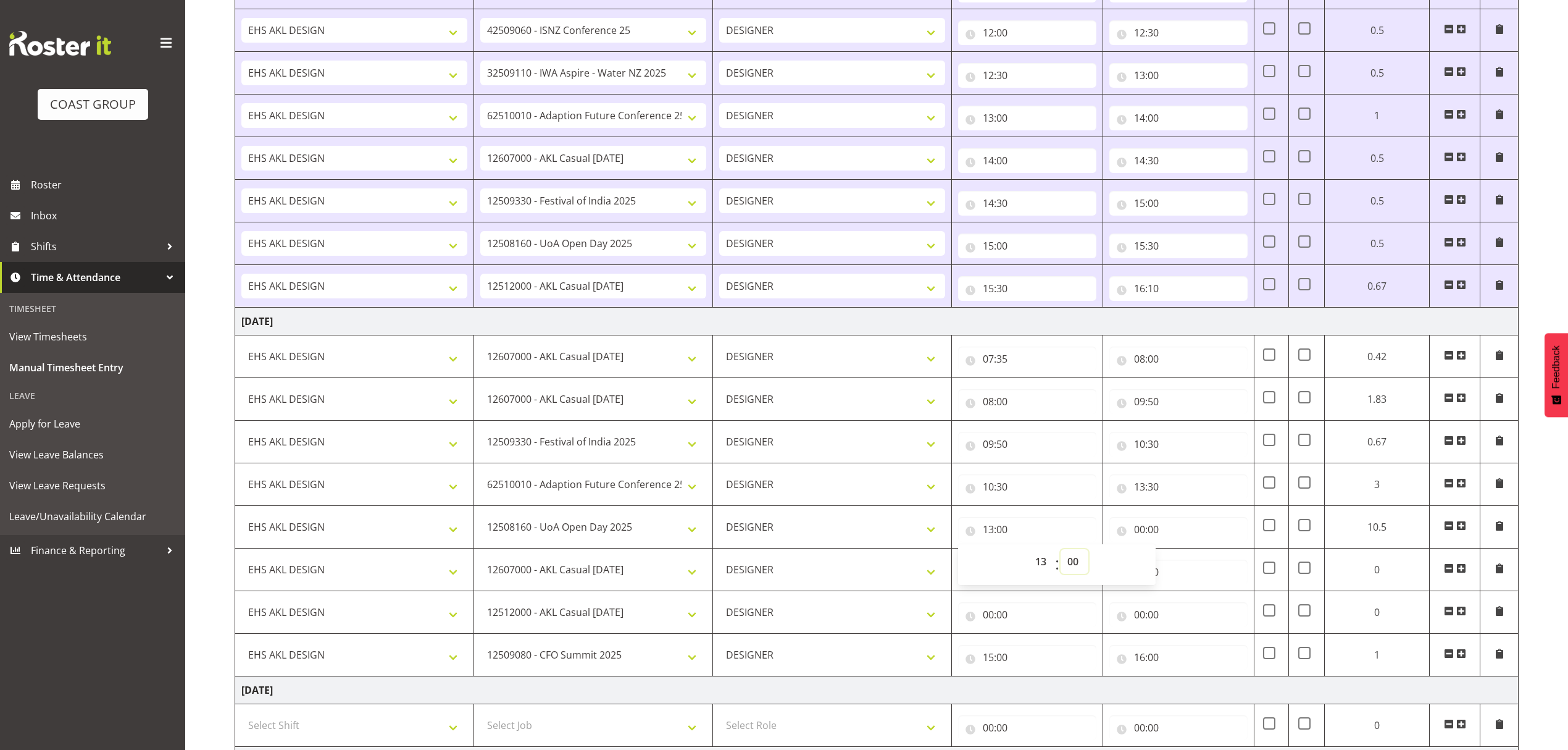
click at [1072, 566] on select "00 01 02 03 04 05 06 07 08 09 10 11 12 13 14 15 16 17 18 19 20 21 22 23 24 25 2…" at bounding box center [1075, 561] width 28 height 25
select select "30"
click at [1061, 556] on select "00 01 02 03 04 05 06 07 08 09 10 11 12 13 14 15 16 17 18 19 20 21 22 23 24 25 2…" at bounding box center [1075, 561] width 28 height 25
type input "13:30"
click at [1191, 542] on input "00:00" at bounding box center [1178, 529] width 139 height 25
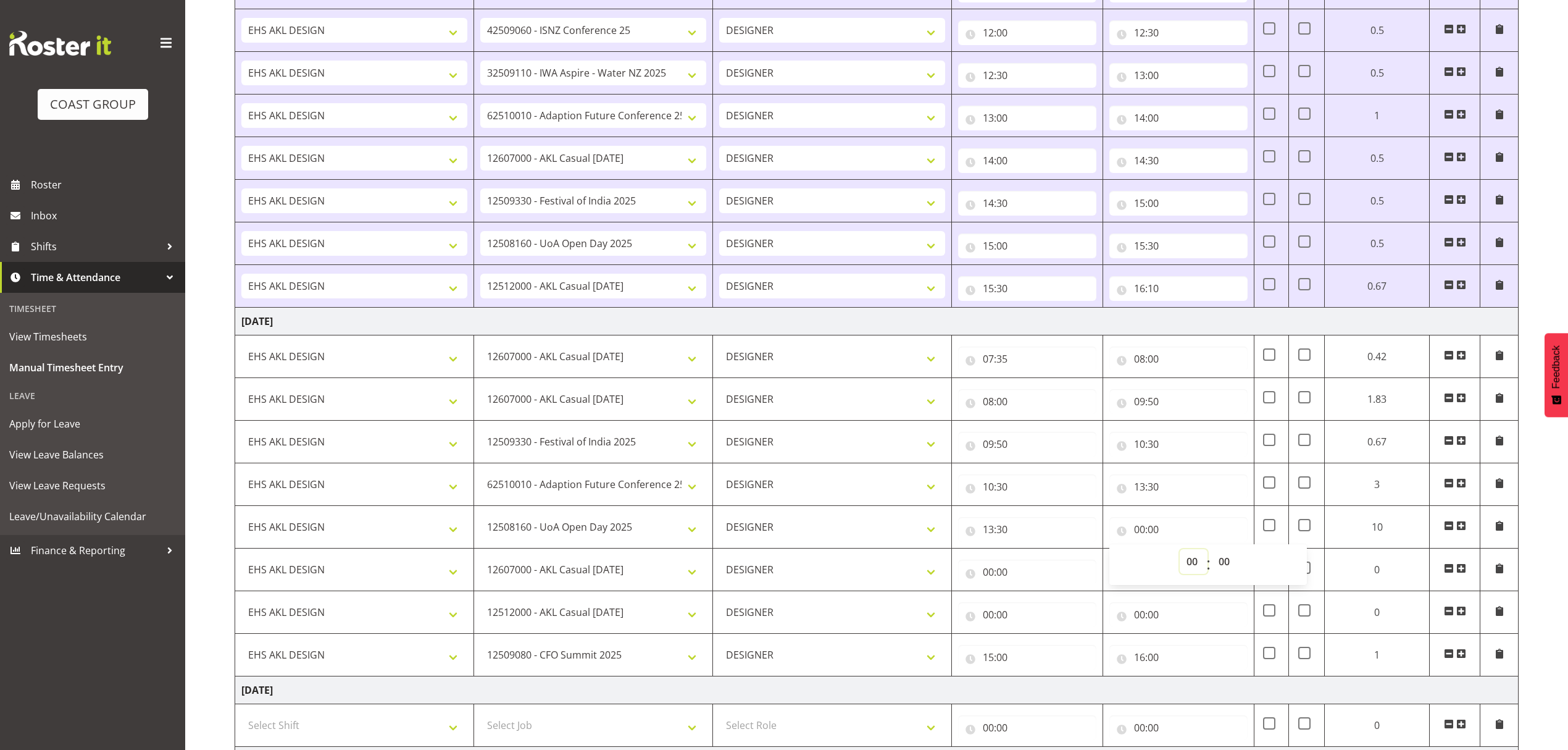
click at [1197, 565] on select "00 01 02 03 04 05 06 07 08 09 10 11 12 13 14 15 16 17 18 19 20 21 22 23" at bounding box center [1194, 561] width 28 height 25
select select "14"
click at [1180, 556] on select "00 01 02 03 04 05 06 07 08 09 10 11 12 13 14 15 16 17 18 19 20 21 22 23" at bounding box center [1194, 561] width 28 height 25
type input "14:00"
click at [1026, 579] on input "00:00" at bounding box center [1023, 572] width 138 height 25
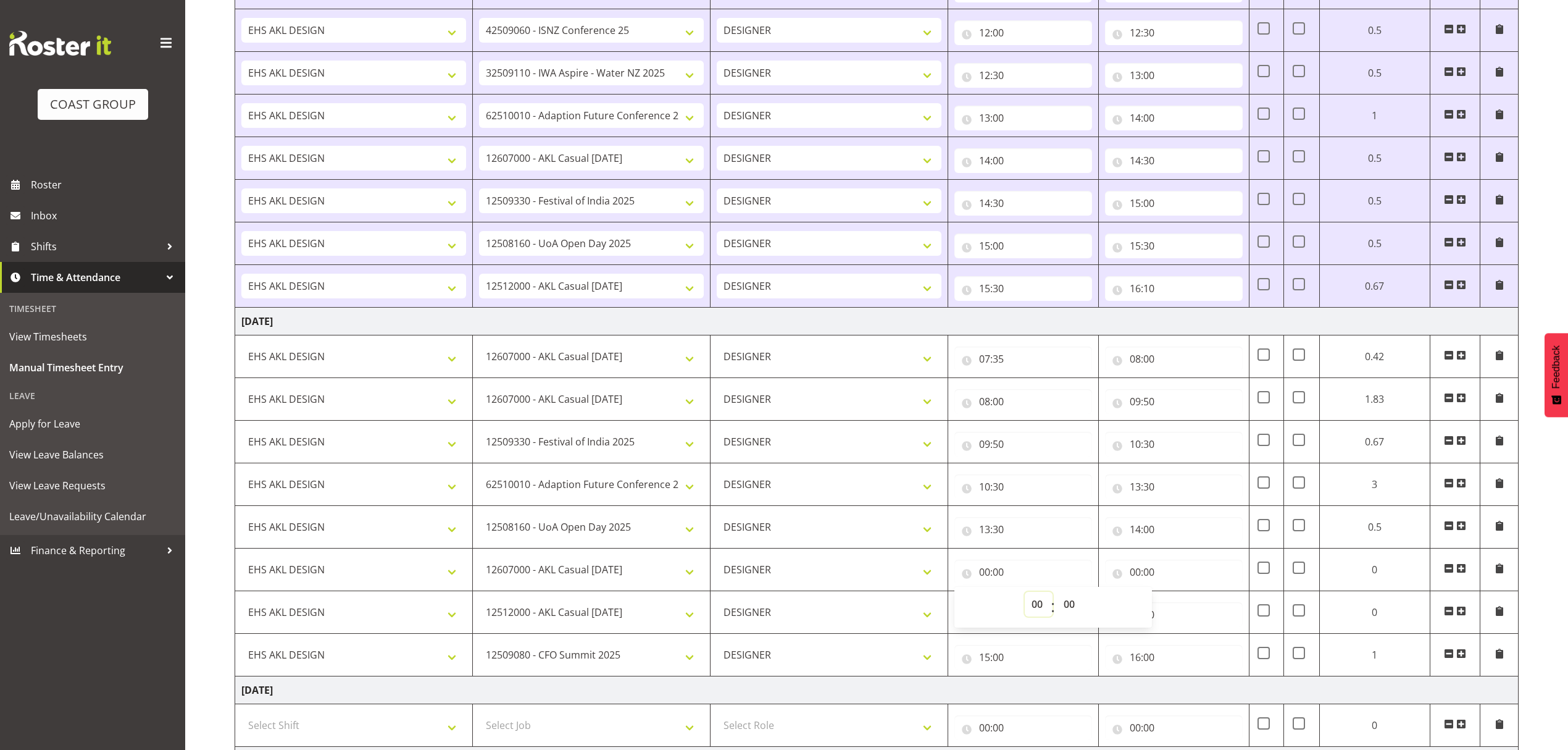
click at [1026, 606] on select "00 01 02 03 04 05 06 07 08 09 10 11 12 13 14 15 16 17 18 19 20 21 22 23" at bounding box center [1039, 604] width 28 height 25
select select "14"
click at [1026, 599] on select "00 01 02 03 04 05 06 07 08 09 10 11 12 13 14 15 16 17 18 19 20 21 22 23" at bounding box center [1039, 604] width 28 height 25
type input "14:00"
click at [1175, 574] on input "00:00" at bounding box center [1178, 572] width 139 height 25
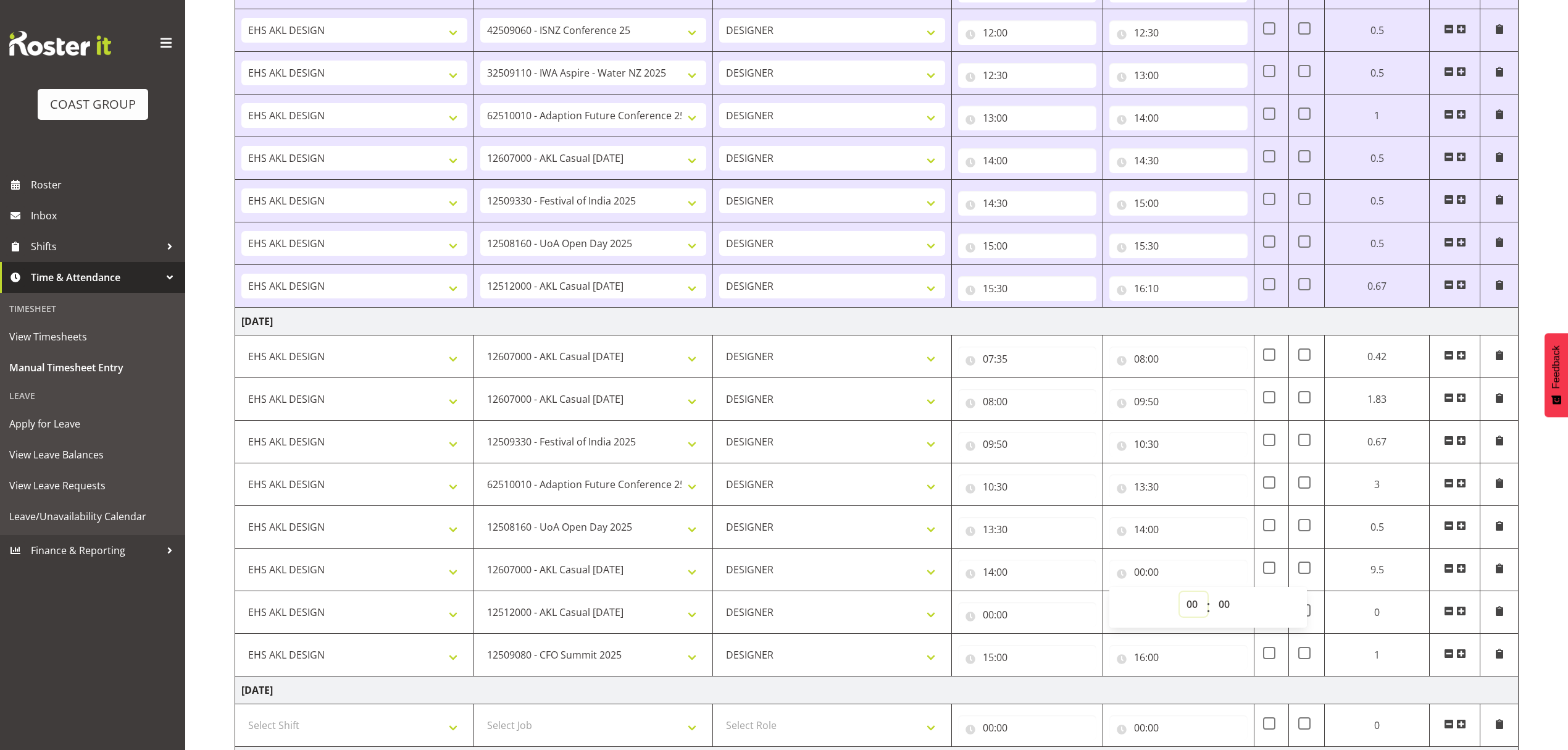
click at [1186, 601] on select "00 01 02 03 04 05 06 07 08 09 10 11 12 13 14 15 16 17 18 19 20 21 22 23" at bounding box center [1194, 604] width 28 height 25
select select "14"
click at [1180, 599] on select "00 01 02 03 04 05 06 07 08 09 10 11 12 13 14 15 16 17 18 19 20 21 22 23" at bounding box center [1194, 604] width 28 height 25
type input "14:00"
click at [1218, 606] on select "00 01 02 03 04 05 06 07 08 09 10 11 12 13 14 15 16 17 18 19 20 21 22 23 24 25 2…" at bounding box center [1222, 604] width 28 height 25
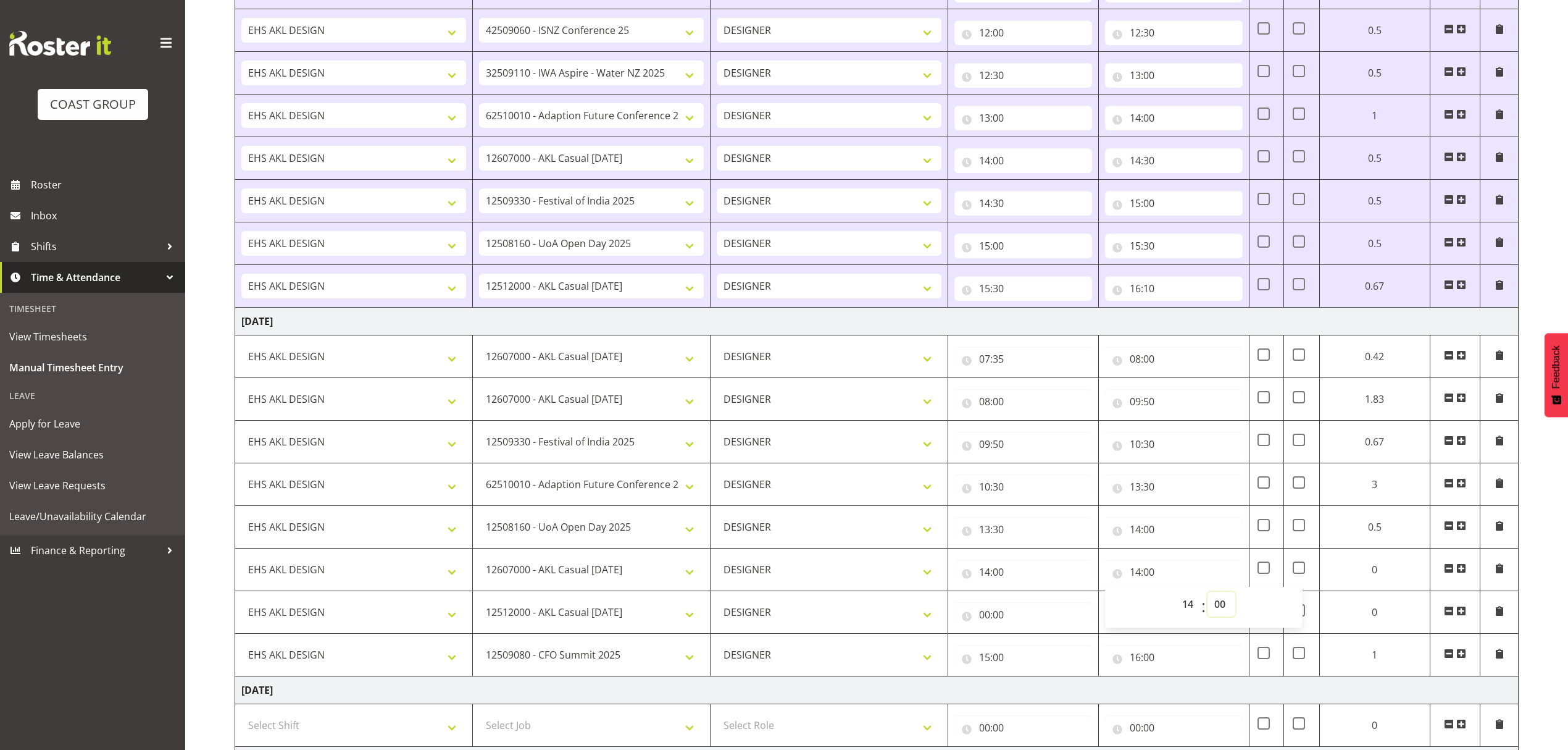
select select "30"
click at [1208, 599] on select "00 01 02 03 04 05 06 07 08 09 10 11 12 13 14 15 16 17 18 19 20 21 22 23 24 25 2…" at bounding box center [1222, 604] width 28 height 25
type input "14:30"
click at [1044, 614] on input "00:00" at bounding box center [1023, 614] width 138 height 25
click at [1023, 656] on div "00 01 02 03 04 05 06 07 08 09 10 11 12 13 14 15 16 17 18 19 20 21 22 23" at bounding box center [1037, 650] width 28 height 31
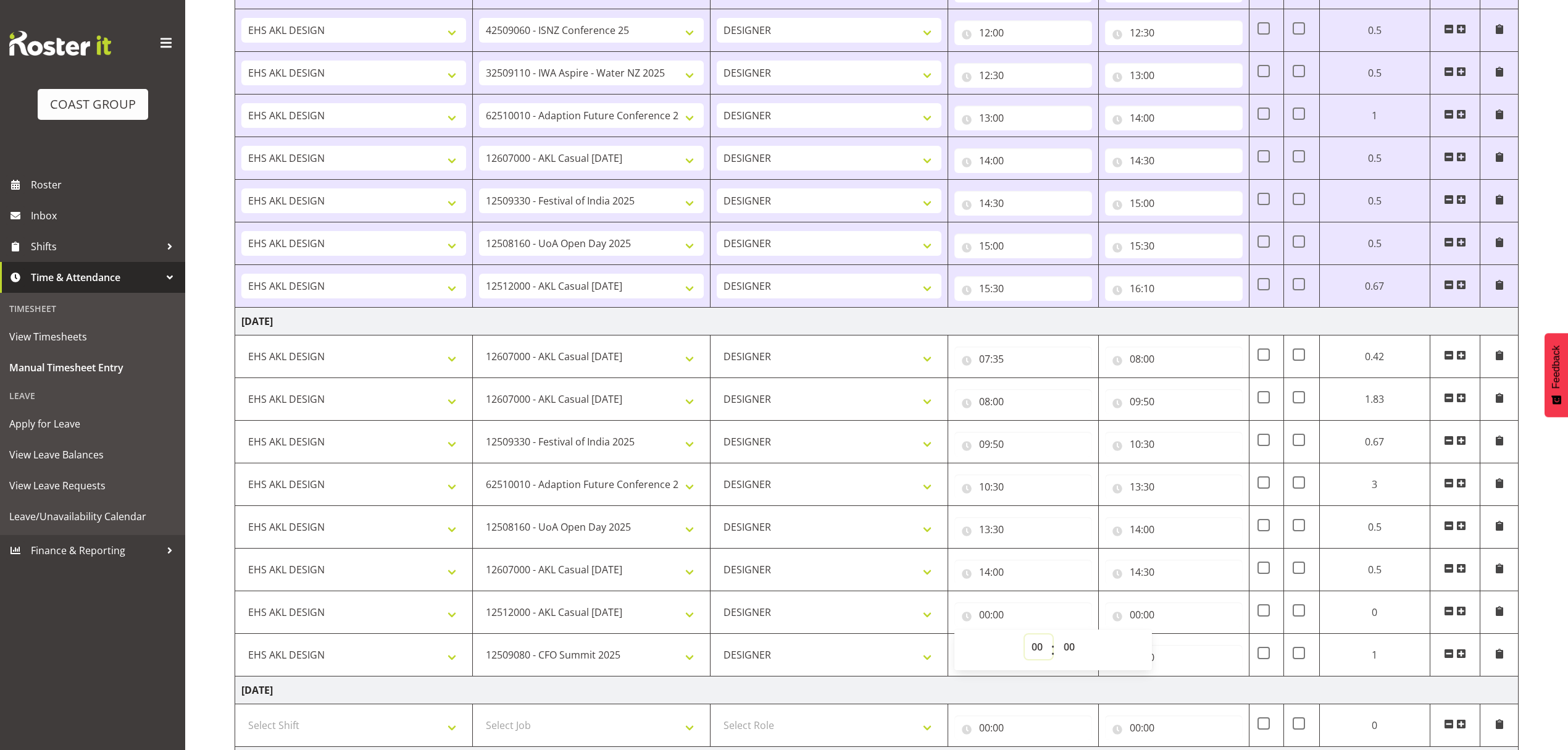
click at [1031, 651] on select "00 01 02 03 04 05 06 07 08 09 10 11 12 13 14 15 16 17 18 19 20 21 22 23" at bounding box center [1039, 647] width 28 height 25
select select "14"
click at [1026, 643] on select "00 01 02 03 04 05 06 07 08 09 10 11 12 13 14 15 16 17 18 19 20 21 22 23" at bounding box center [1039, 647] width 28 height 25
type input "14:00"
click at [1080, 659] on select "00 01 02 03 04 05 06 07 08 09 10 11 12 13 14 15 16 17 18 19 20 21 22 23 24 25 2…" at bounding box center [1075, 647] width 28 height 25
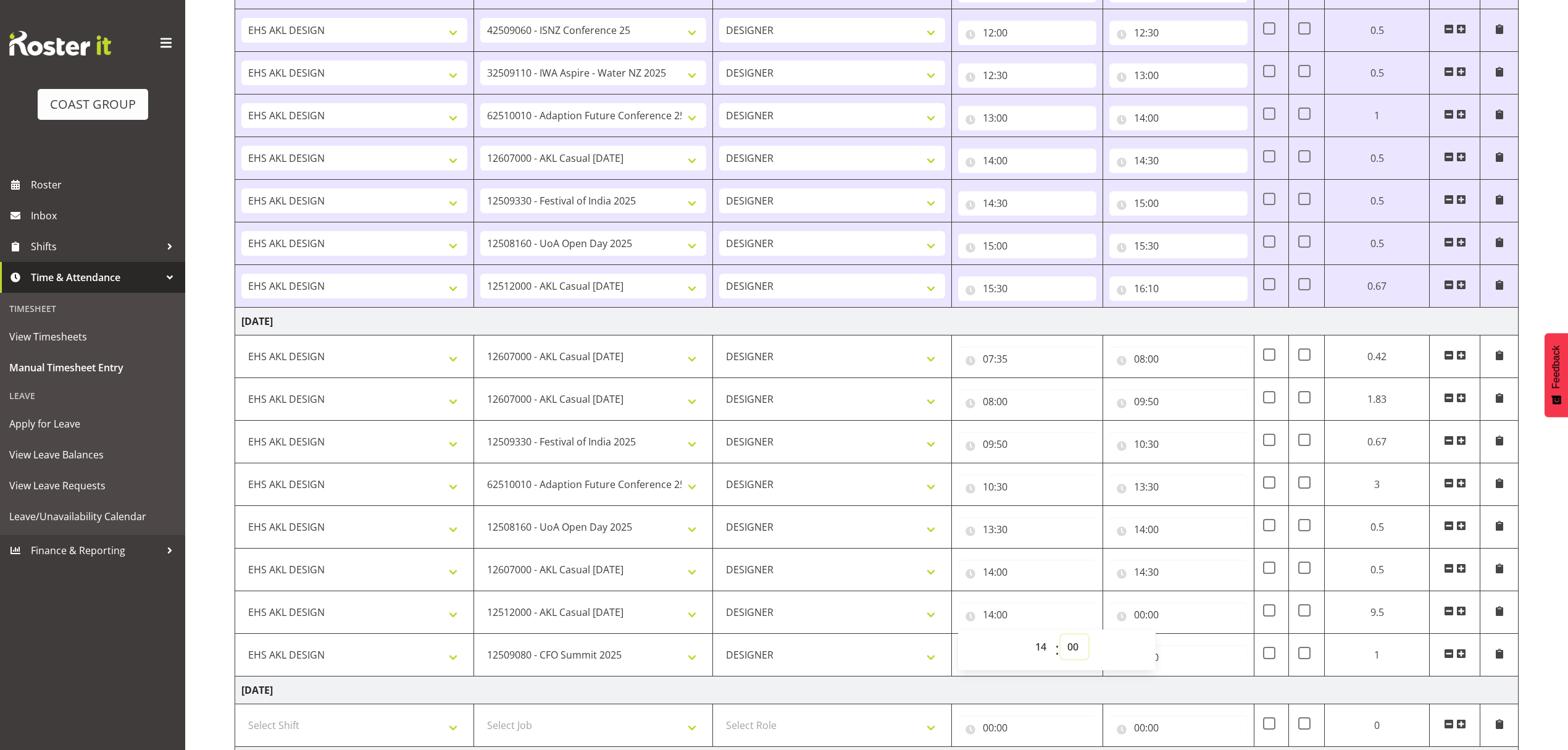
select select "30"
click at [1061, 643] on select "00 01 02 03 04 05 06 07 08 09 10 11 12 13 14 15 16 17 18 19 20 21 22 23 24 25 2…" at bounding box center [1075, 647] width 28 height 25
type input "14:30"
click at [1183, 624] on input "00:00" at bounding box center [1178, 614] width 139 height 25
click at [1186, 645] on select "00 01 02 03 04 05 06 07 08 09 10 11 12 13 14 15 16 17 18 19 20 21 22 23" at bounding box center [1194, 647] width 28 height 25
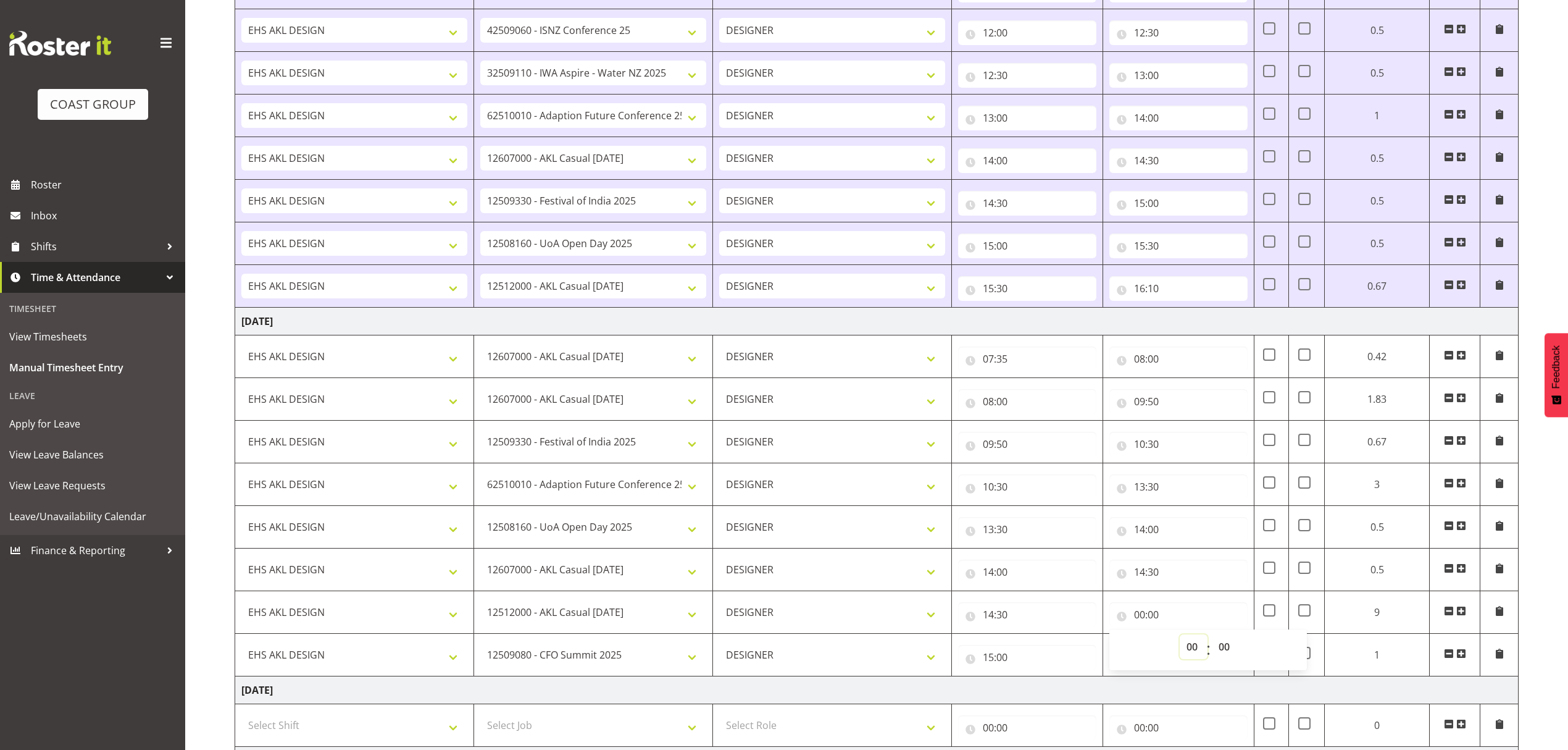
select select "15"
click at [1180, 643] on select "00 01 02 03 04 05 06 07 08 09 10 11 12 13 14 15 16 17 18 19 20 21 22 23" at bounding box center [1194, 647] width 28 height 25
type input "15:00"
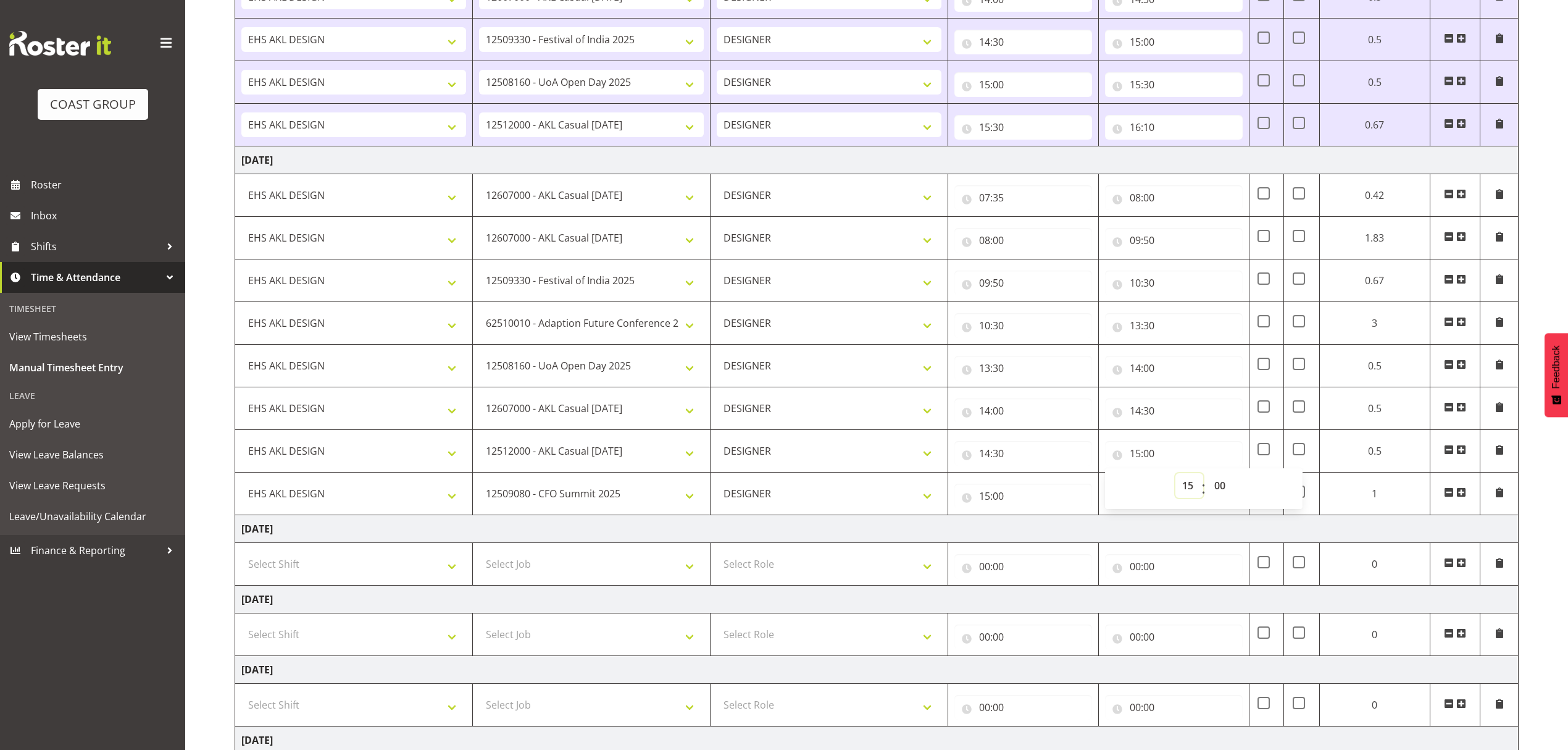
scroll to position [1131, 0]
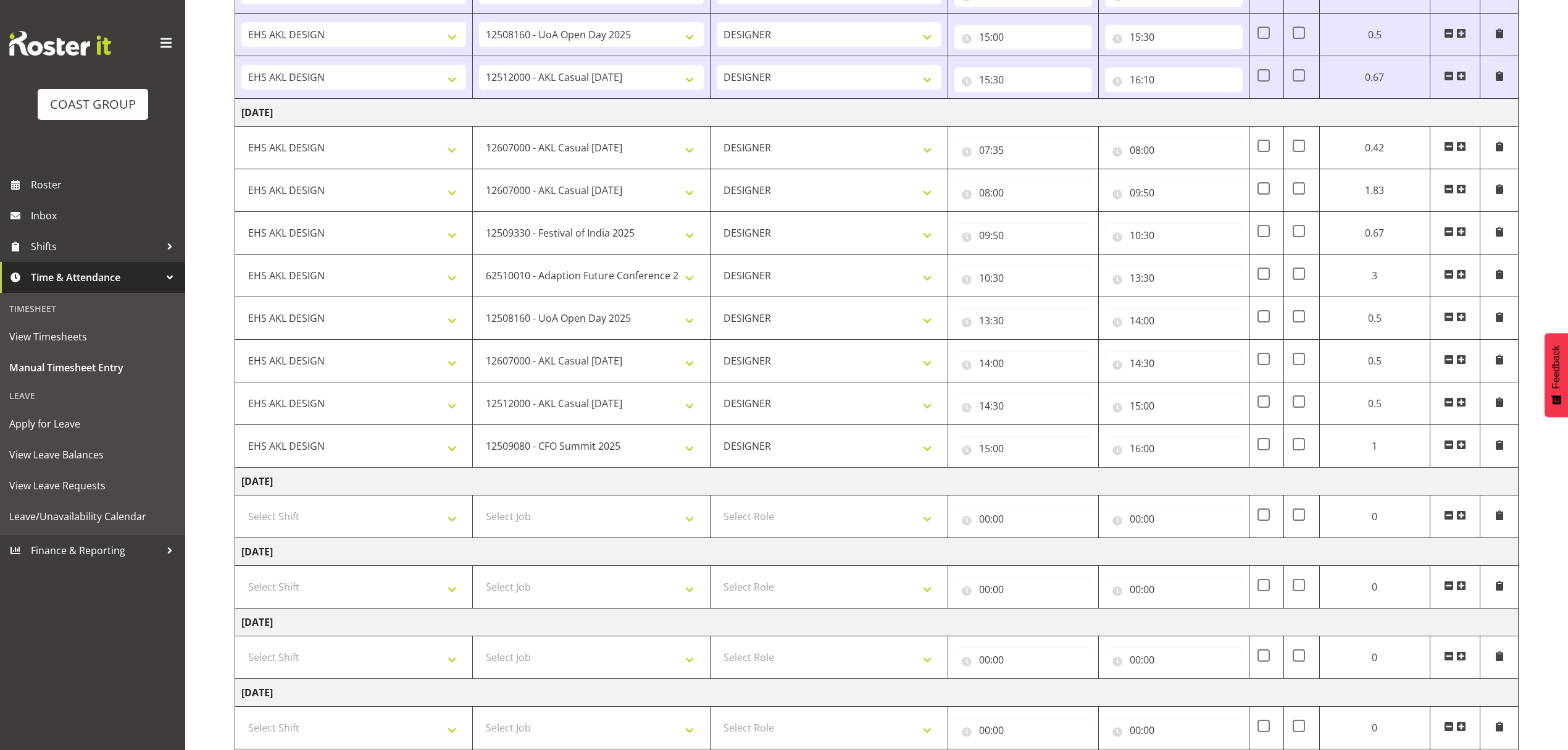
scroll to position [1266, 0]
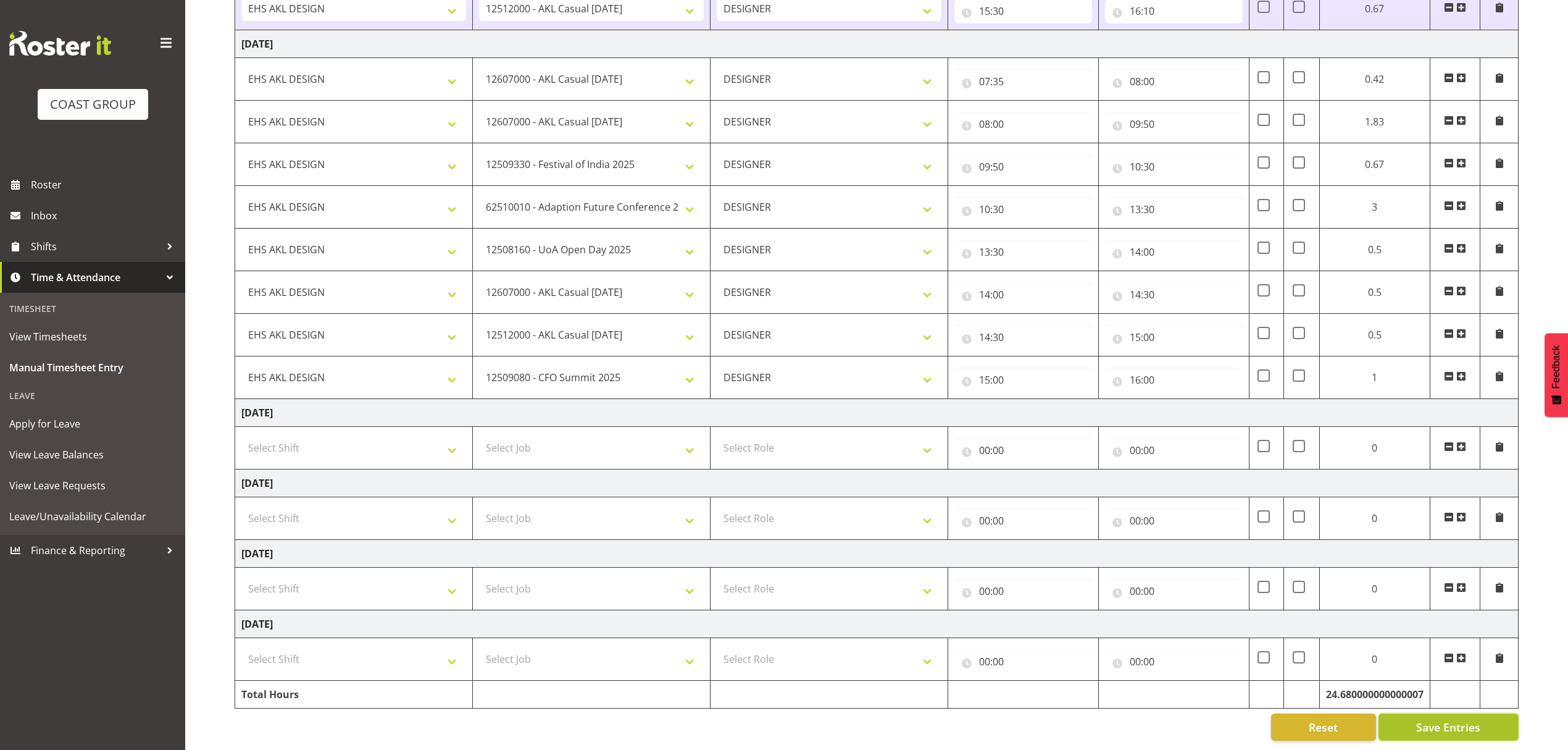
click at [1440, 719] on span "Save Entries" at bounding box center [1448, 727] width 64 height 16
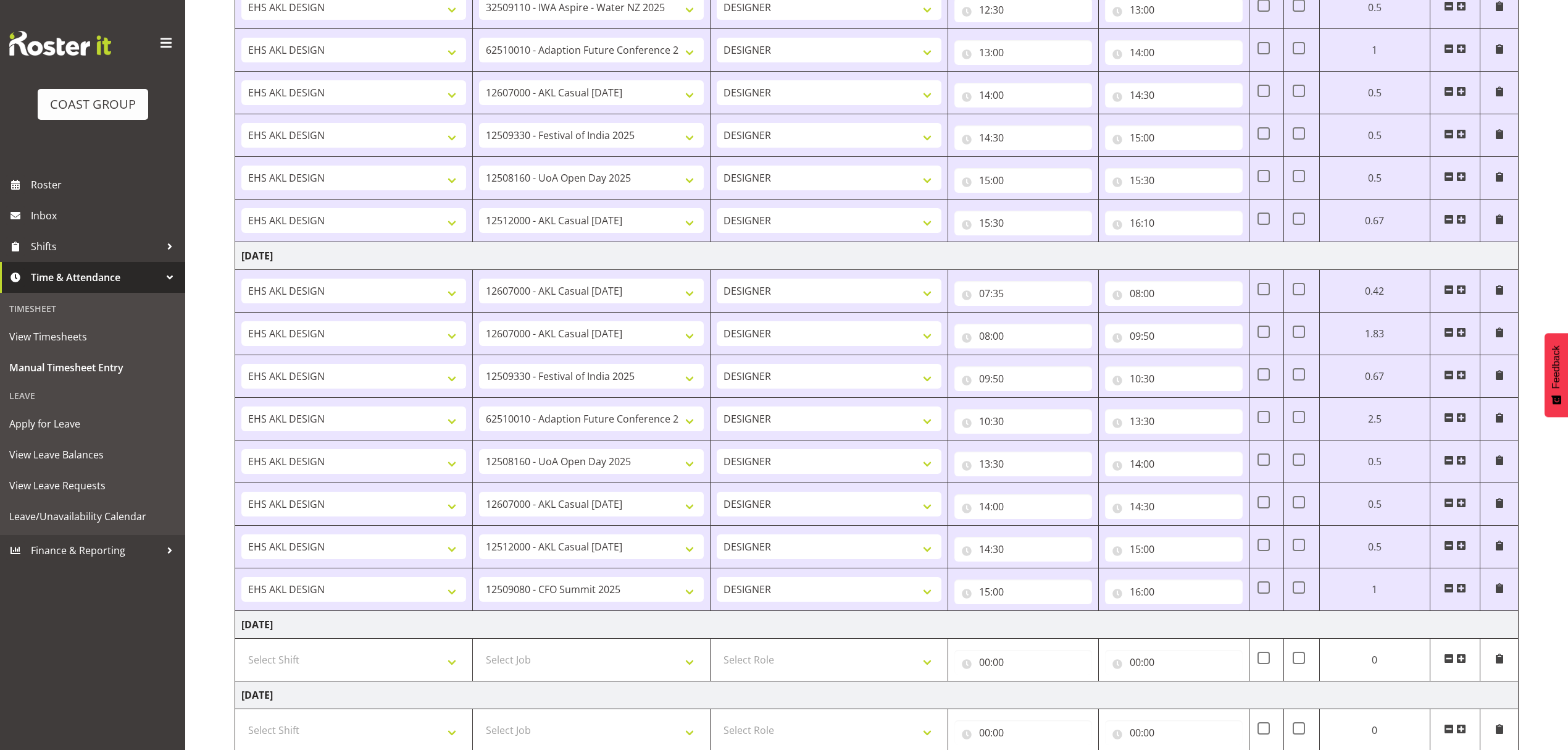
scroll to position [1019, 0]
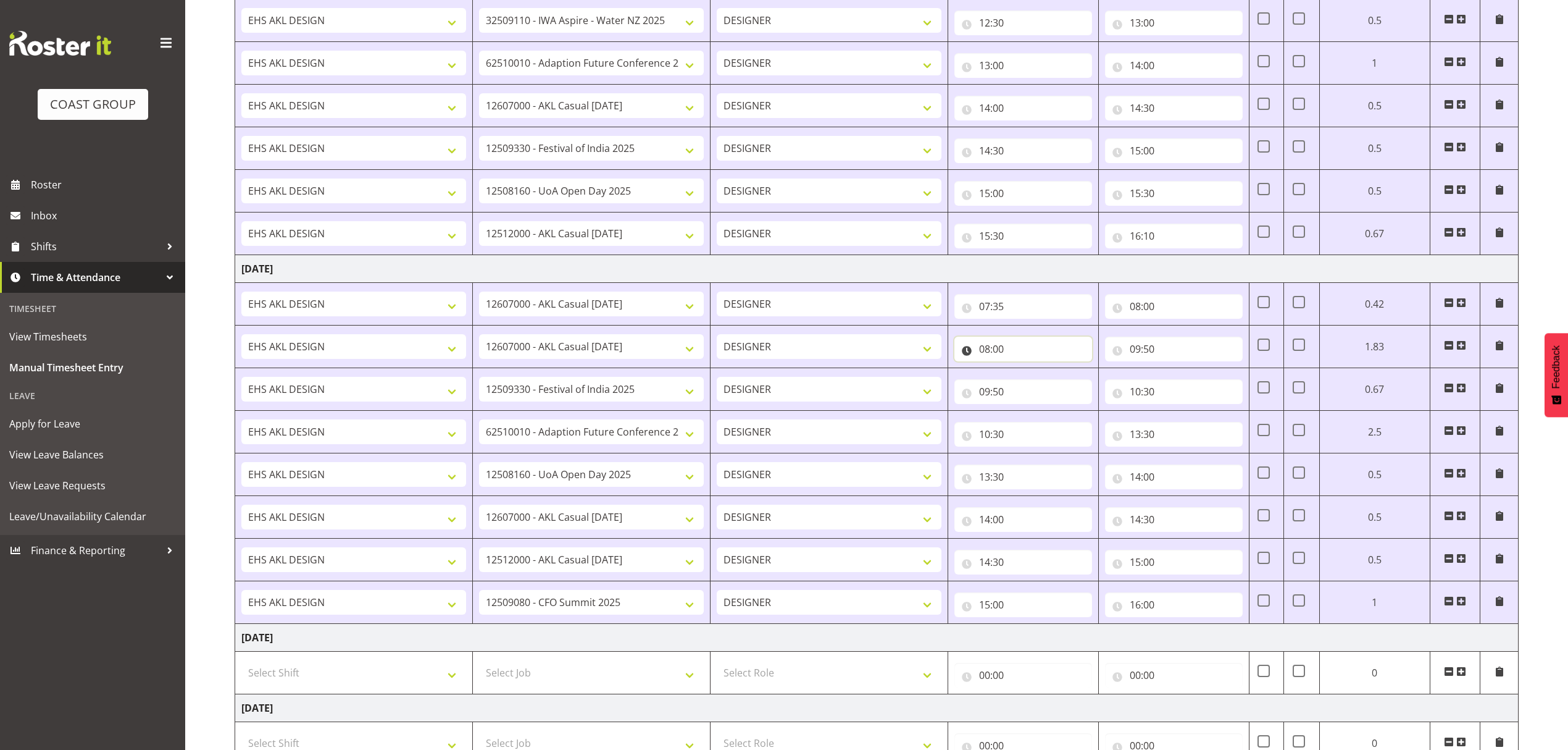
click at [1002, 343] on input "08:00" at bounding box center [1023, 349] width 138 height 25
click at [1035, 391] on select "00 01 02 03 04 05 06 07 08 09 10 11 12 13 14 15 16 17 18 19 20 21 22 23" at bounding box center [1039, 381] width 28 height 25
select select "7"
click at [1025, 376] on select "00 01 02 03 04 05 06 07 08 09 10 11 12 13 14 15 16 17 18 19 20 21 22 23" at bounding box center [1039, 381] width 28 height 25
type input "07:00"
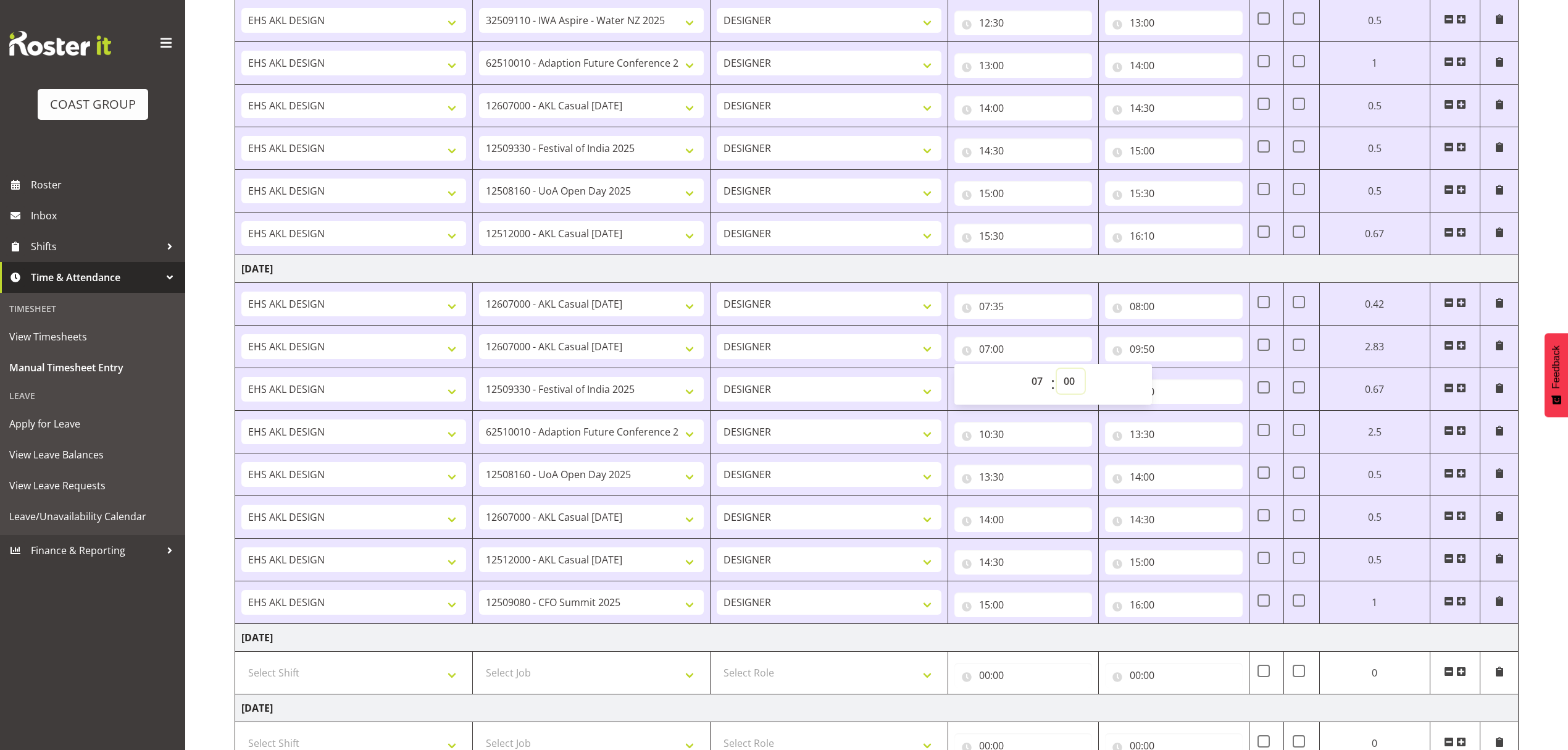
click at [1080, 388] on select "00 01 02 03 04 05 06 07 08 09 10 11 12 13 14 15 16 17 18 19 20 21 22 23 24 25 2…" at bounding box center [1071, 381] width 28 height 25
select select "35"
click at [1057, 376] on select "00 01 02 03 04 05 06 07 08 09 10 11 12 13 14 15 16 17 18 19 20 21 22 23 24 25 2…" at bounding box center [1071, 381] width 28 height 25
type input "07:35"
click at [1448, 306] on span at bounding box center [1449, 302] width 10 height 10
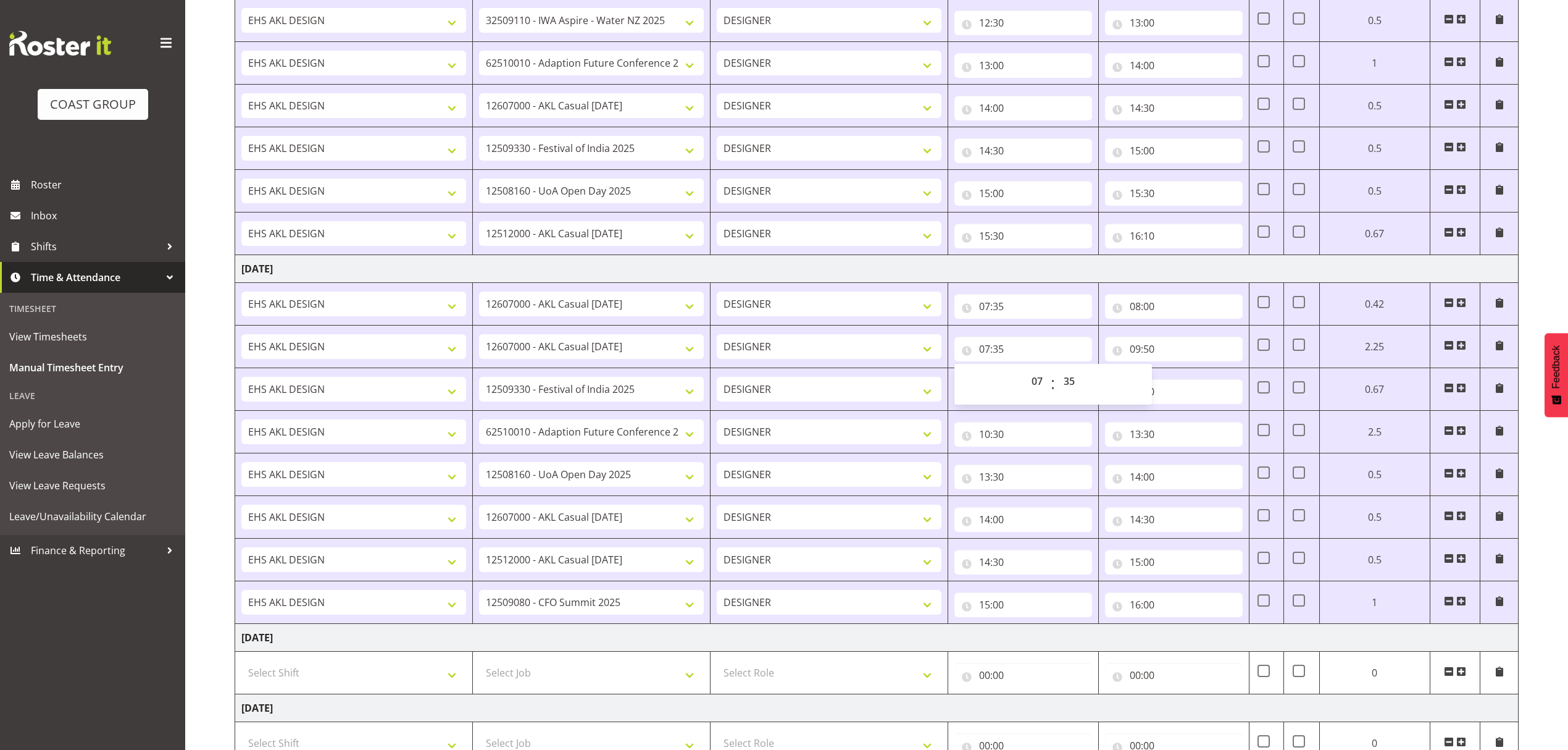
type input "09:50"
select select "10539"
type input "09:50"
select select "9"
select select "50"
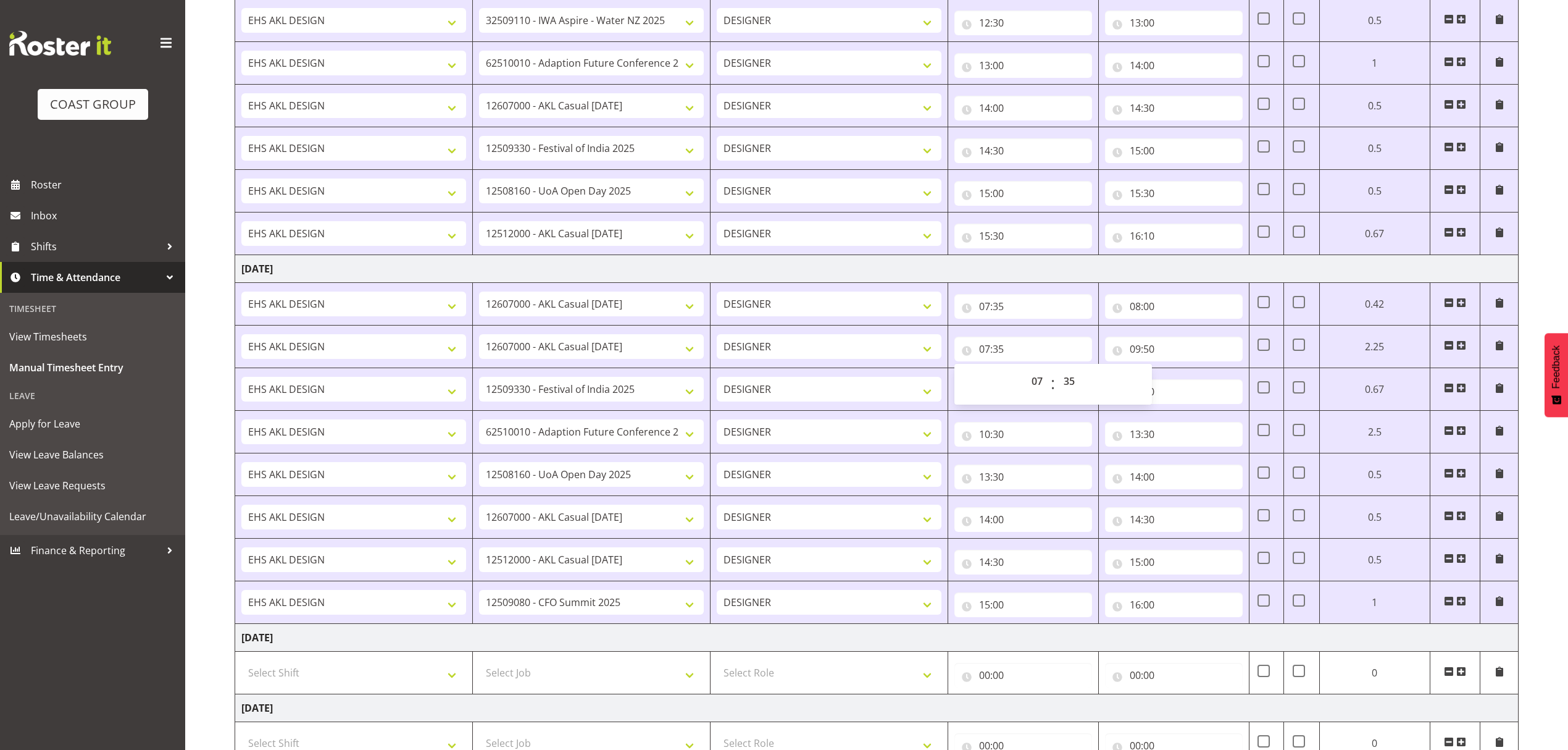
type input "10:30"
select select "9205"
type input "10:30"
type input "13:30"
select select "9993"
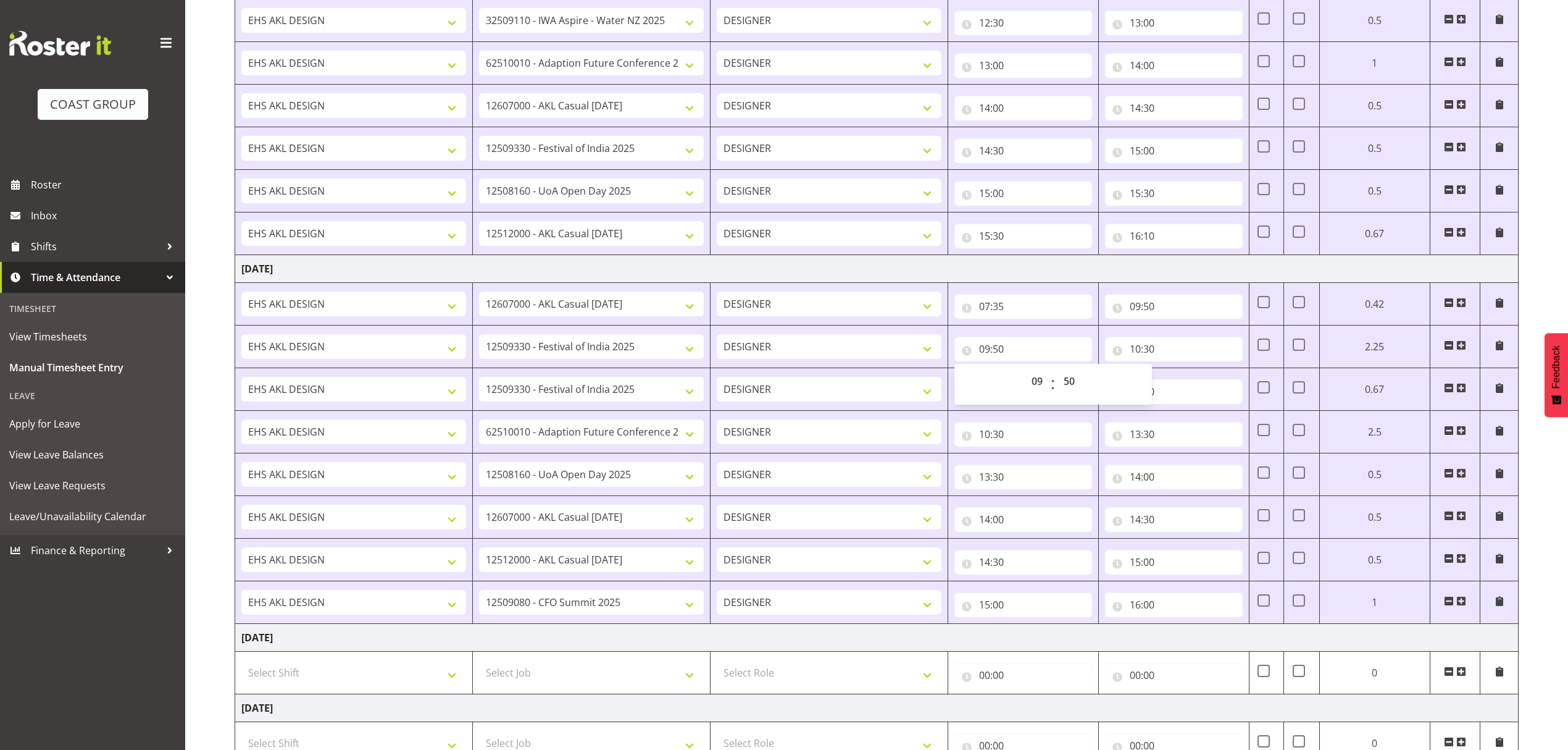
type input "13:30"
type input "14:00"
select select "10313"
type input "14:00"
type input "14:30"
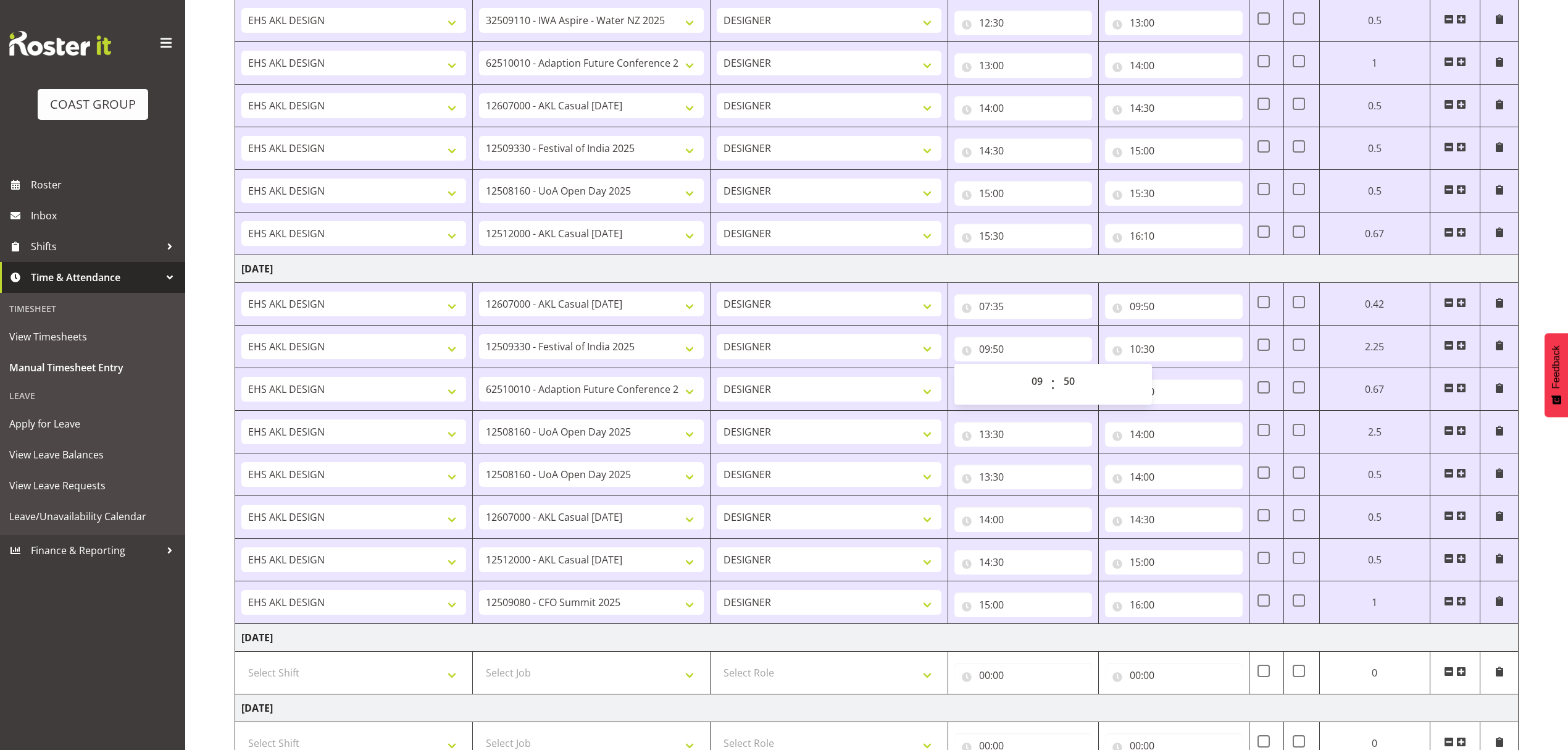
select select "8656"
type input "14:30"
type input "15:00"
select select "9445"
type input "15:00"
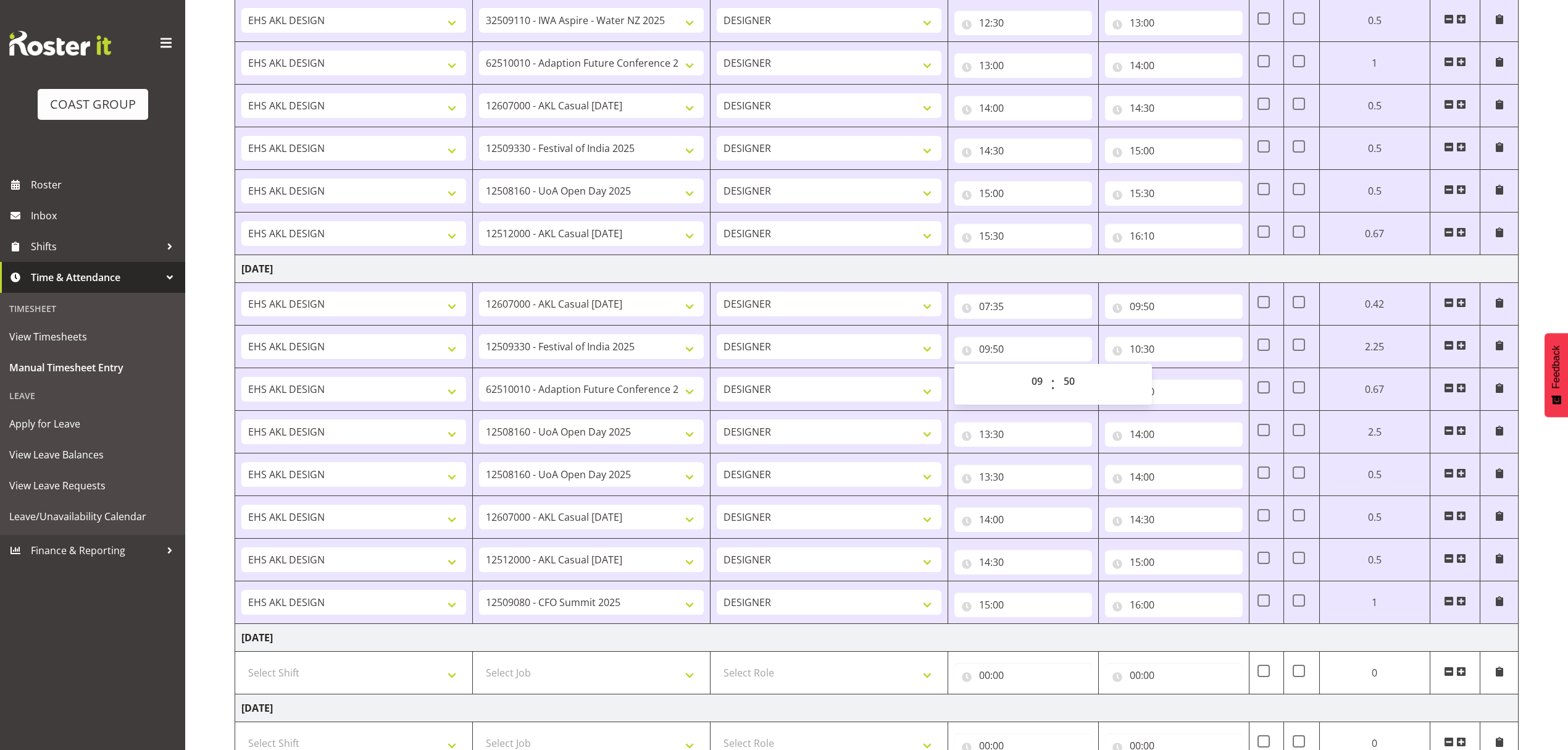
type input "16:00"
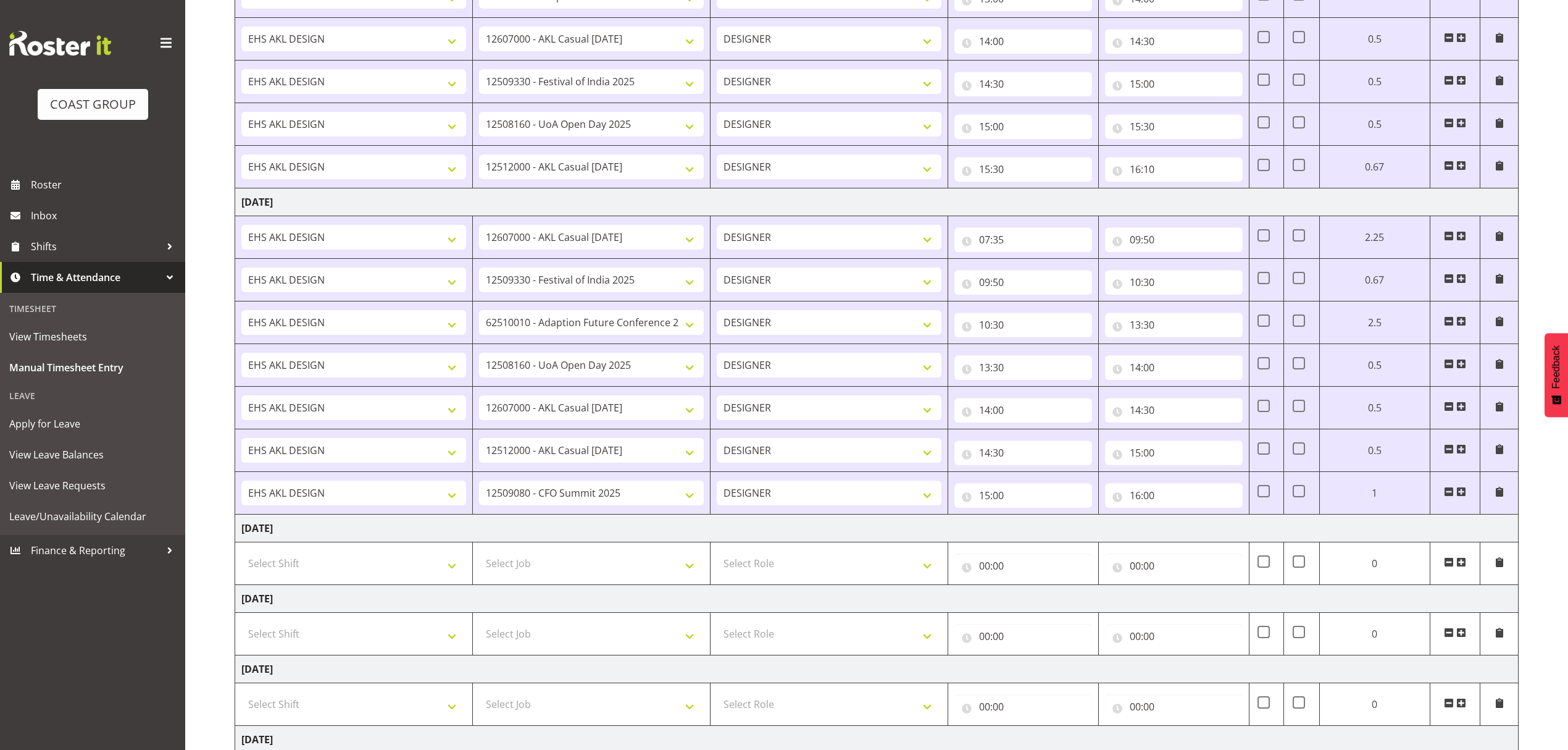
scroll to position [1224, 0]
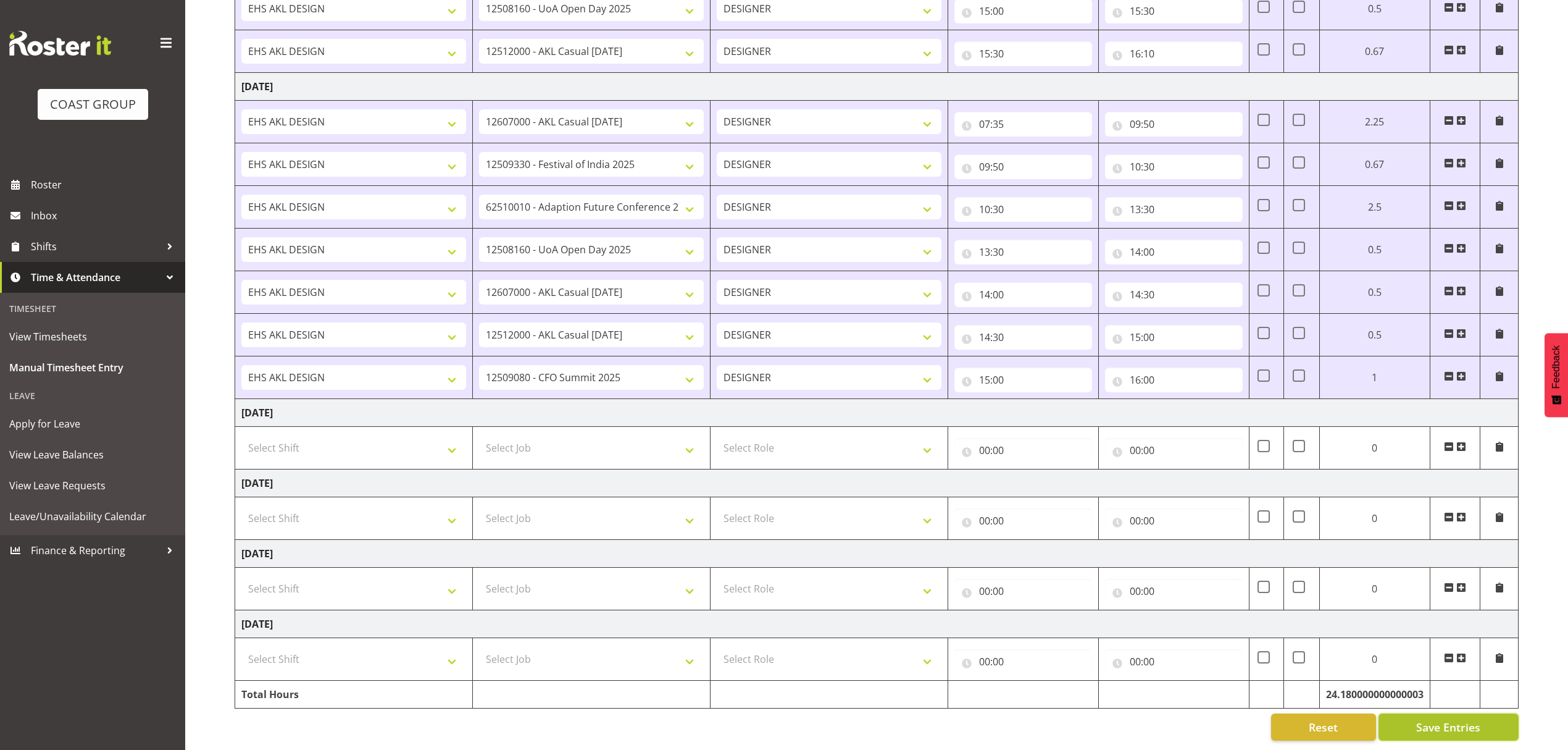
click at [1440, 727] on button "Save Entries" at bounding box center [1449, 727] width 140 height 27
click at [1412, 718] on button "Save Entries" at bounding box center [1449, 727] width 140 height 27
